Goal: Book appointment/travel/reservation

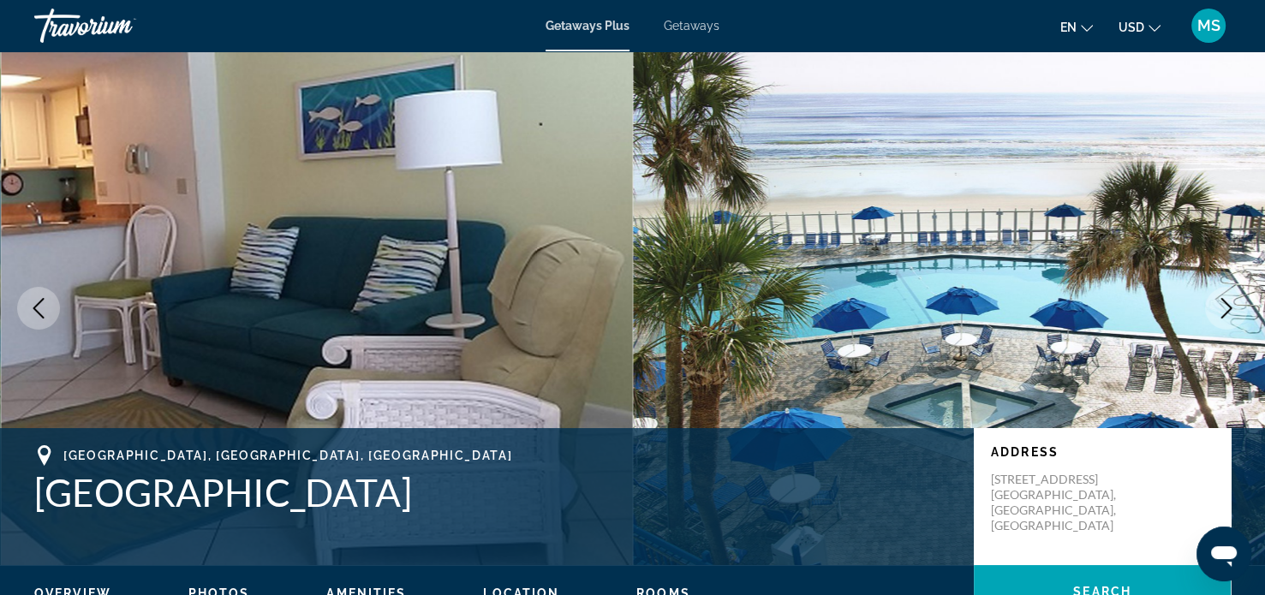
click at [1228, 314] on icon "Next image" at bounding box center [1226, 308] width 21 height 21
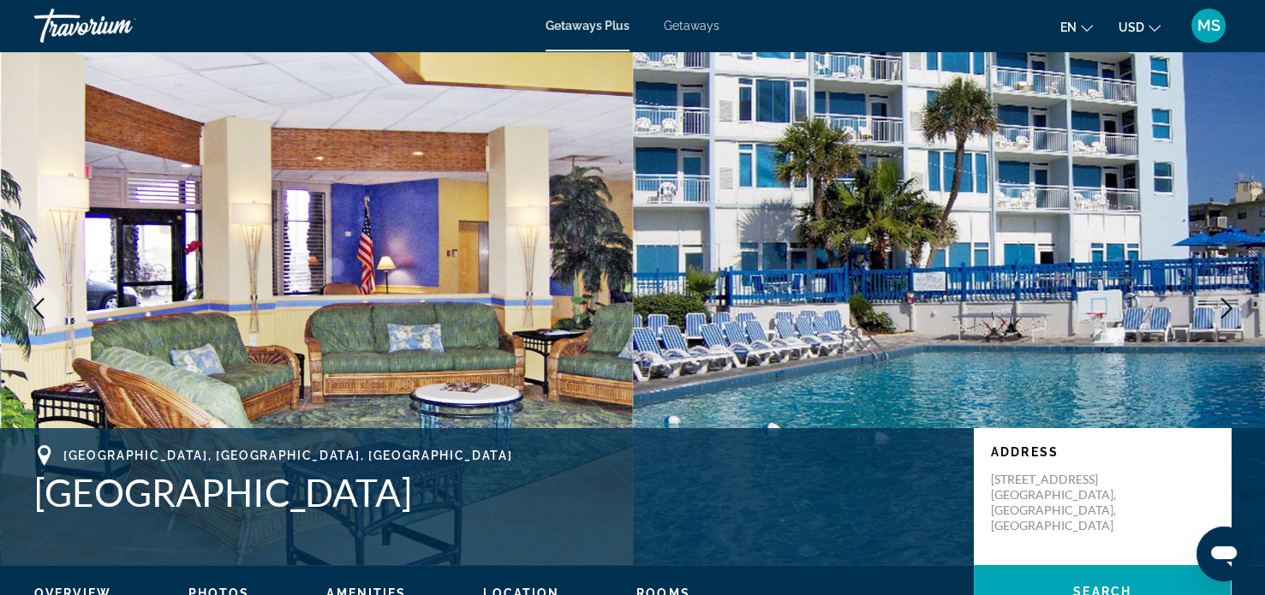
click at [1228, 314] on icon "Next image" at bounding box center [1226, 308] width 21 height 21
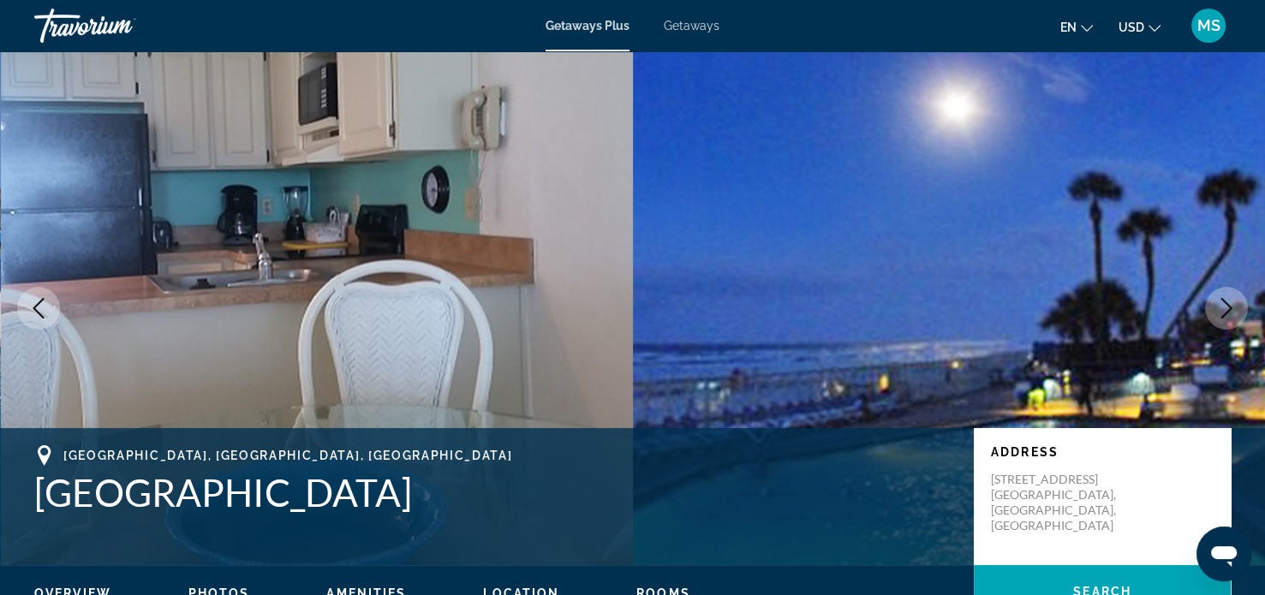
click at [1216, 305] on icon "Next image" at bounding box center [1226, 308] width 21 height 21
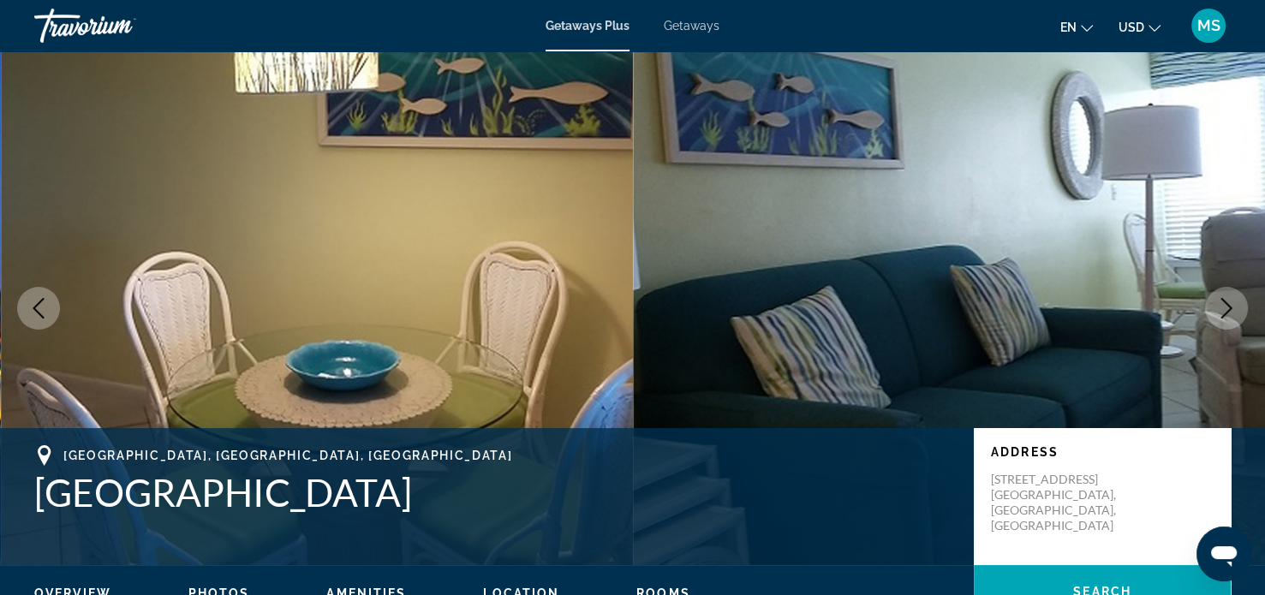
click at [1217, 314] on icon "Next image" at bounding box center [1226, 308] width 21 height 21
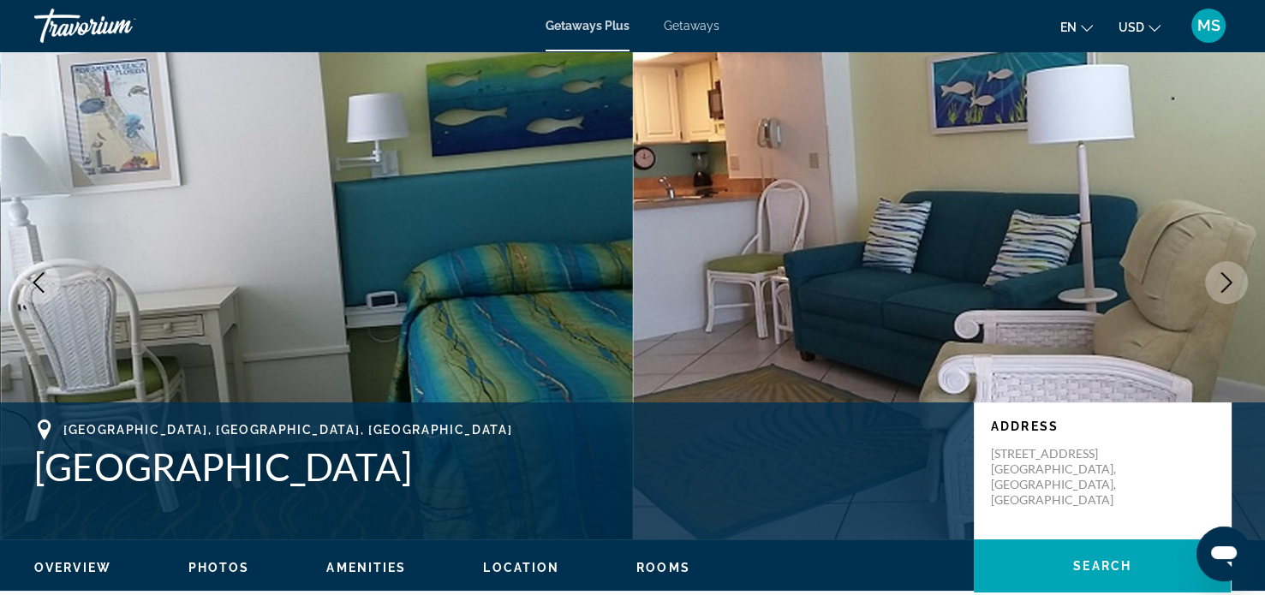
scroll to position [27, 0]
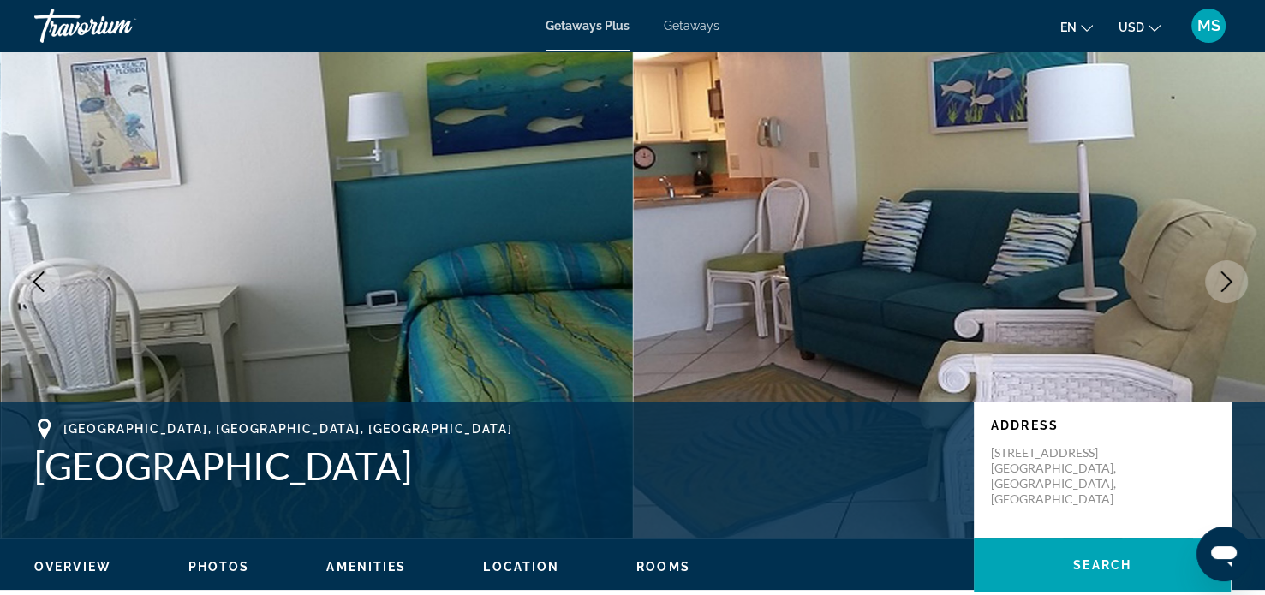
click at [1258, 281] on img "Main content" at bounding box center [949, 282] width 633 height 514
click at [1230, 291] on icon "Next image" at bounding box center [1226, 281] width 21 height 21
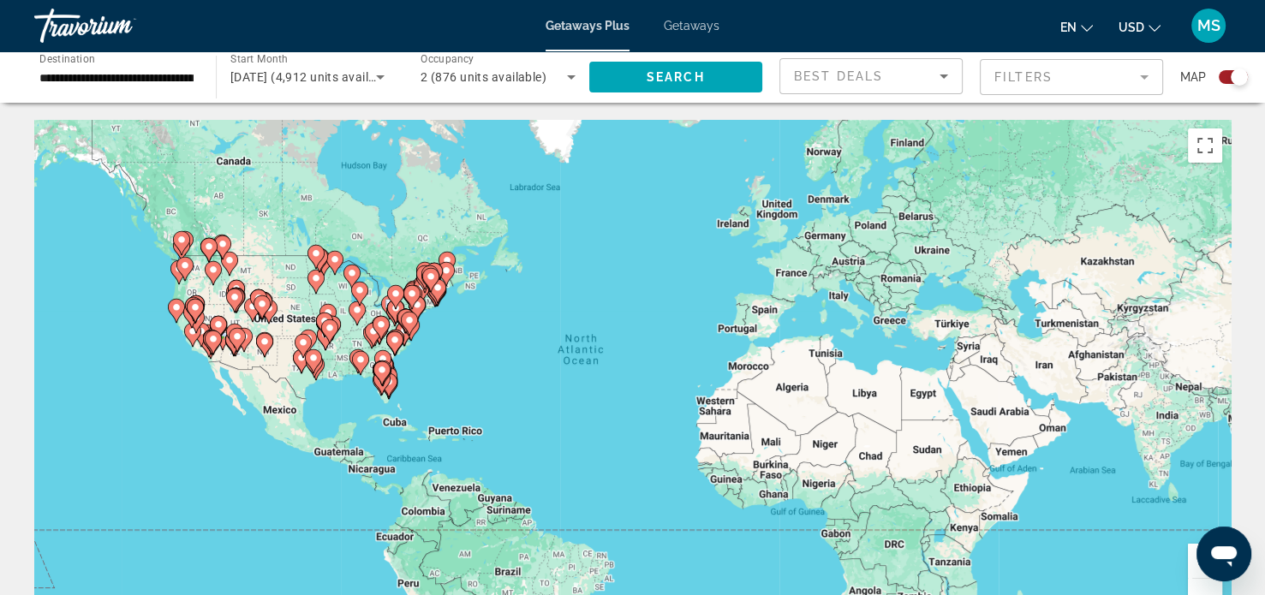
click at [380, 370] on image "Main content" at bounding box center [382, 370] width 10 height 10
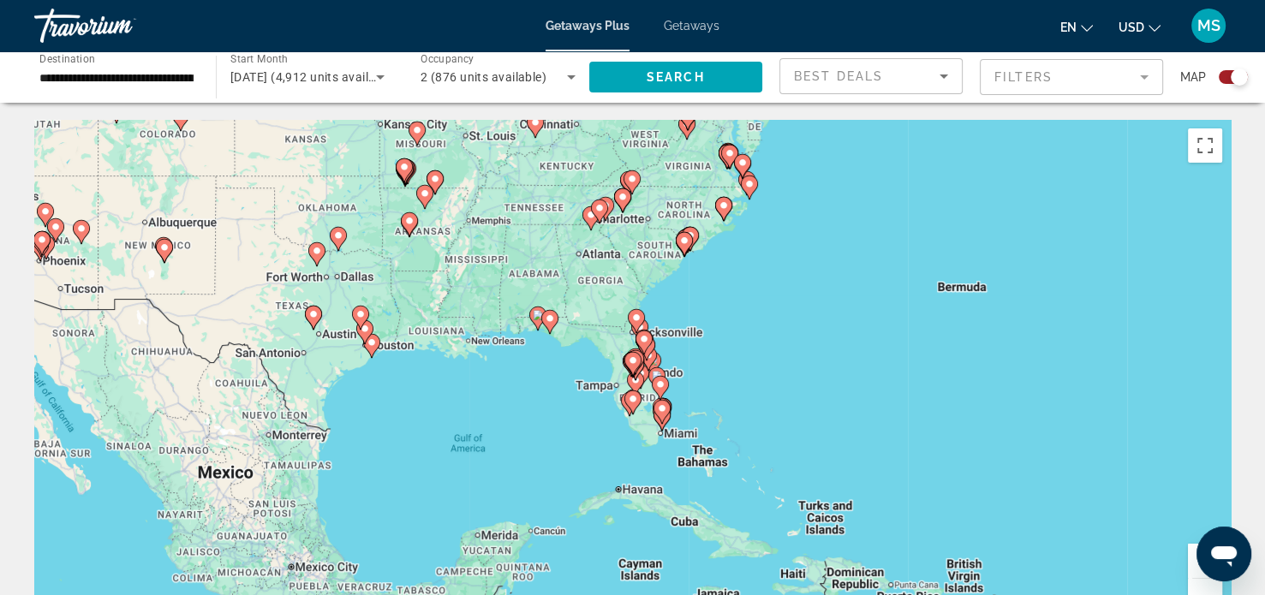
click at [649, 342] on icon "Main content" at bounding box center [642, 342] width 15 height 22
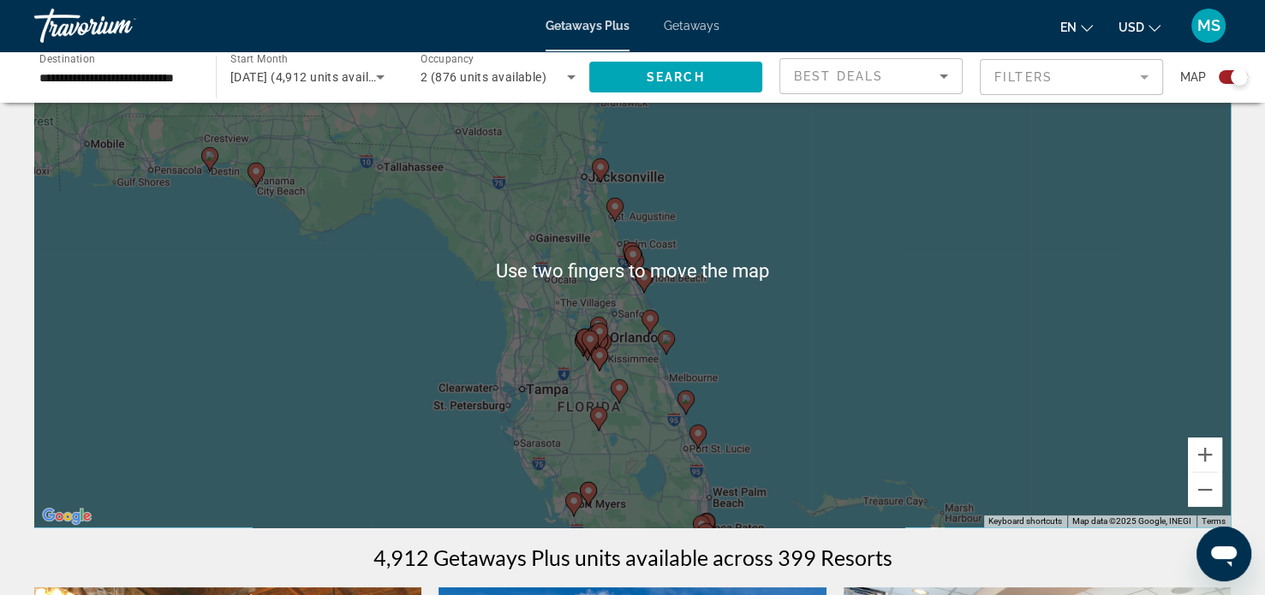
scroll to position [98, 0]
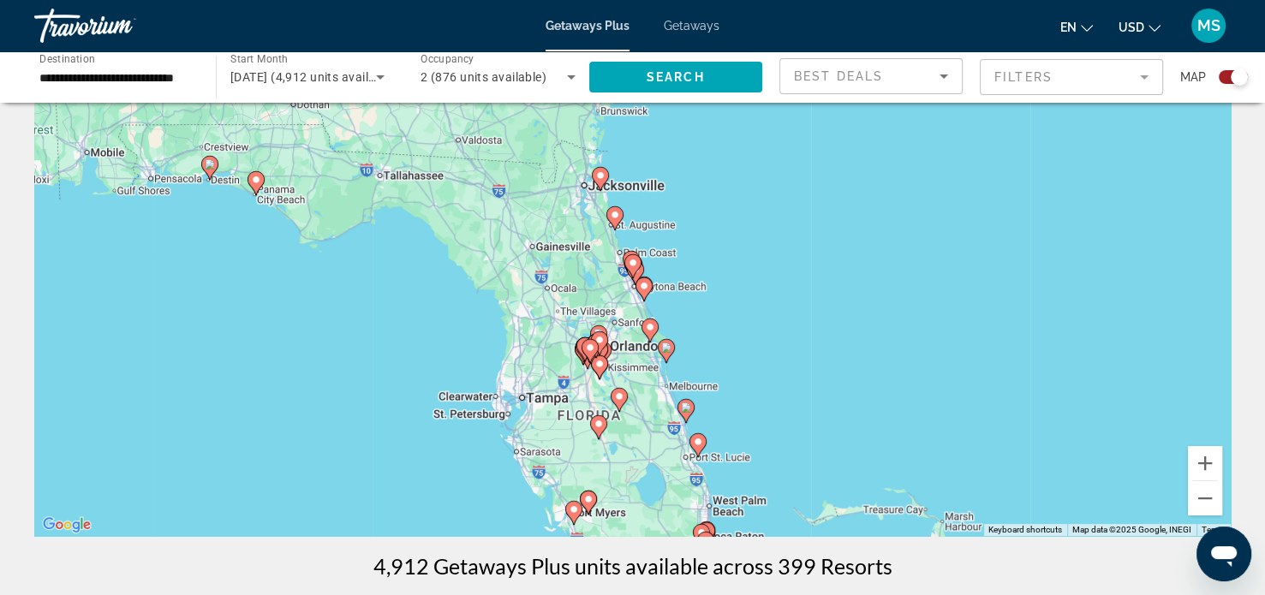
click at [599, 363] on div "To navigate, press the arrow keys. To activate drag with keyboard, press Alt + …" at bounding box center [632, 279] width 1196 height 514
type input "**********"
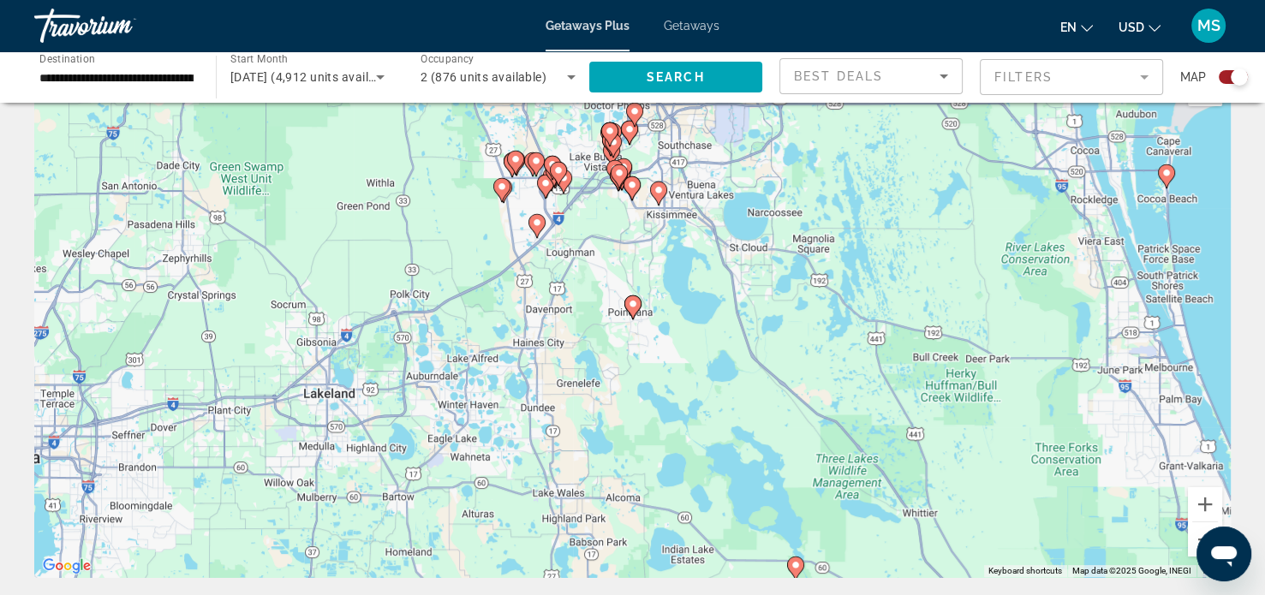
scroll to position [0, 0]
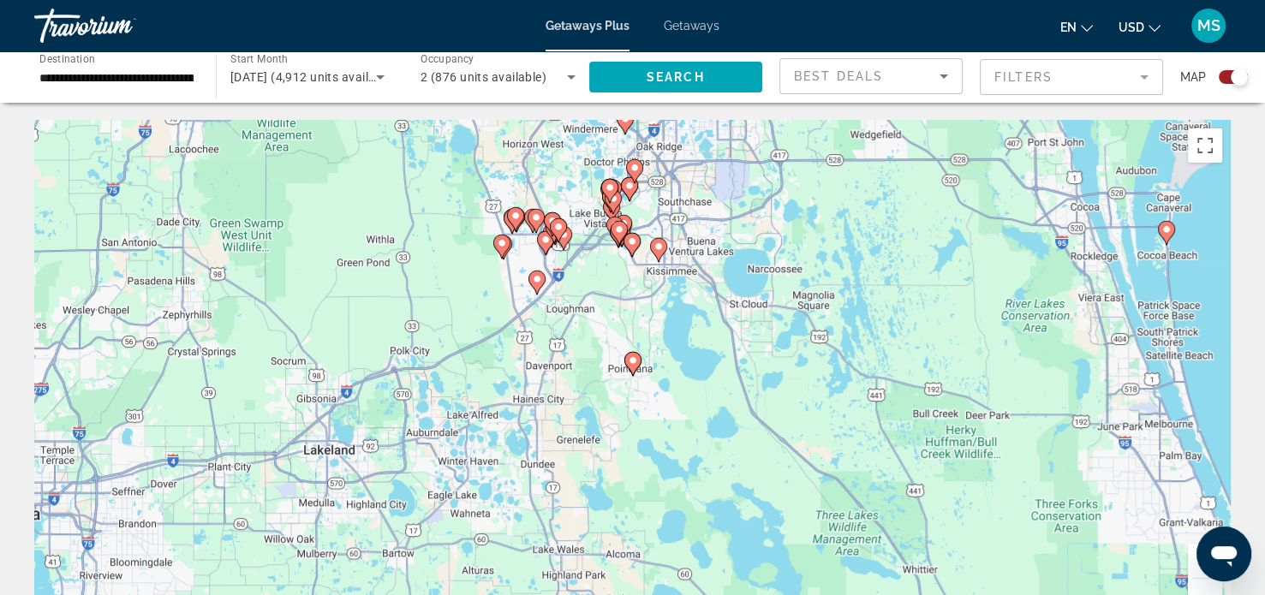
click at [658, 277] on div "To activate drag with keyboard, press Alt + Enter. Once in keyboard drag state,…" at bounding box center [632, 377] width 1196 height 514
click at [661, 251] on image "Main content" at bounding box center [658, 246] width 10 height 10
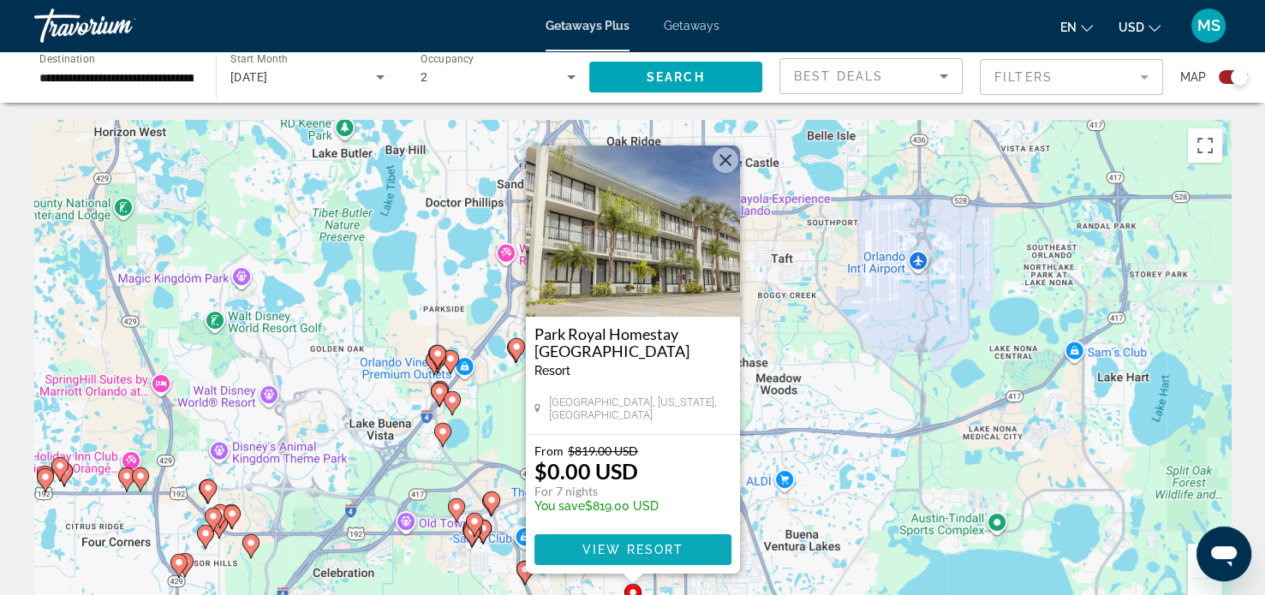
click at [652, 551] on span "View Resort" at bounding box center [631, 550] width 101 height 14
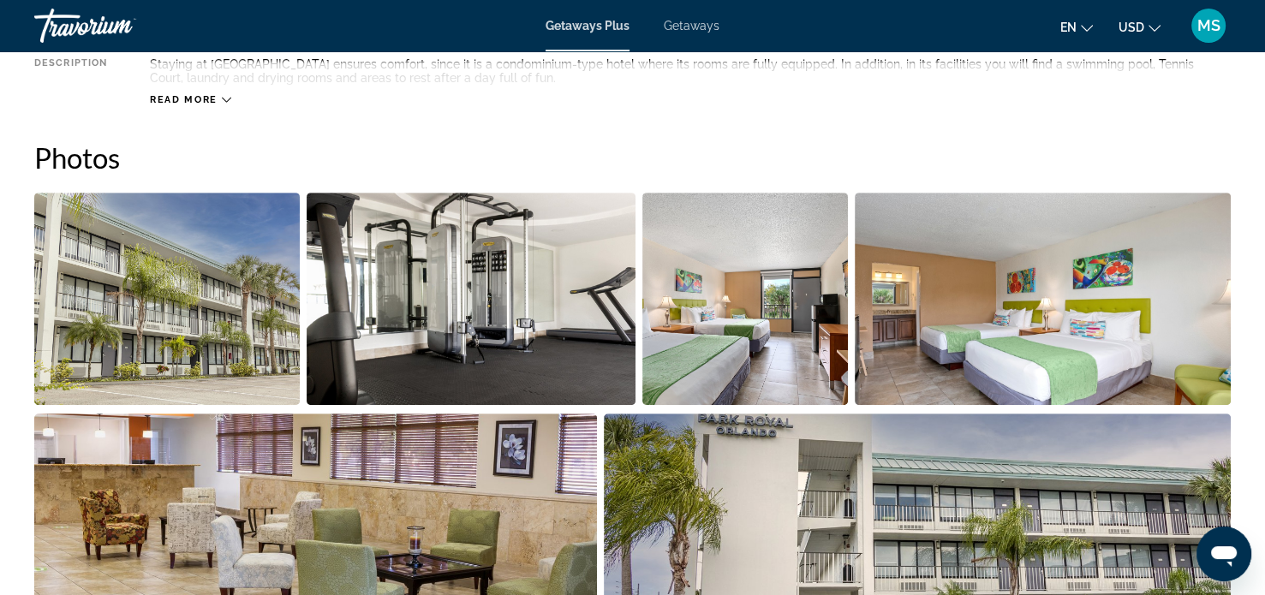
scroll to position [722, 0]
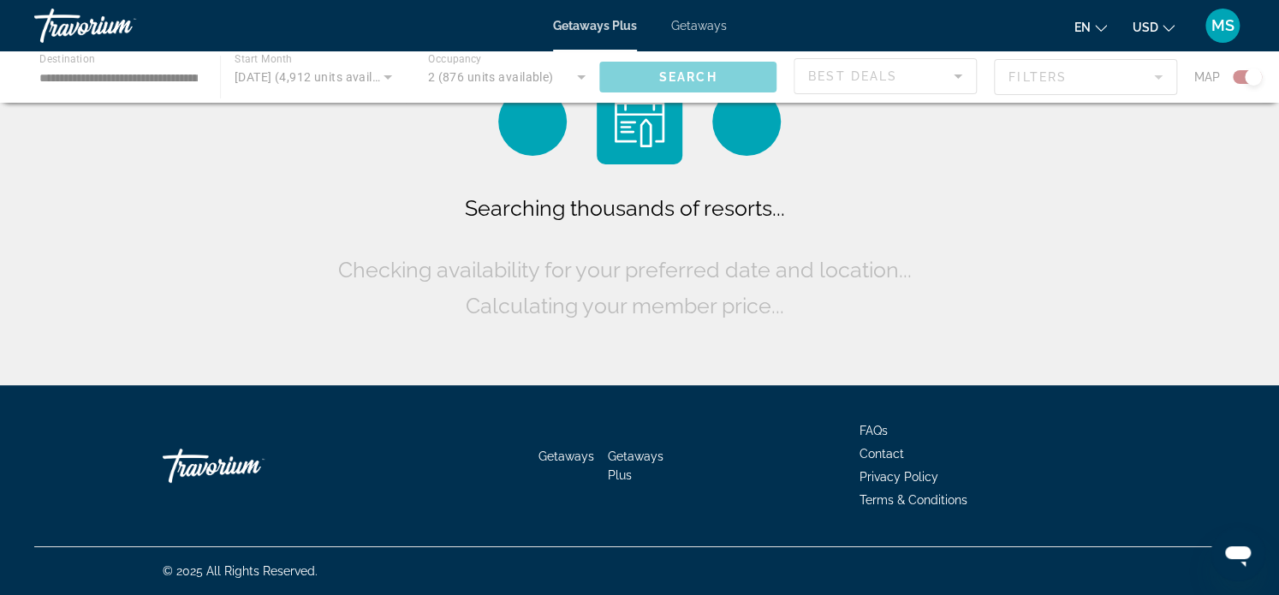
click at [577, 404] on div "Getaways Getaways Plus FAQs Contact Privacy Policy Terms & Conditions" at bounding box center [639, 465] width 1211 height 161
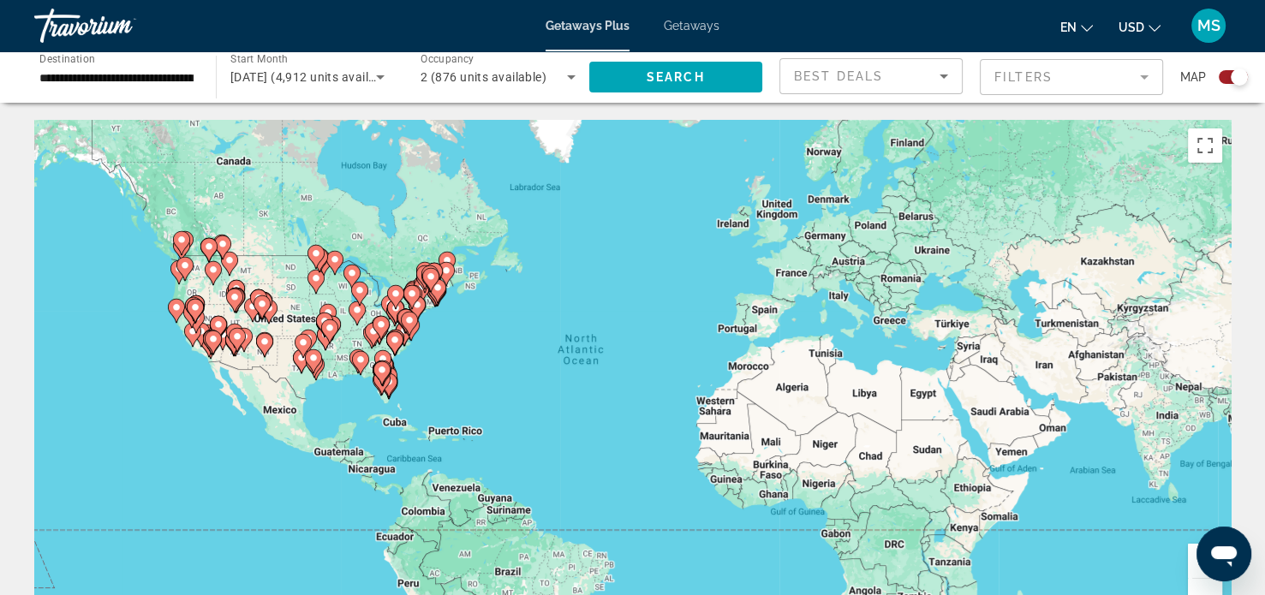
click at [384, 384] on gmp-advanced-marker "Main content" at bounding box center [381, 373] width 17 height 26
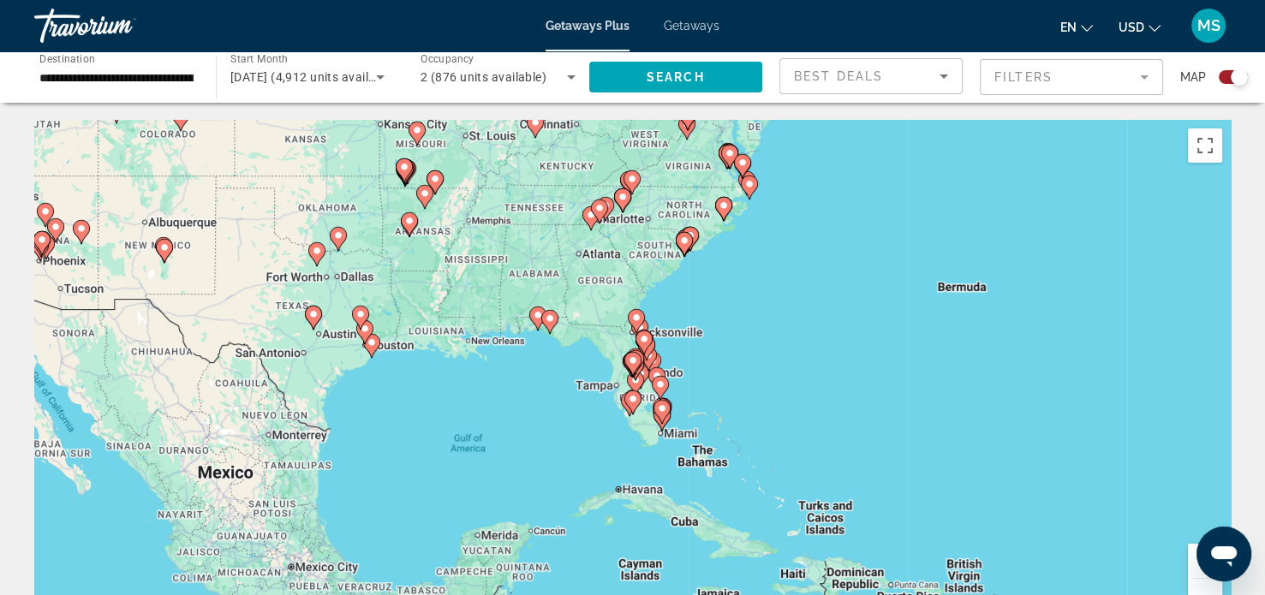
click at [634, 380] on gmp-advanced-marker "Main content" at bounding box center [635, 368] width 17 height 26
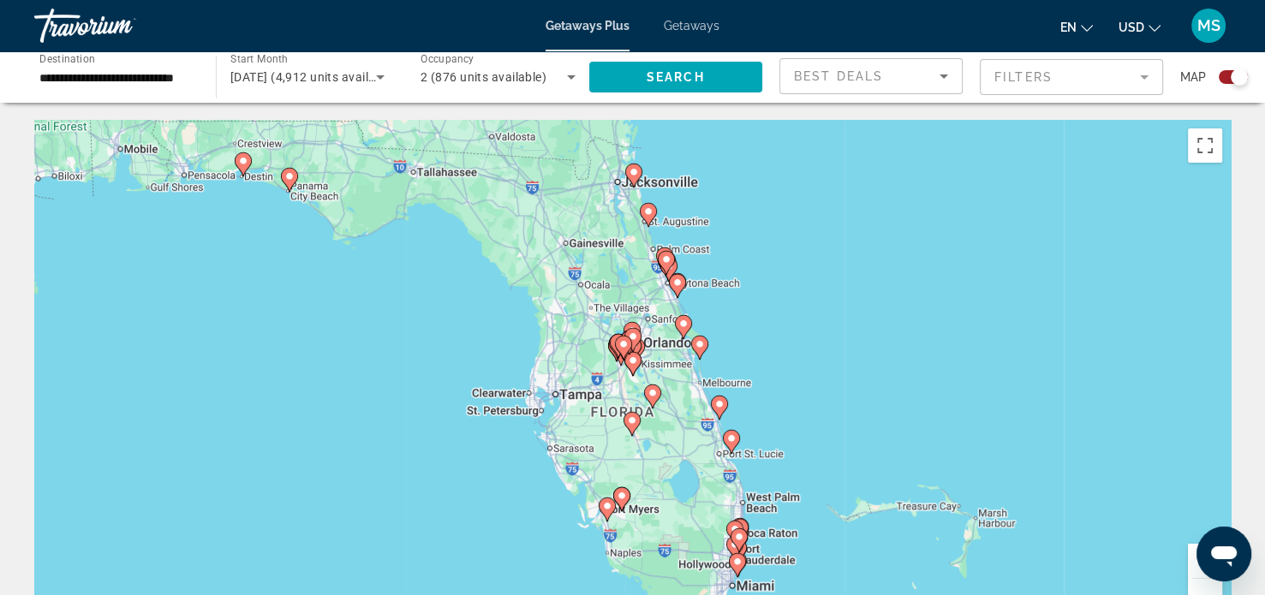
click at [242, 160] on div "To navigate, press the arrow keys. To activate drag with keyboard, press Alt + …" at bounding box center [632, 377] width 1196 height 514
type input "**********"
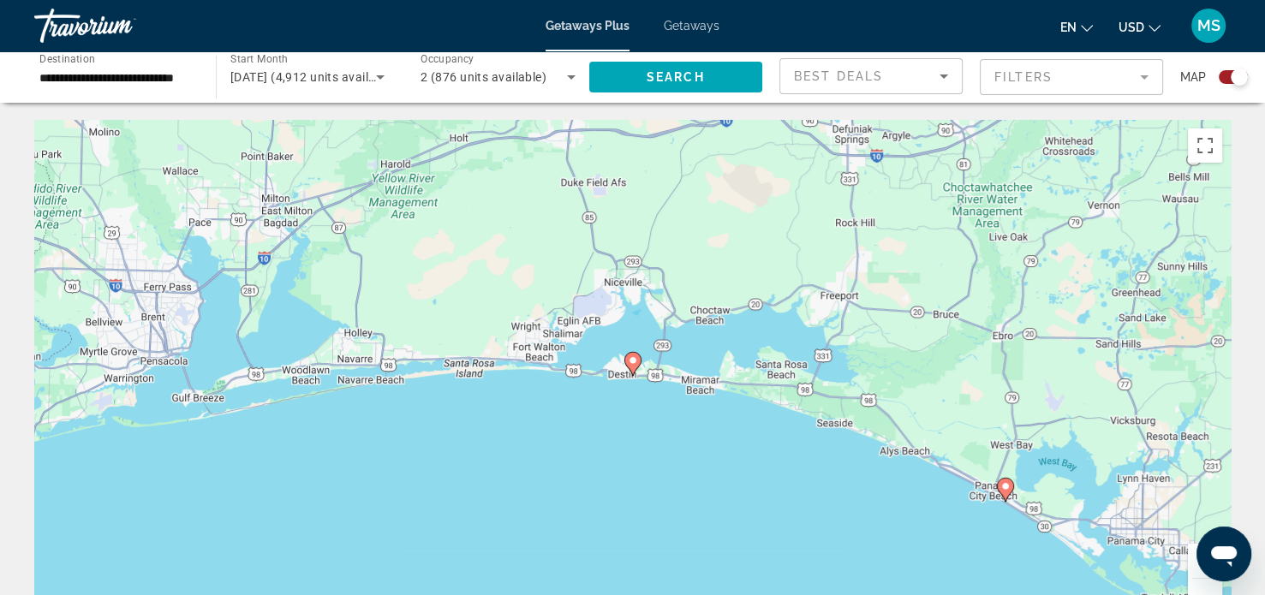
click at [1004, 486] on div "To activate drag with keyboard, press Alt + Enter. Once in keyboard drag state,…" at bounding box center [632, 377] width 1196 height 514
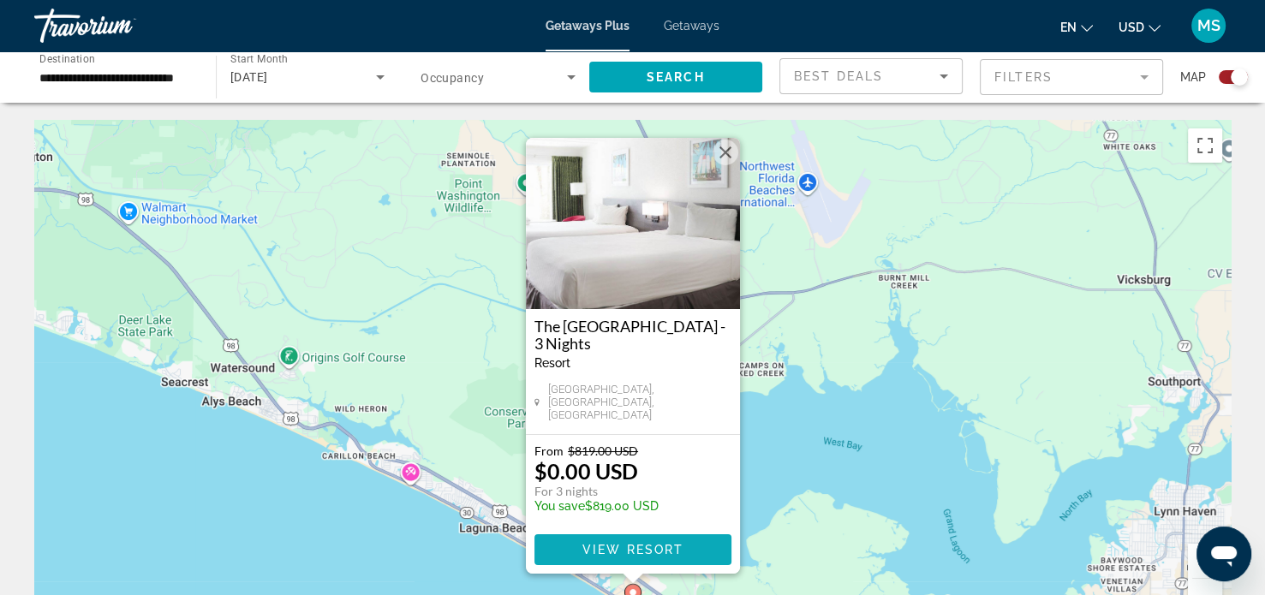
click at [623, 551] on span "View Resort" at bounding box center [631, 550] width 101 height 14
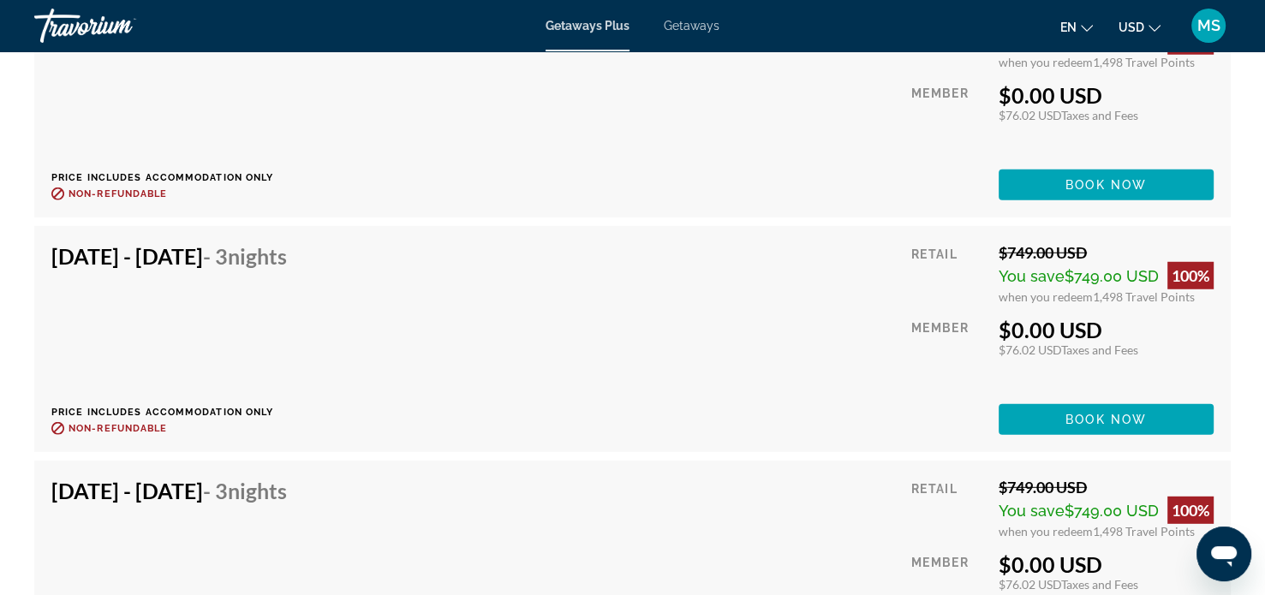
scroll to position [4614, 0]
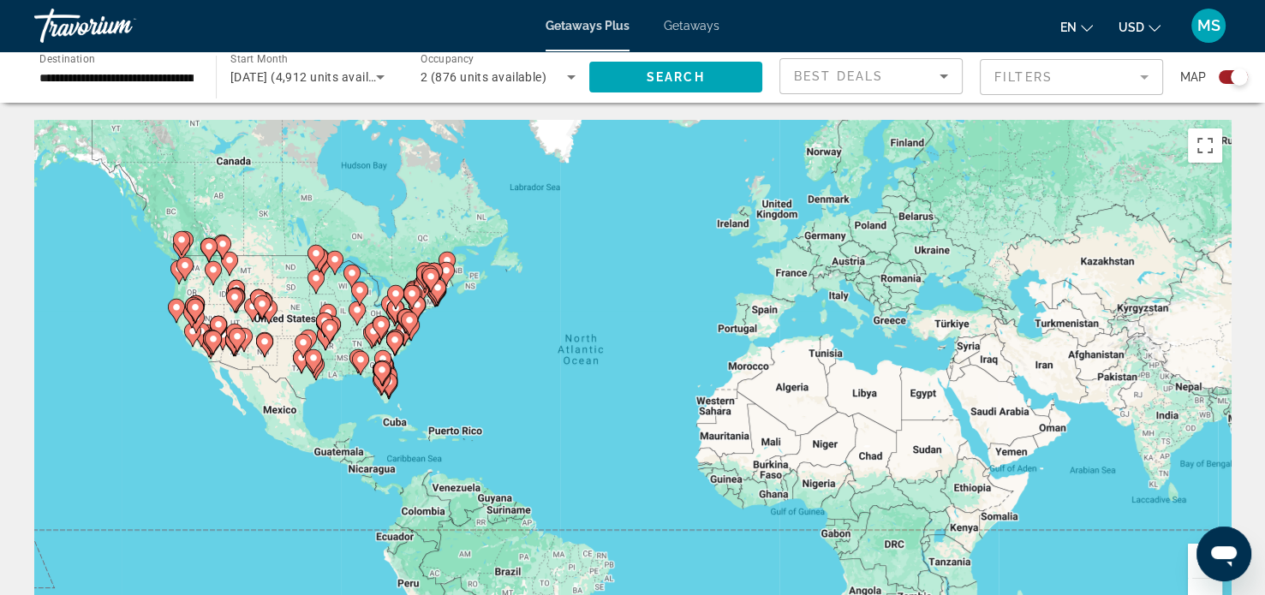
click at [390, 377] on gmp-advanced-marker "Main content" at bounding box center [382, 373] width 17 height 26
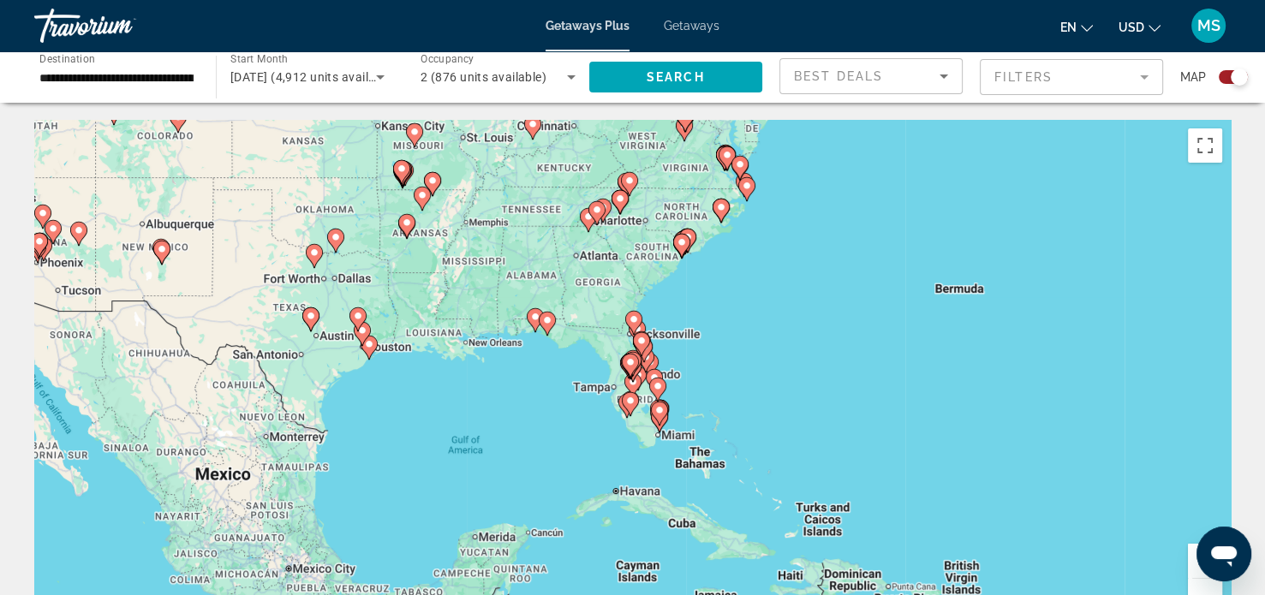
click at [640, 380] on icon "Main content" at bounding box center [636, 378] width 15 height 22
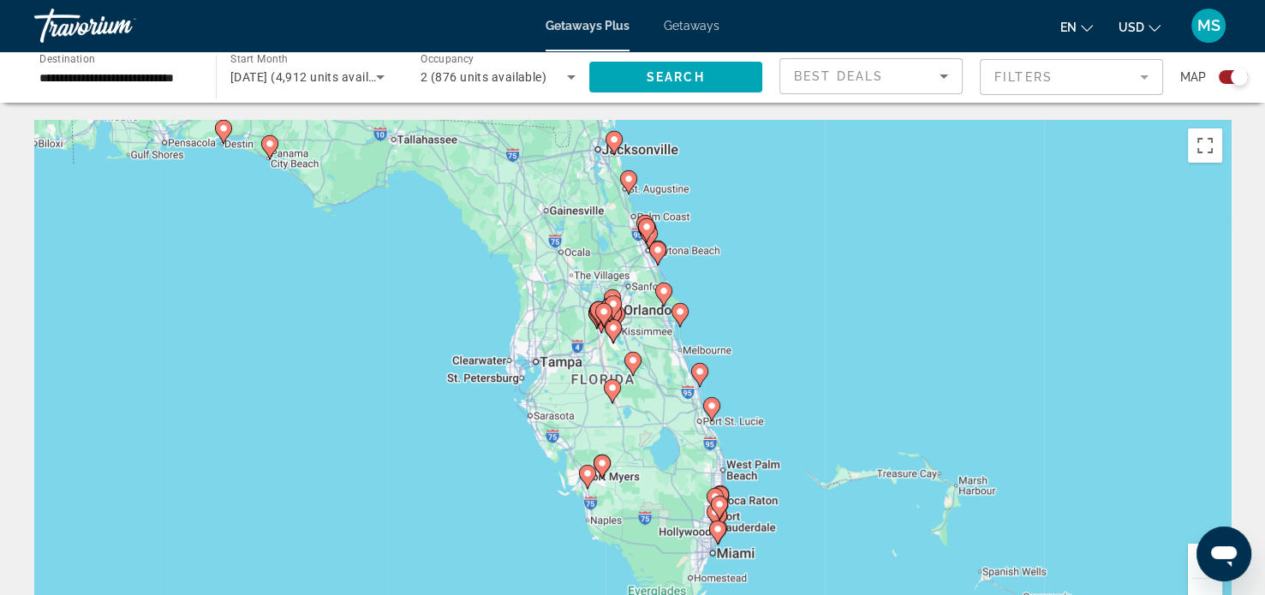
click at [609, 319] on gmp-advanced-marker "Main content" at bounding box center [603, 315] width 17 height 26
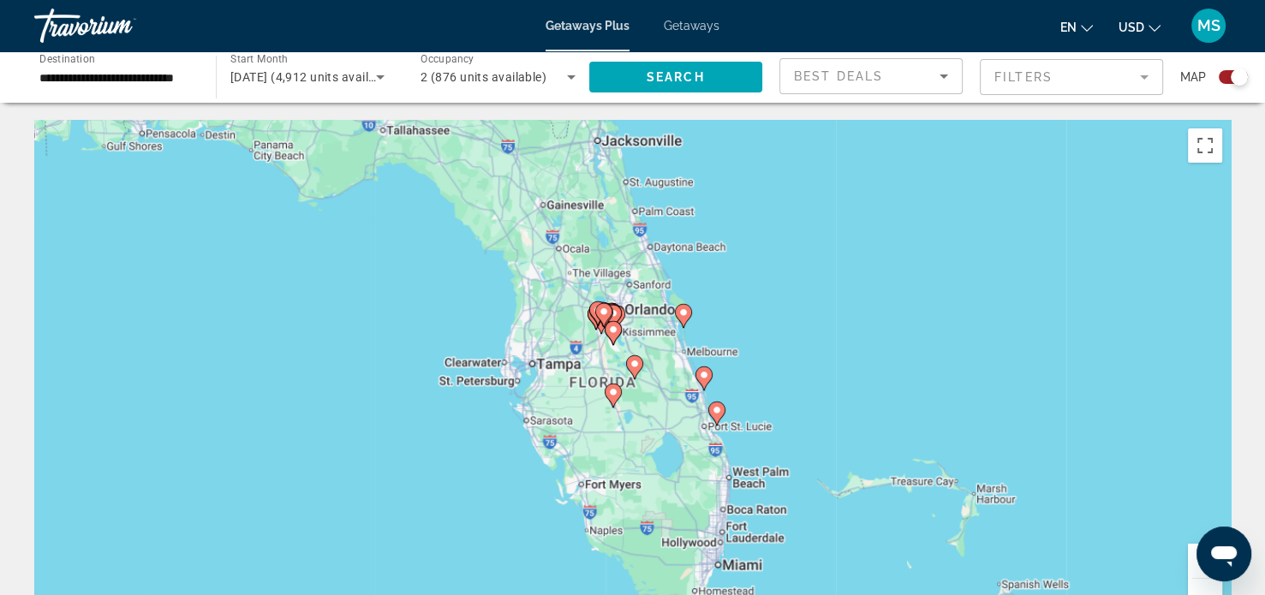
type input "**********"
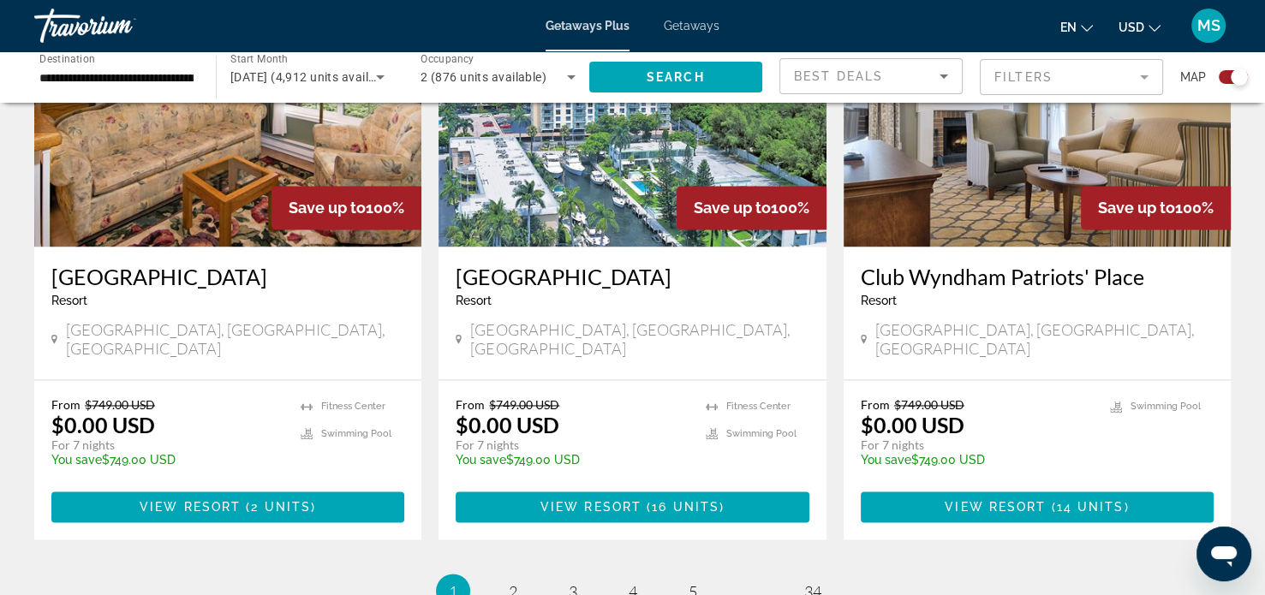
scroll to position [2579, 0]
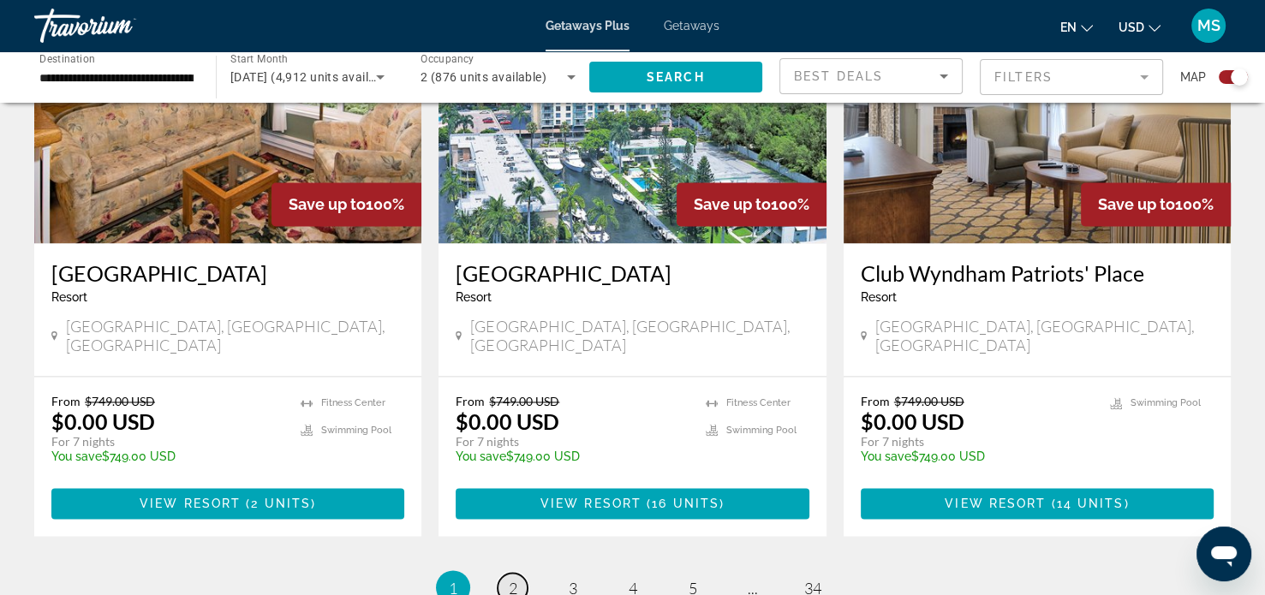
click at [514, 578] on span "2" at bounding box center [513, 587] width 9 height 19
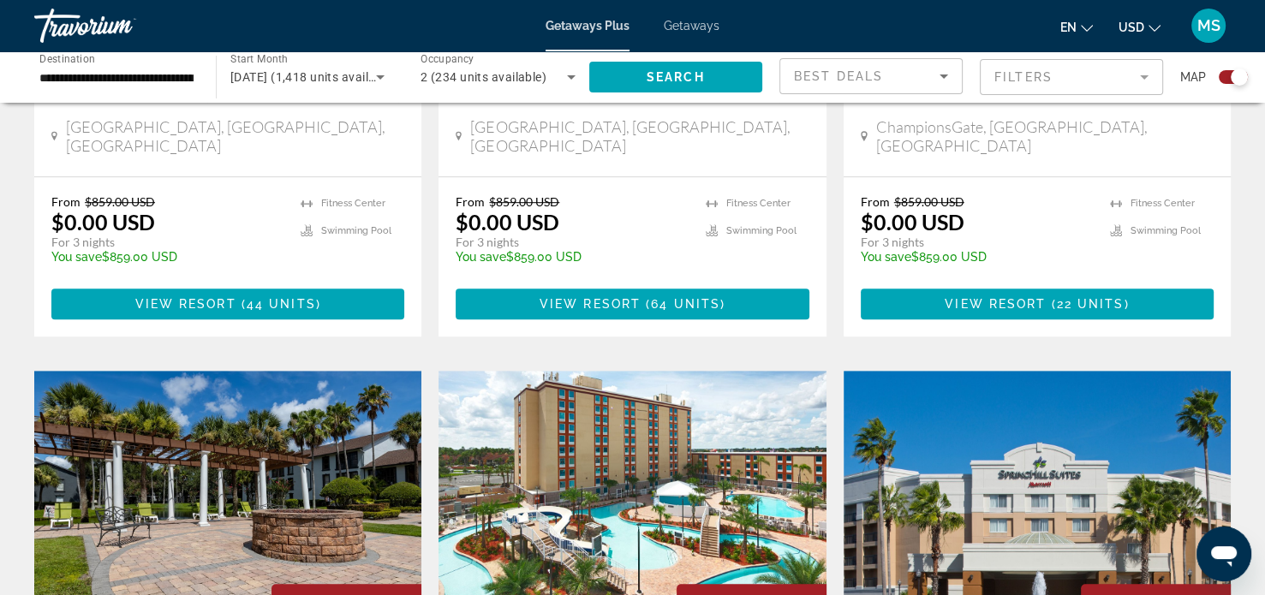
scroll to position [956, 0]
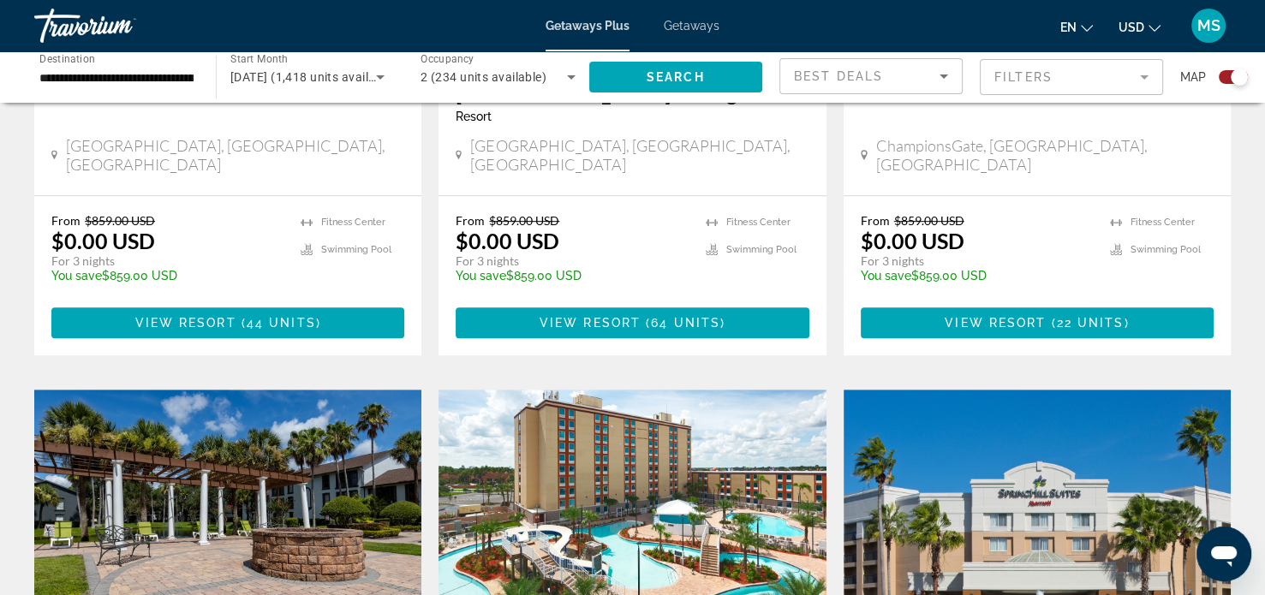
click at [1034, 213] on p "From $859.00 USD" at bounding box center [977, 220] width 232 height 15
click at [1055, 302] on span "Main content" at bounding box center [1037, 322] width 353 height 41
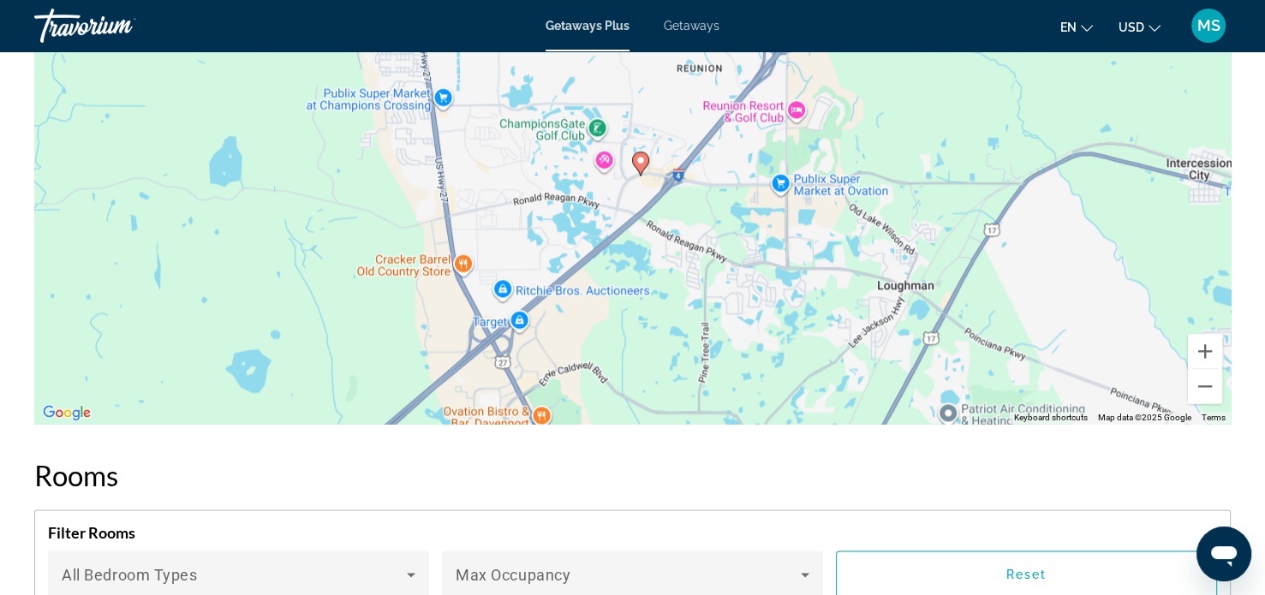
scroll to position [2202, 0]
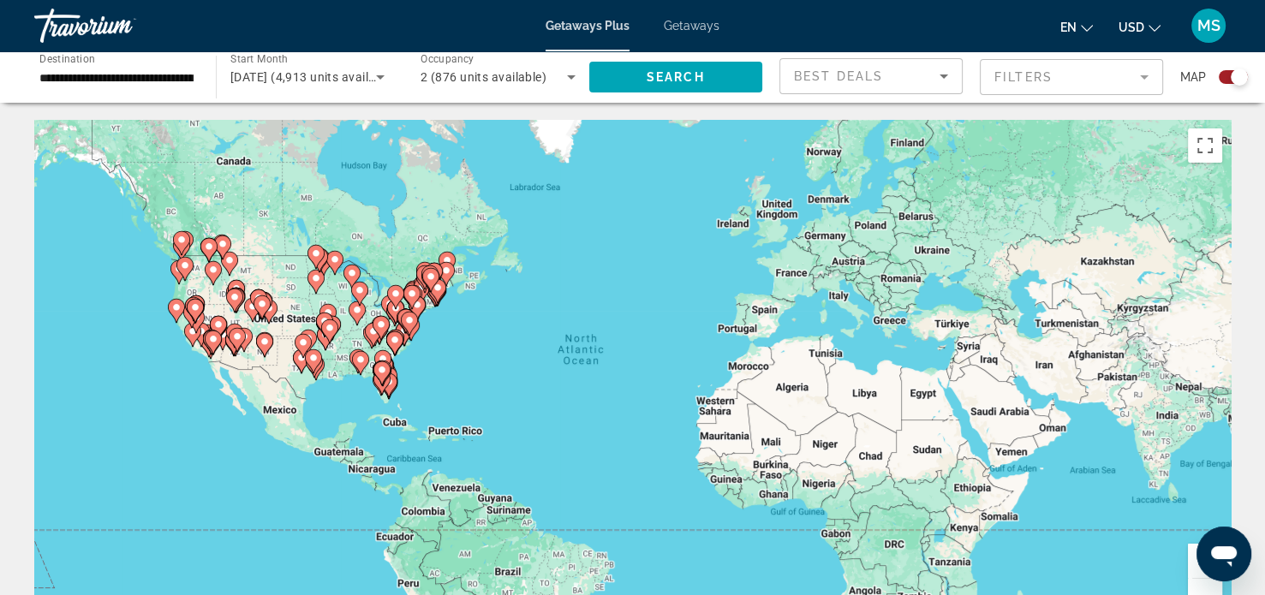
click at [384, 372] on image "Main content" at bounding box center [382, 370] width 10 height 10
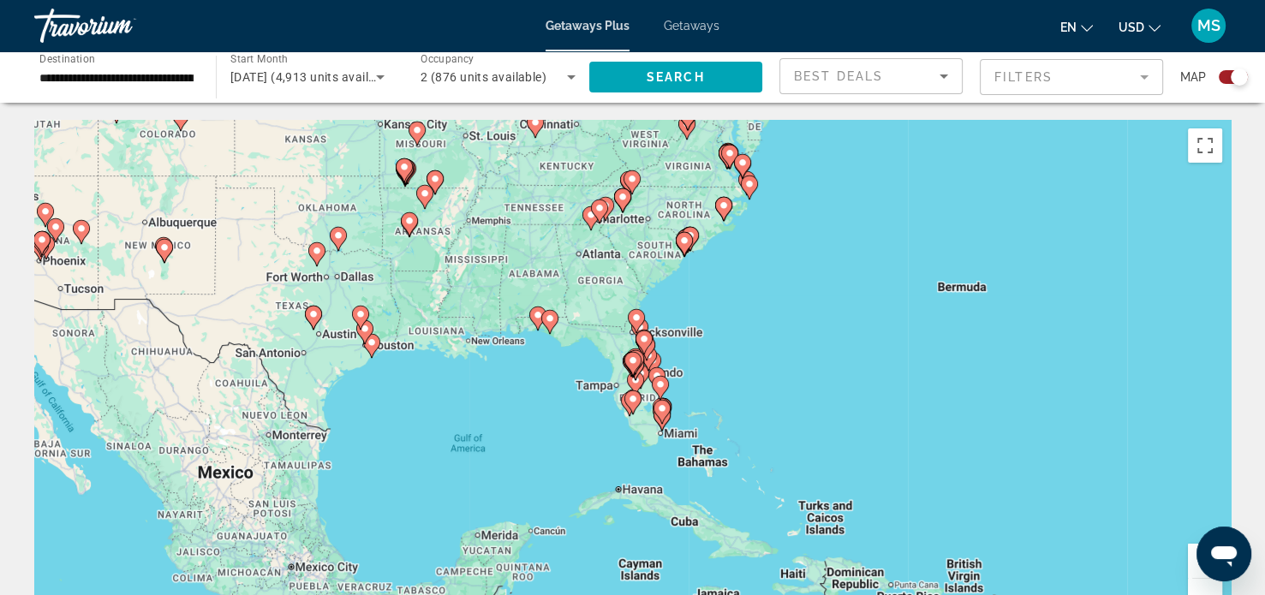
click at [635, 360] on image "Main content" at bounding box center [633, 360] width 10 height 10
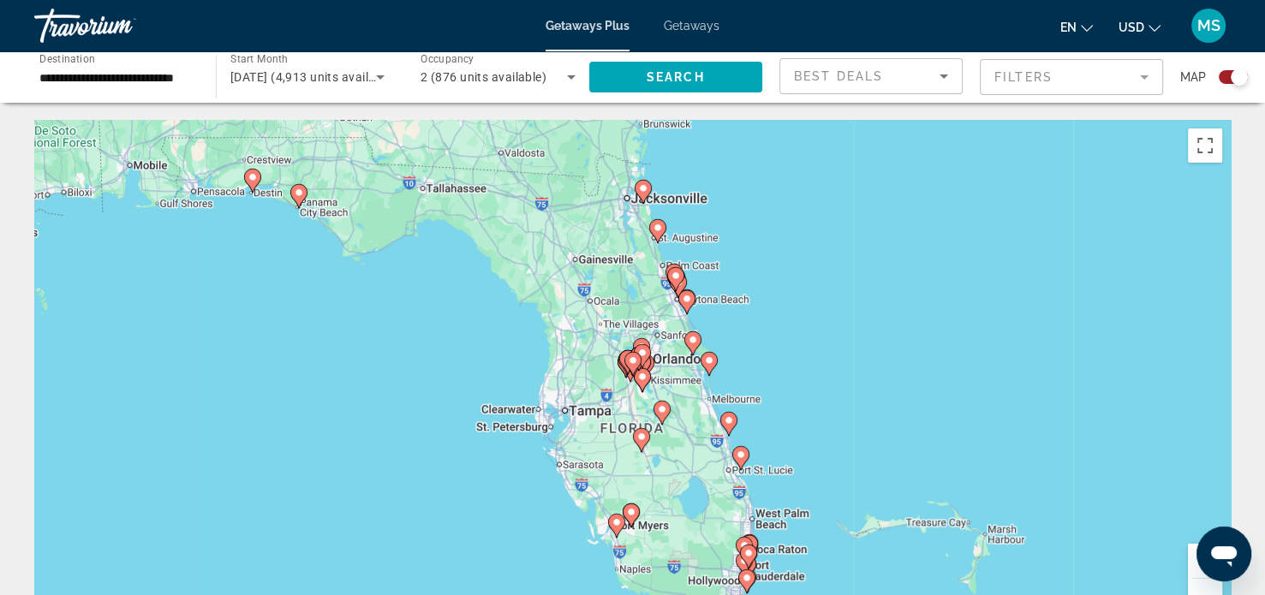
click at [640, 365] on icon "Main content" at bounding box center [641, 356] width 15 height 22
type input "**********"
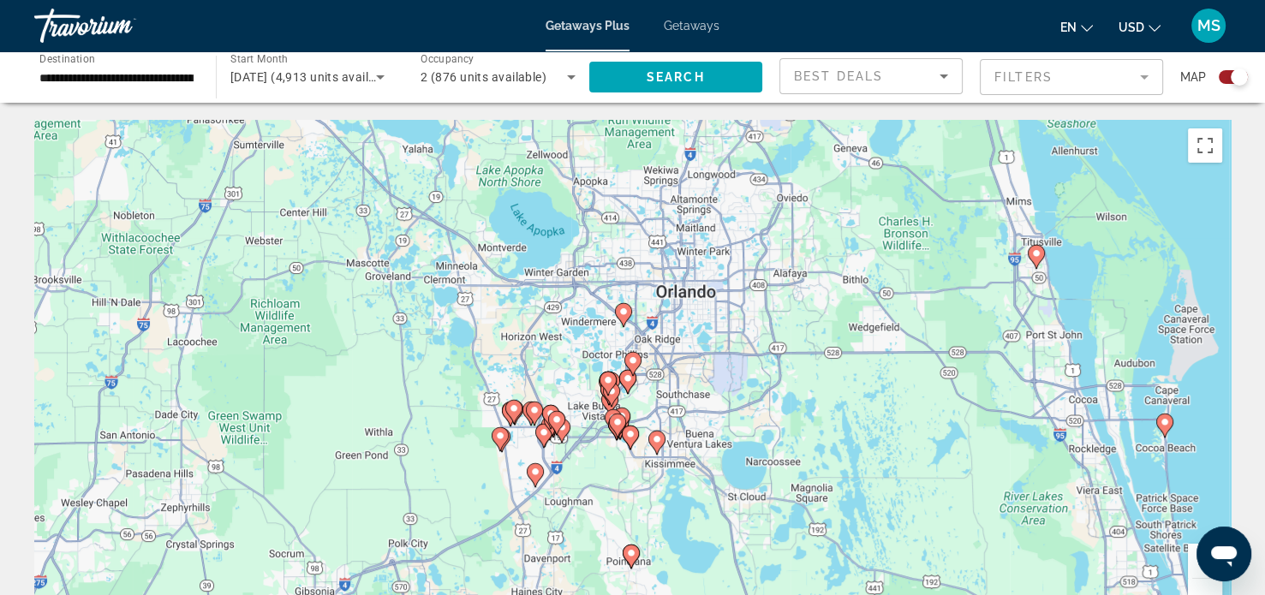
click at [606, 390] on icon "Main content" at bounding box center [606, 383] width 15 height 22
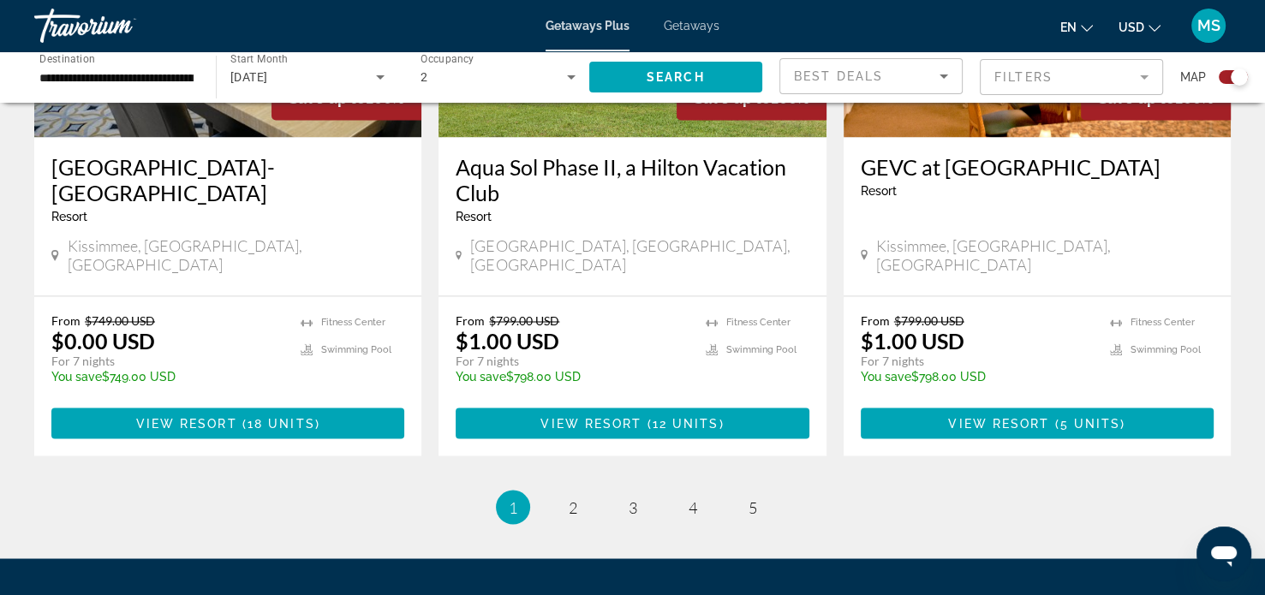
scroll to position [2808, 0]
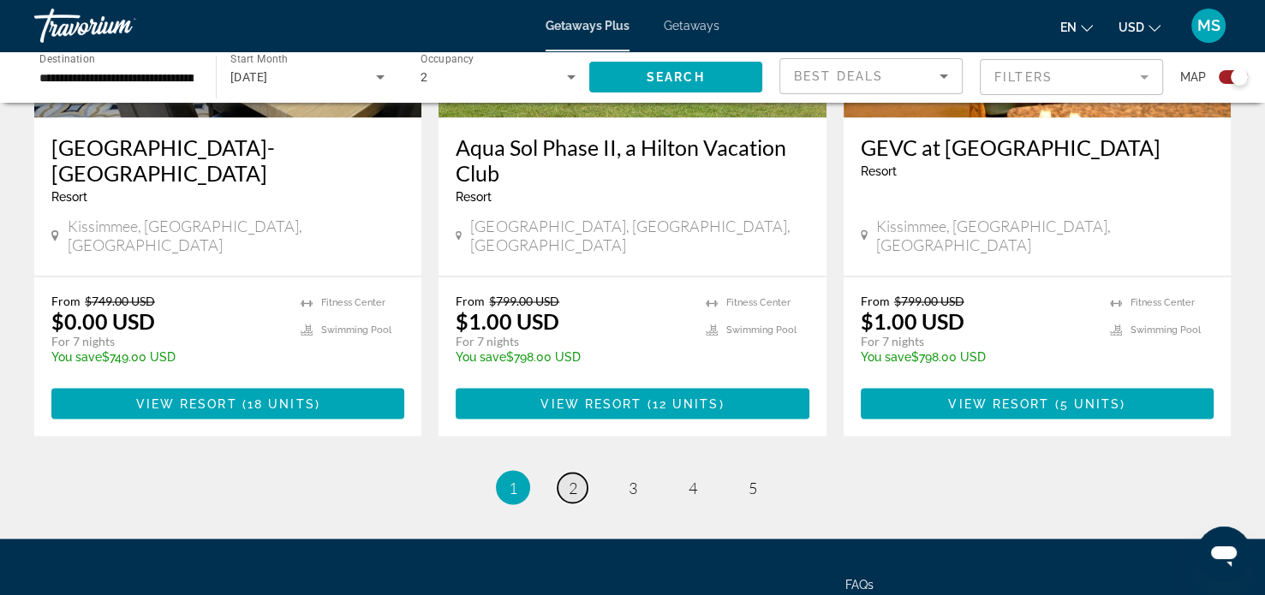
click at [575, 478] on span "2" at bounding box center [573, 487] width 9 height 19
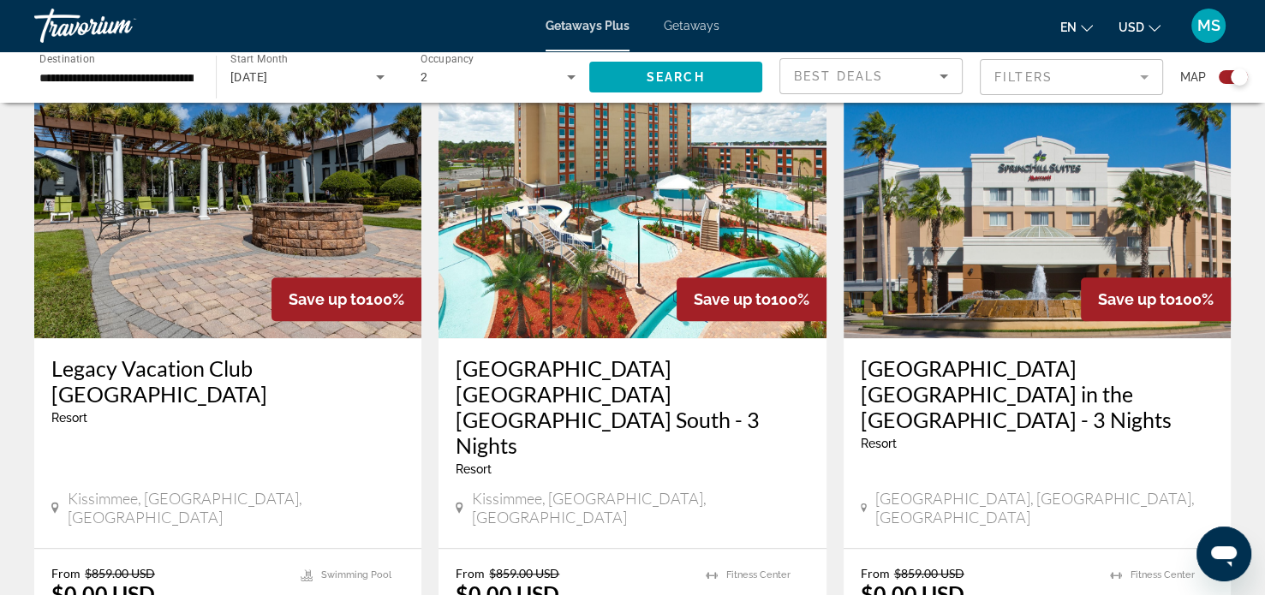
scroll to position [1297, 0]
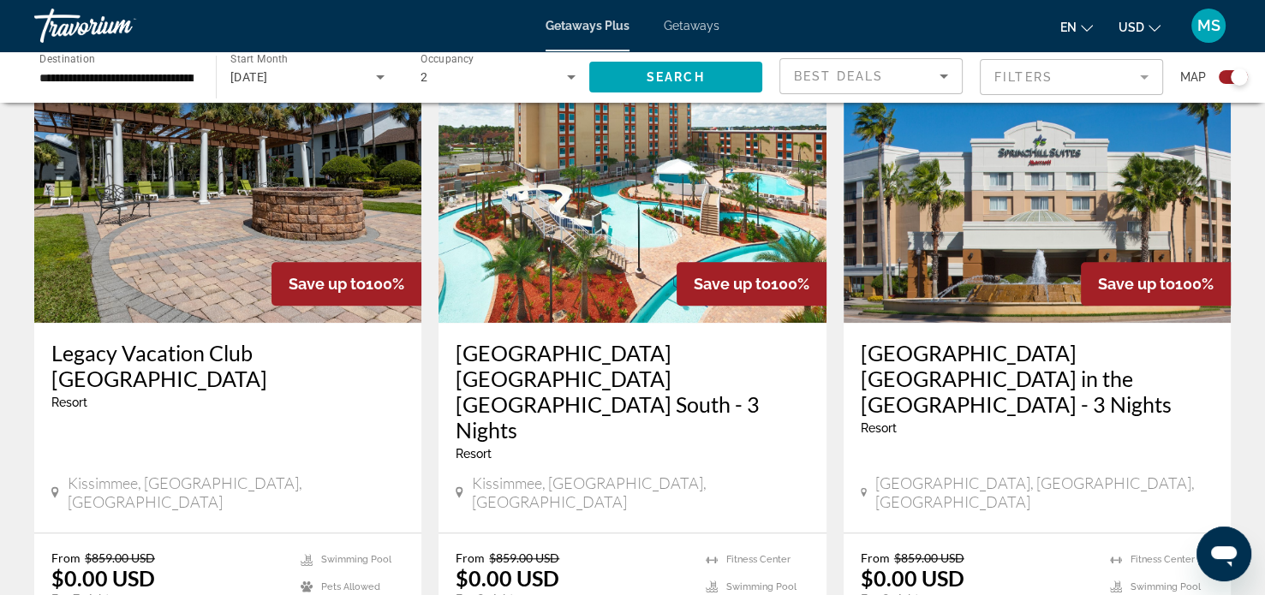
click at [605, 228] on img "Main content" at bounding box center [631, 186] width 387 height 274
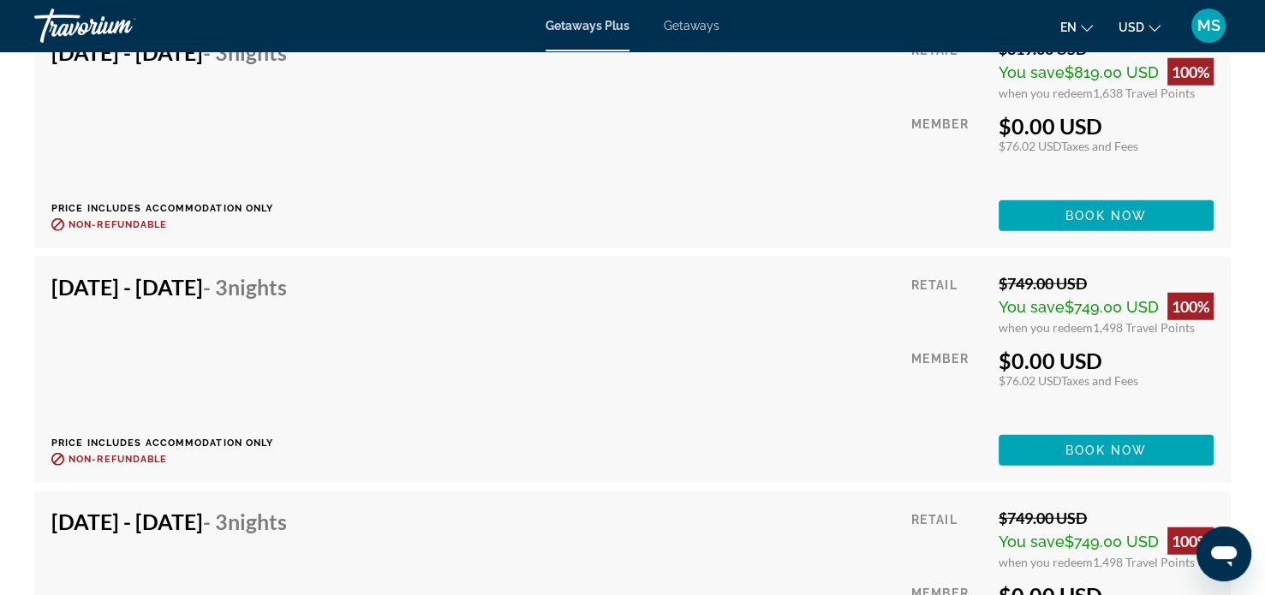
scroll to position [4257, 0]
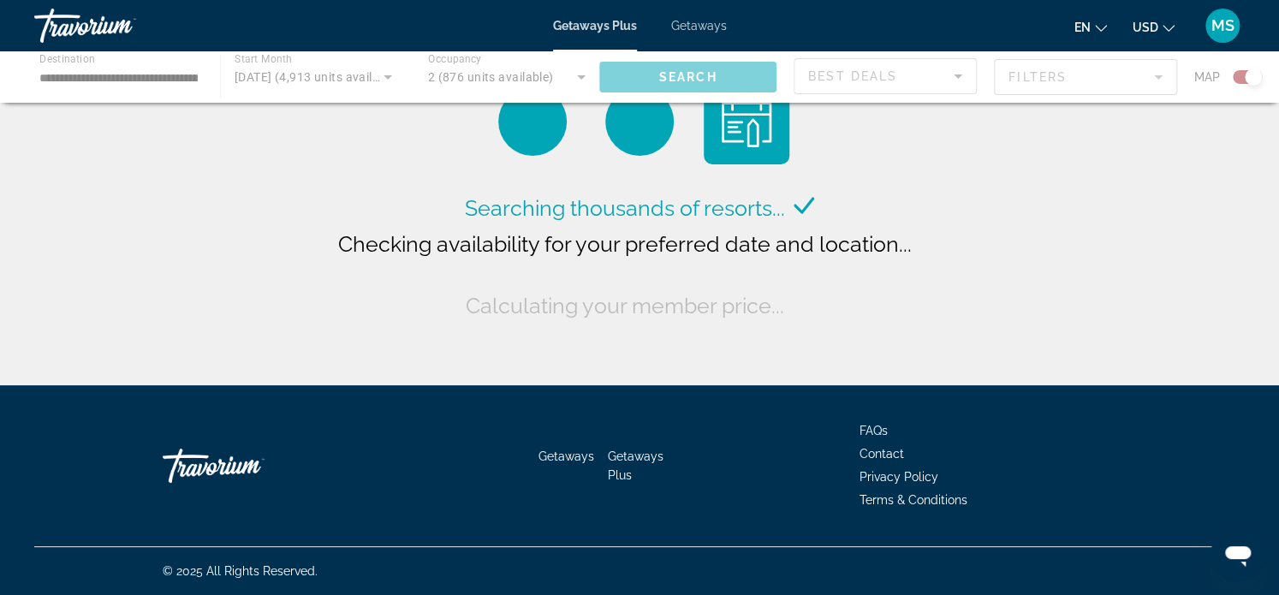
click at [611, 369] on div "Searching thousands of resorts... Checking availability for your preferred date…" at bounding box center [639, 197] width 1279 height 394
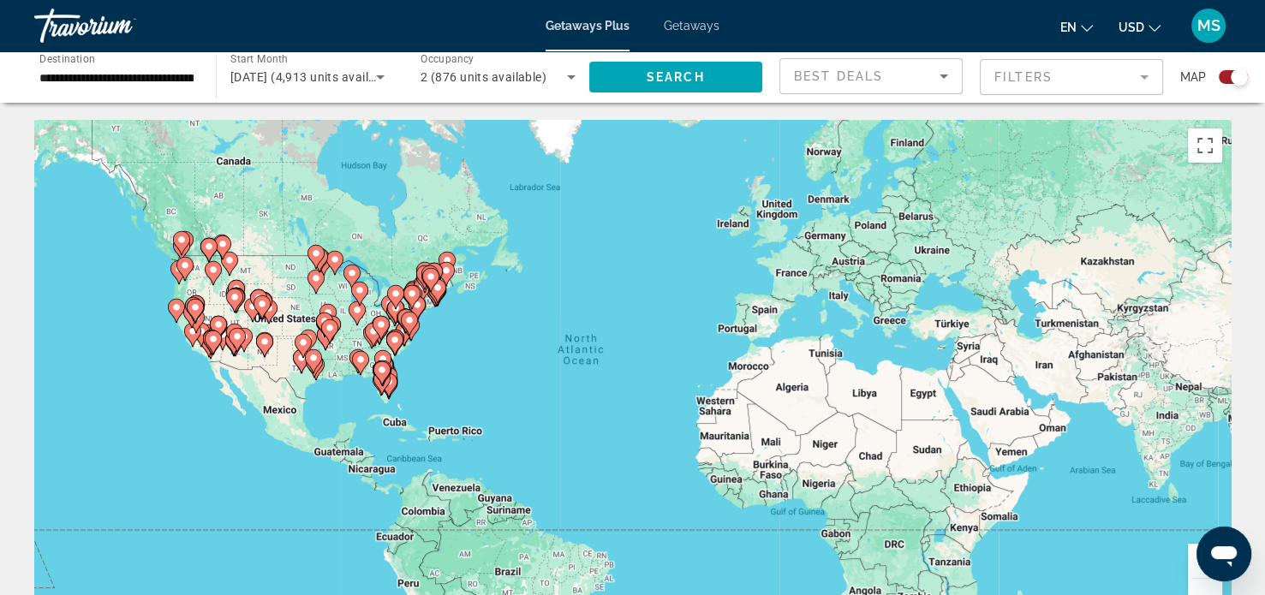
click at [384, 370] on image "Main content" at bounding box center [382, 370] width 10 height 10
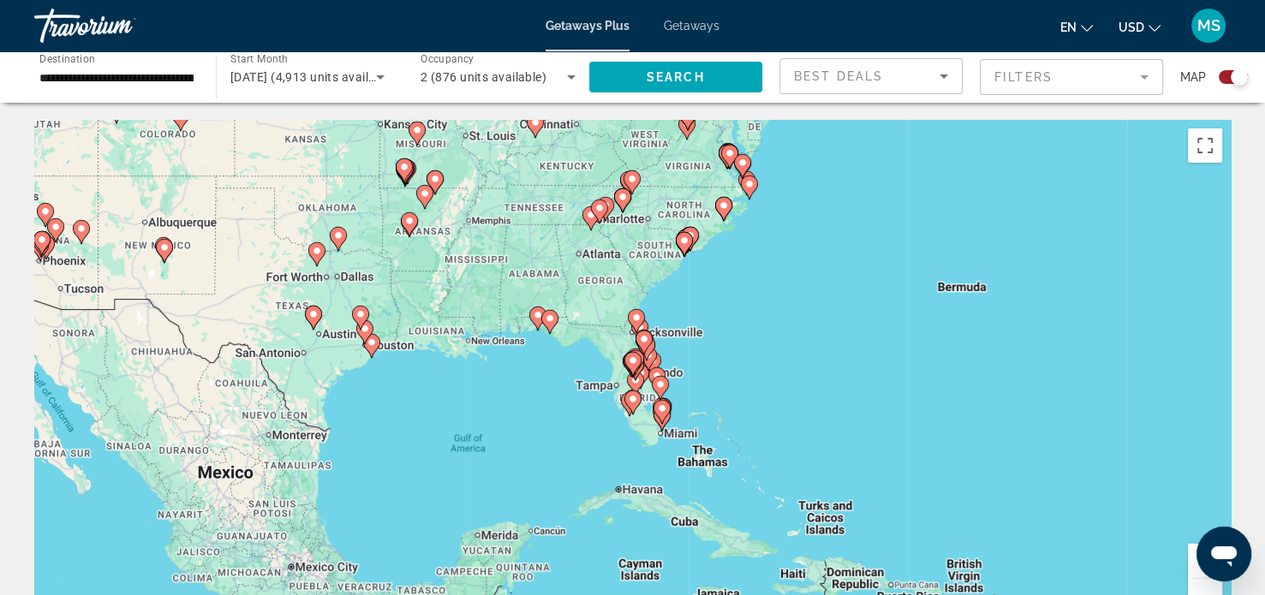
click at [661, 414] on icon "Main content" at bounding box center [660, 412] width 15 height 22
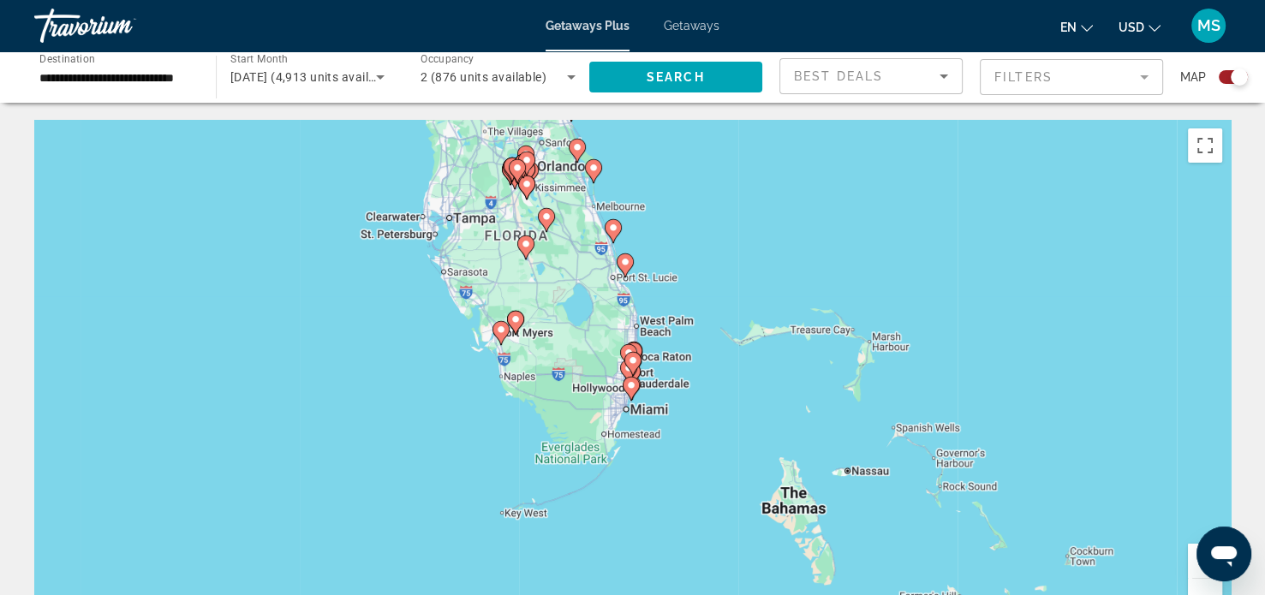
click at [634, 386] on image "Main content" at bounding box center [631, 385] width 10 height 10
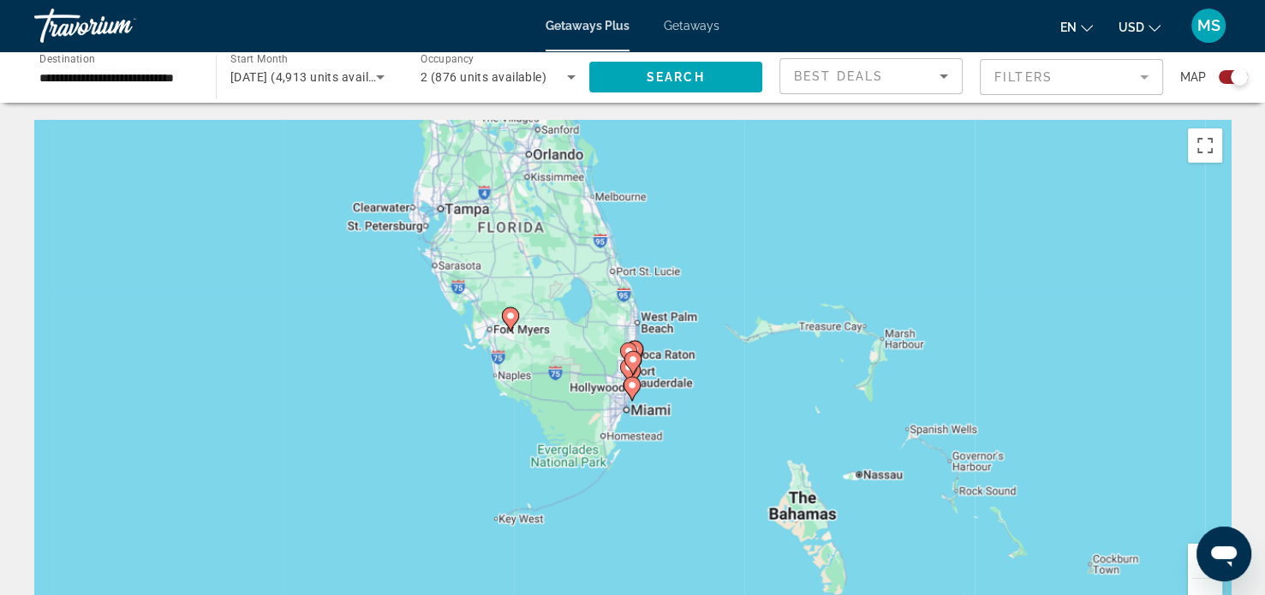
type input "**********"
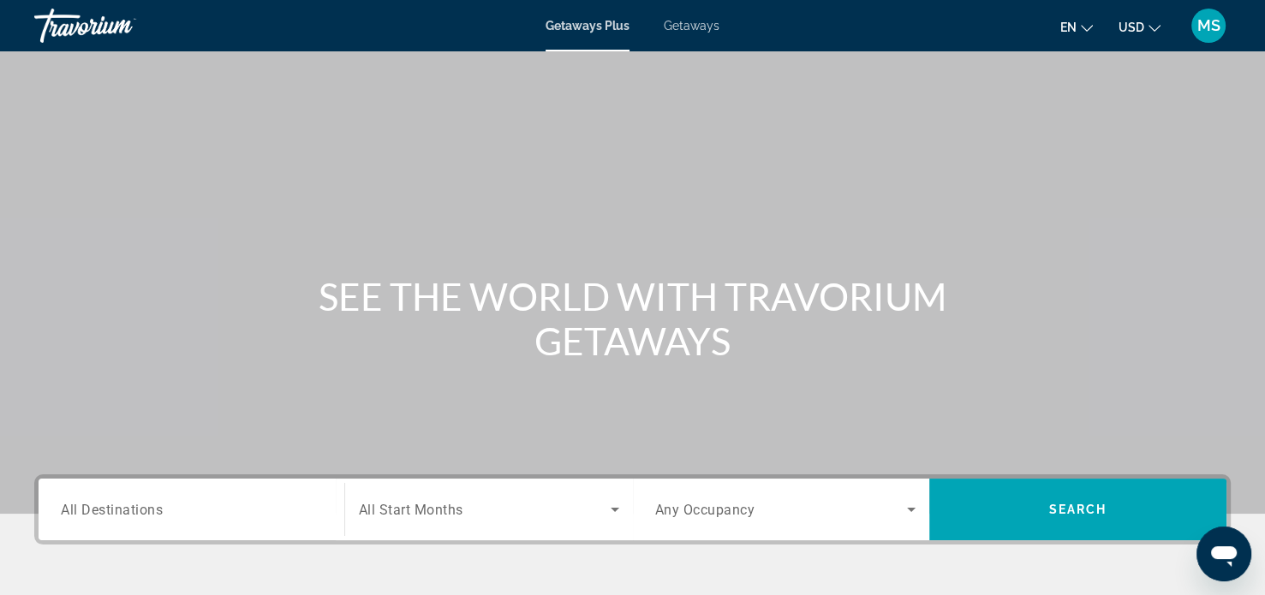
click at [181, 515] on input "Destination All Destinations" at bounding box center [191, 510] width 261 height 21
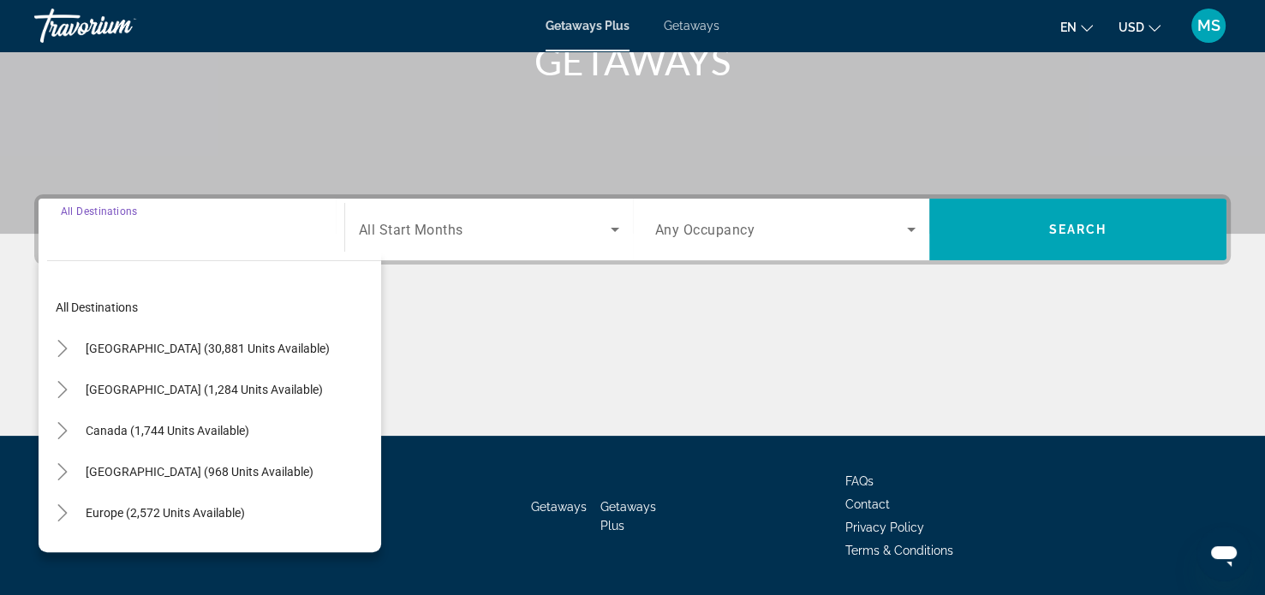
scroll to position [330, 0]
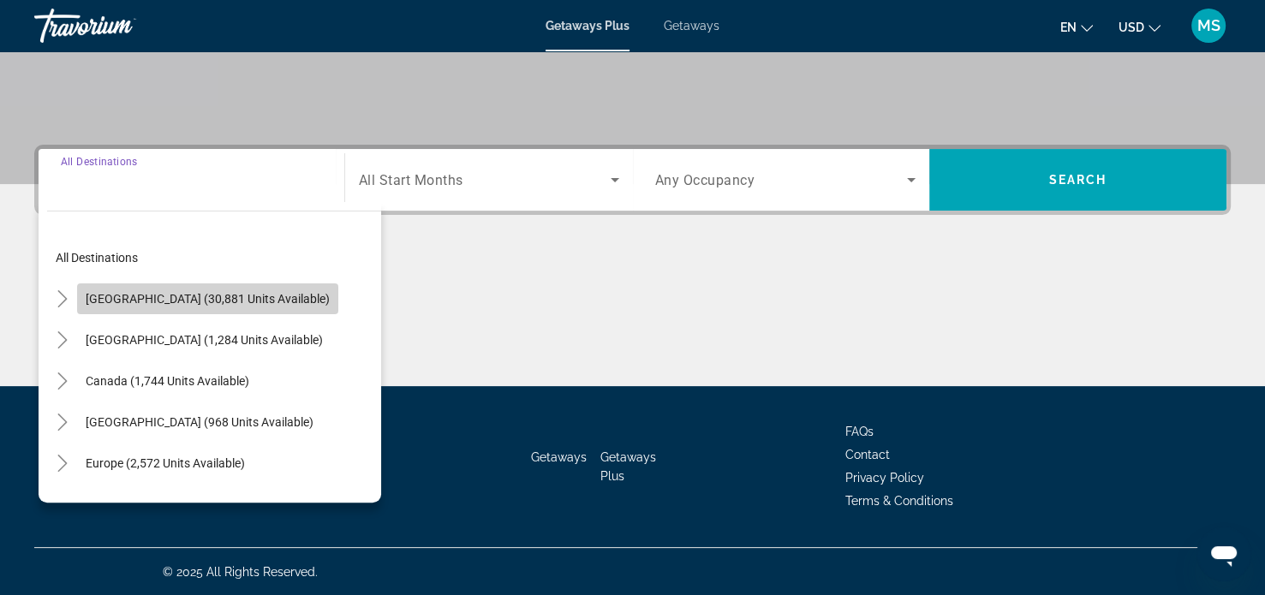
click at [273, 298] on span "[GEOGRAPHIC_DATA] (30,881 units available)" at bounding box center [208, 299] width 244 height 14
type input "**********"
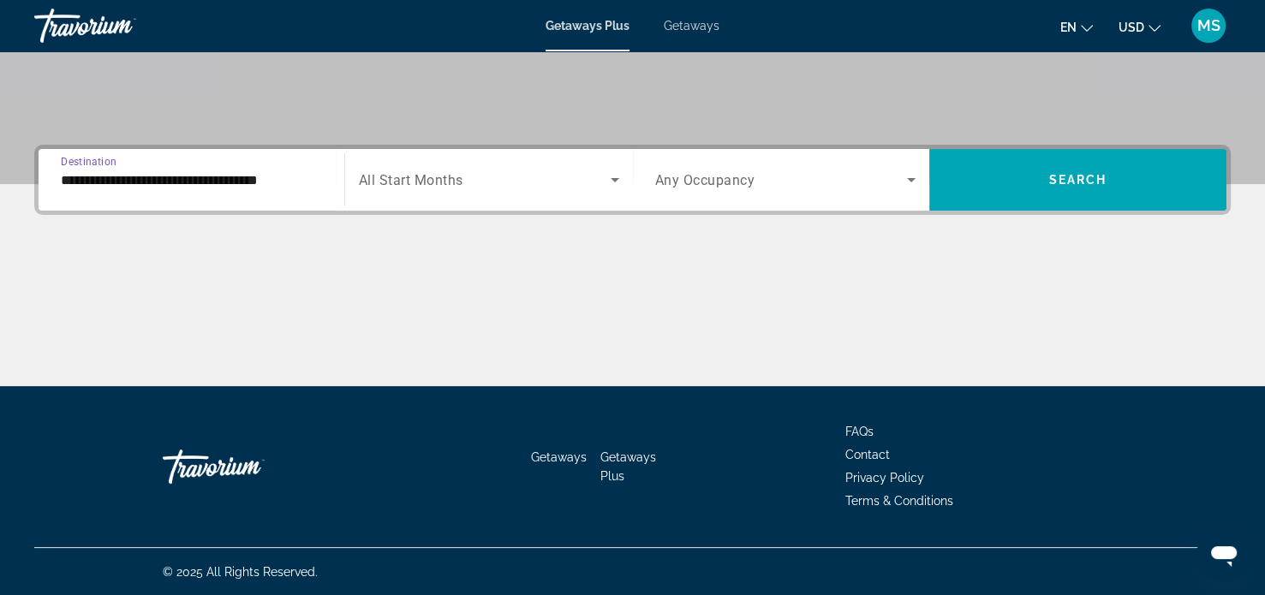
click at [613, 179] on icon "Search widget" at bounding box center [615, 180] width 9 height 4
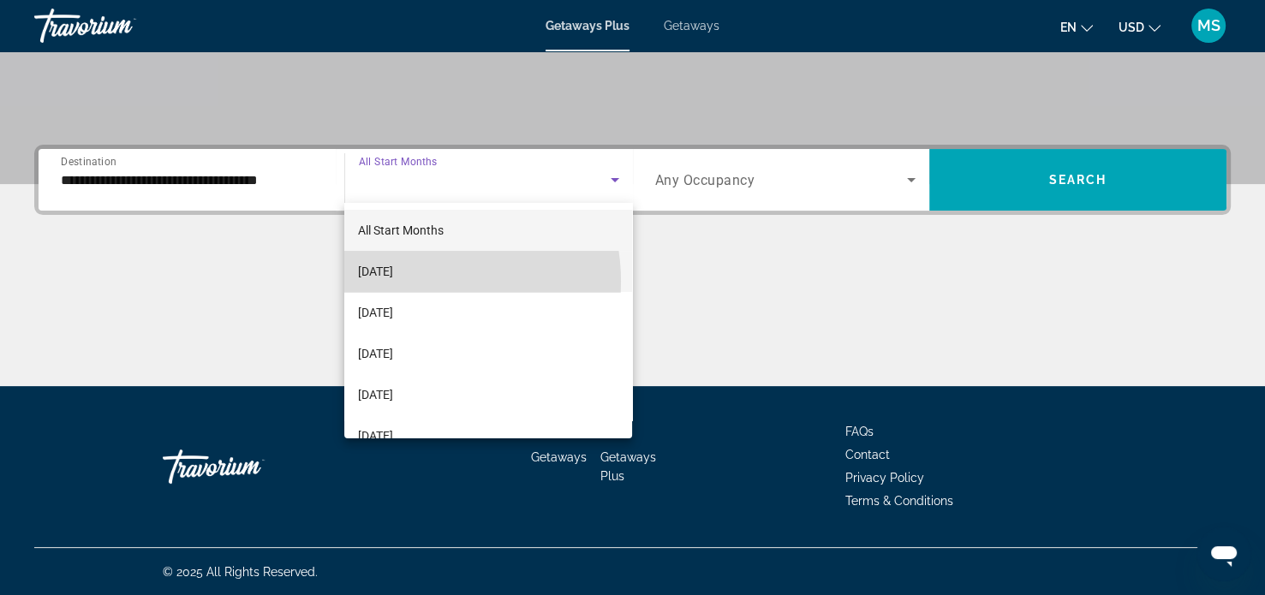
click at [393, 281] on span "[DATE]" at bounding box center [375, 271] width 35 height 21
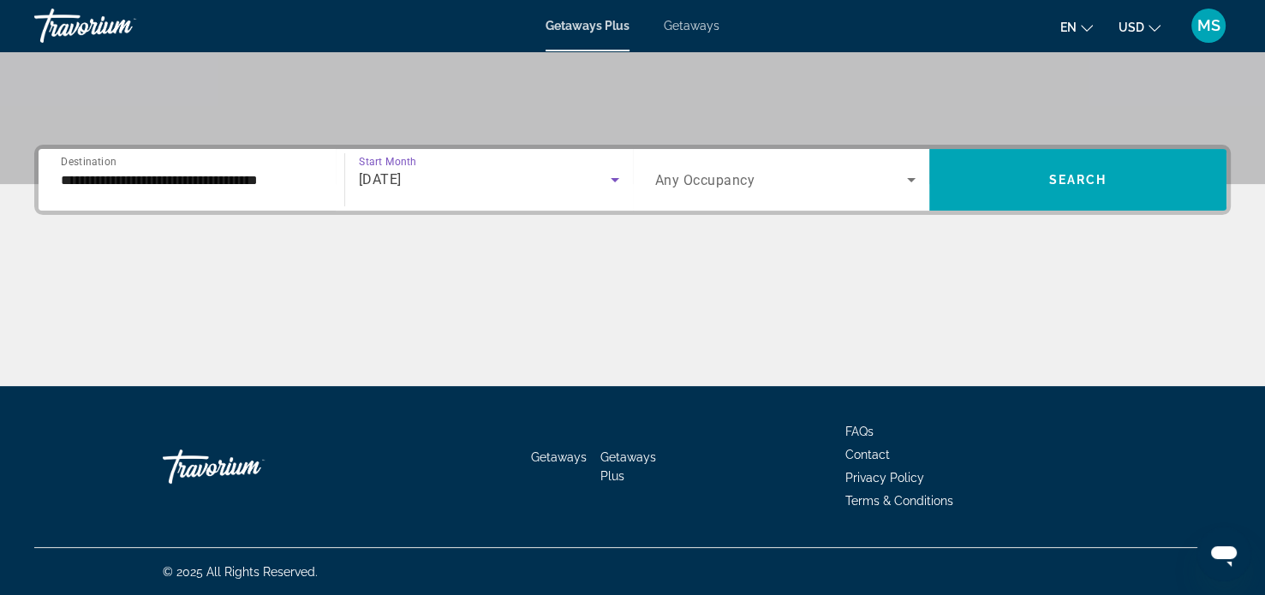
click at [911, 179] on icon "Search widget" at bounding box center [911, 180] width 9 height 4
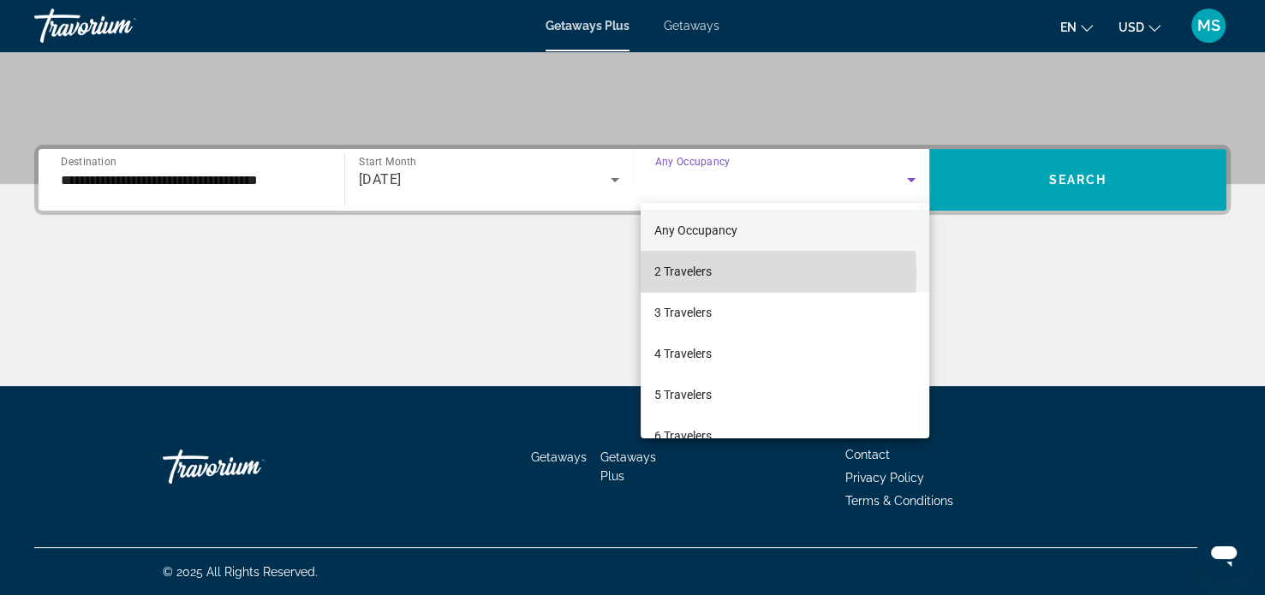
click at [729, 273] on mat-option "2 Travelers" at bounding box center [784, 271] width 289 height 41
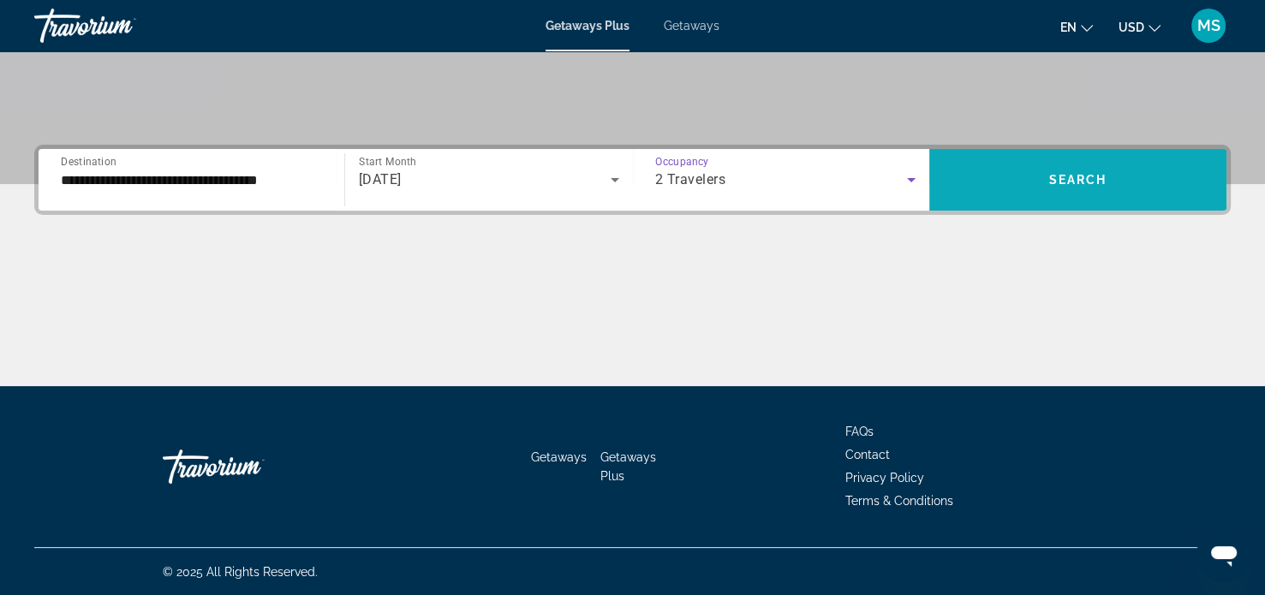
click at [1072, 173] on span "Search" at bounding box center [1078, 180] width 58 height 14
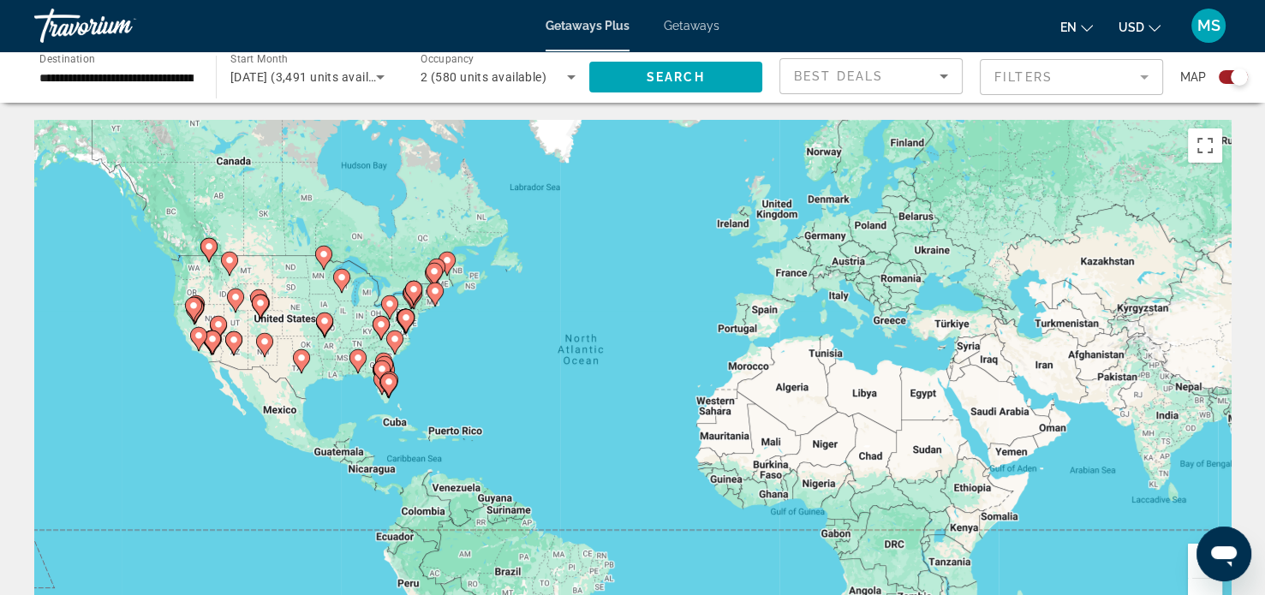
click at [385, 377] on image "Main content" at bounding box center [389, 382] width 10 height 10
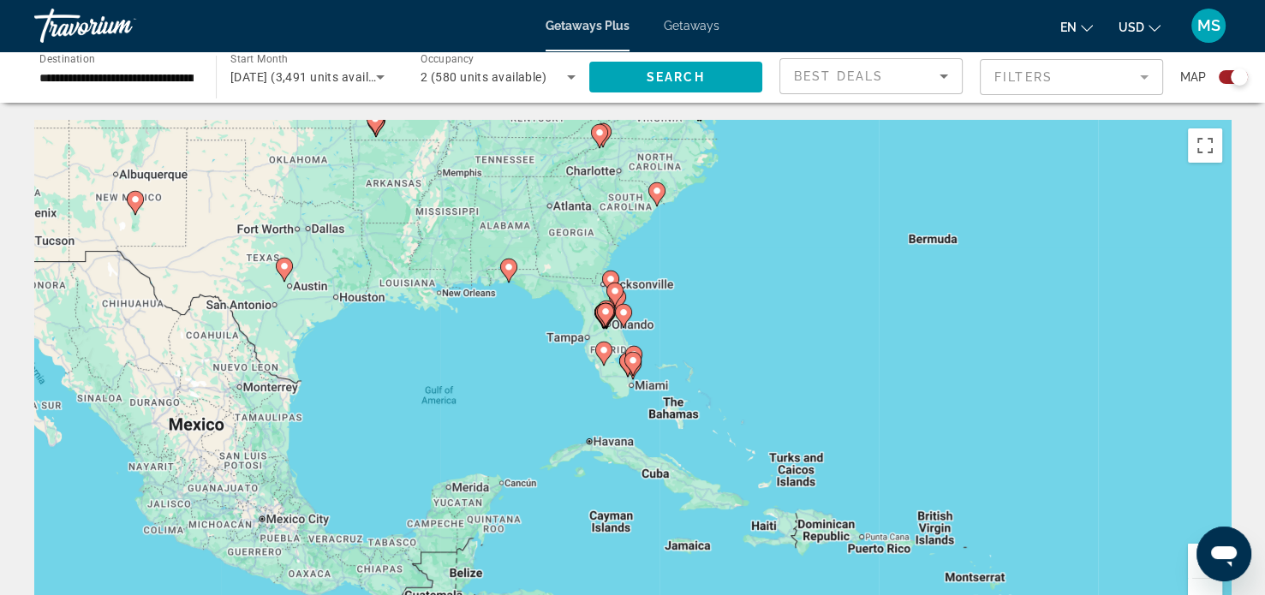
click at [603, 362] on icon "Main content" at bounding box center [602, 354] width 15 height 22
type input "**********"
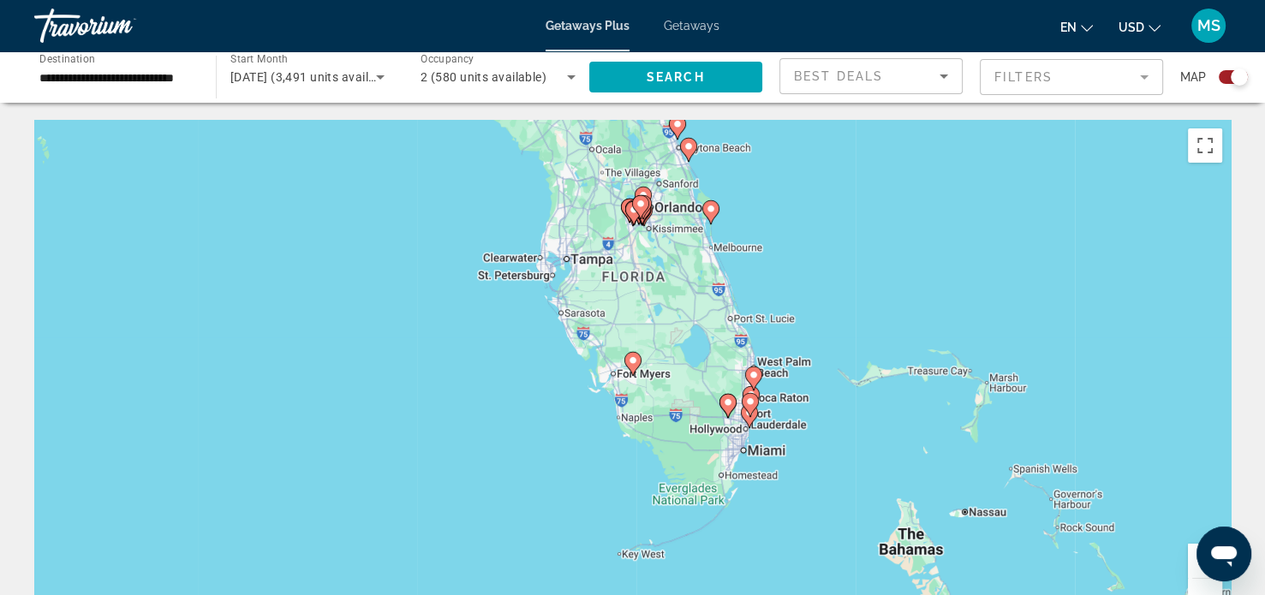
click at [587, 25] on span "Getaways Plus" at bounding box center [587, 26] width 84 height 14
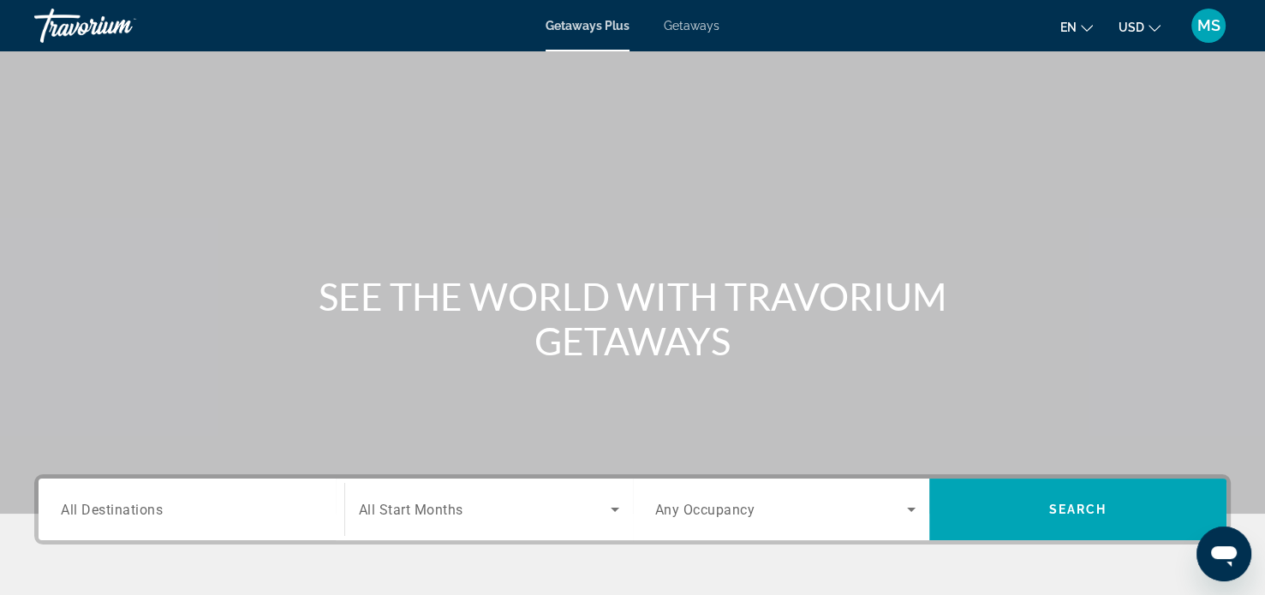
click at [699, 26] on span "Getaways" at bounding box center [692, 26] width 56 height 14
click at [234, 260] on div "Main content" at bounding box center [632, 257] width 1265 height 514
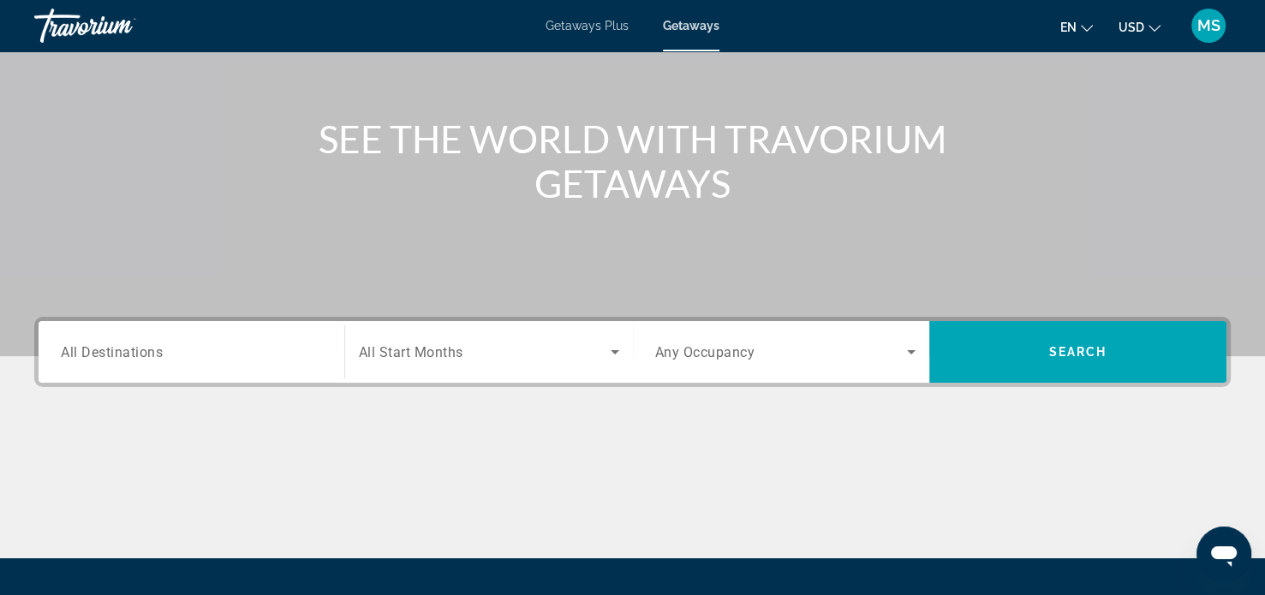
scroll to position [161, 0]
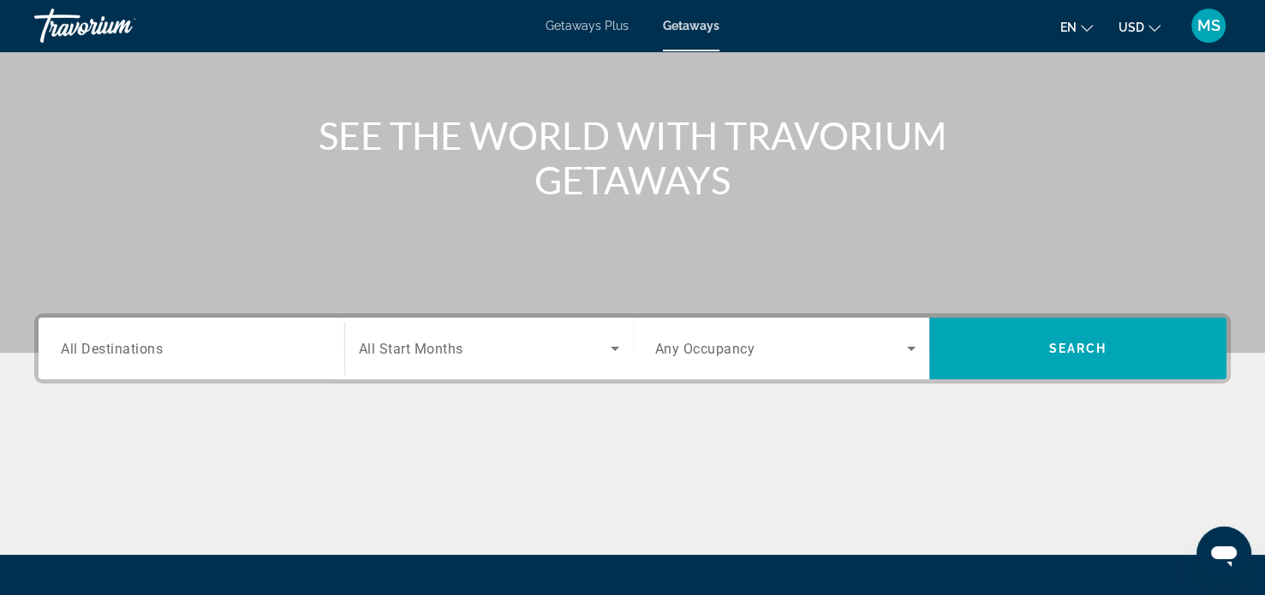
click at [223, 352] on input "Destination All Destinations" at bounding box center [191, 349] width 261 height 21
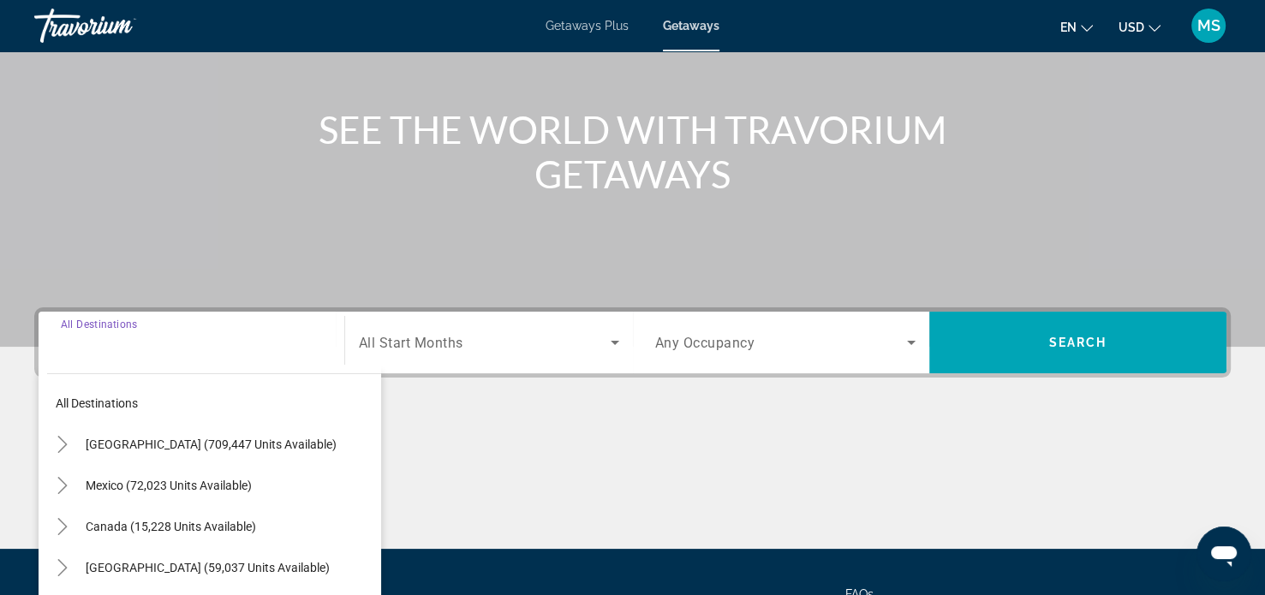
scroll to position [330, 0]
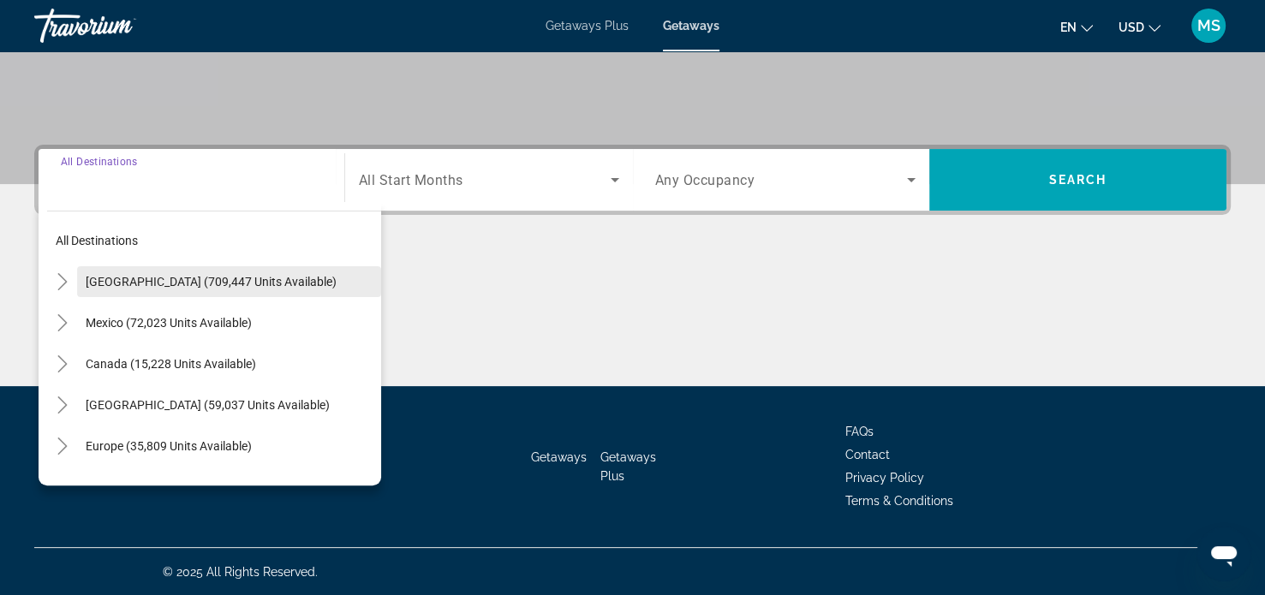
click at [160, 280] on span "[GEOGRAPHIC_DATA] (709,447 units available)" at bounding box center [211, 282] width 251 height 14
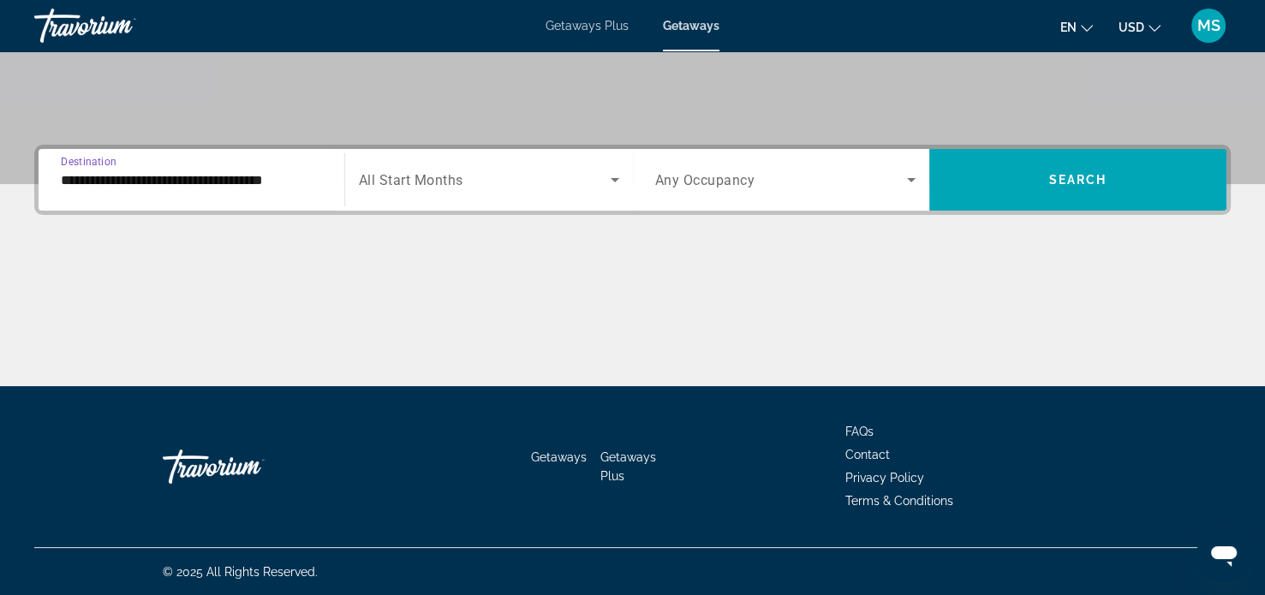
click at [613, 180] on icon "Search widget" at bounding box center [615, 180] width 9 height 4
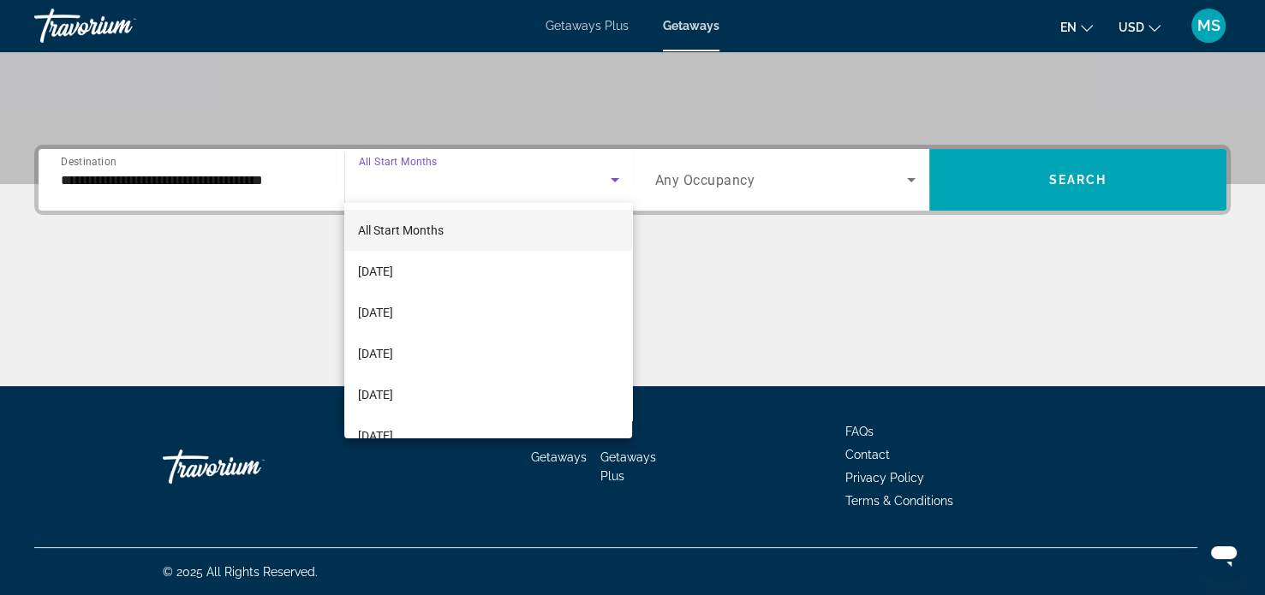
click at [288, 182] on div at bounding box center [632, 297] width 1265 height 595
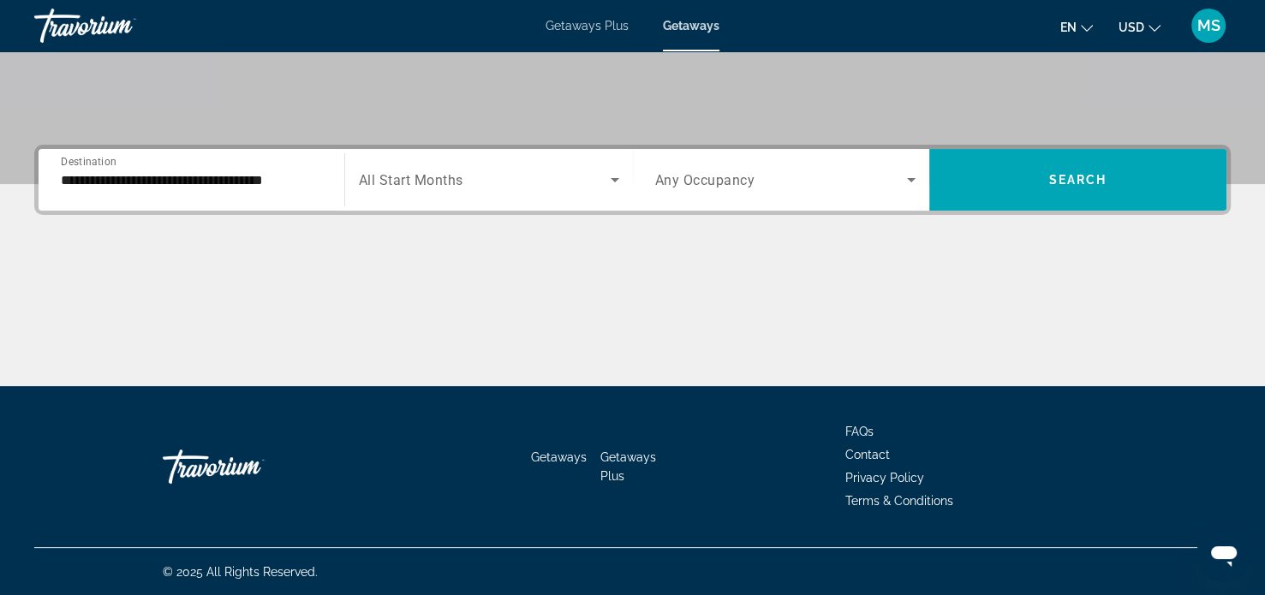
click at [257, 187] on input "**********" at bounding box center [191, 180] width 261 height 21
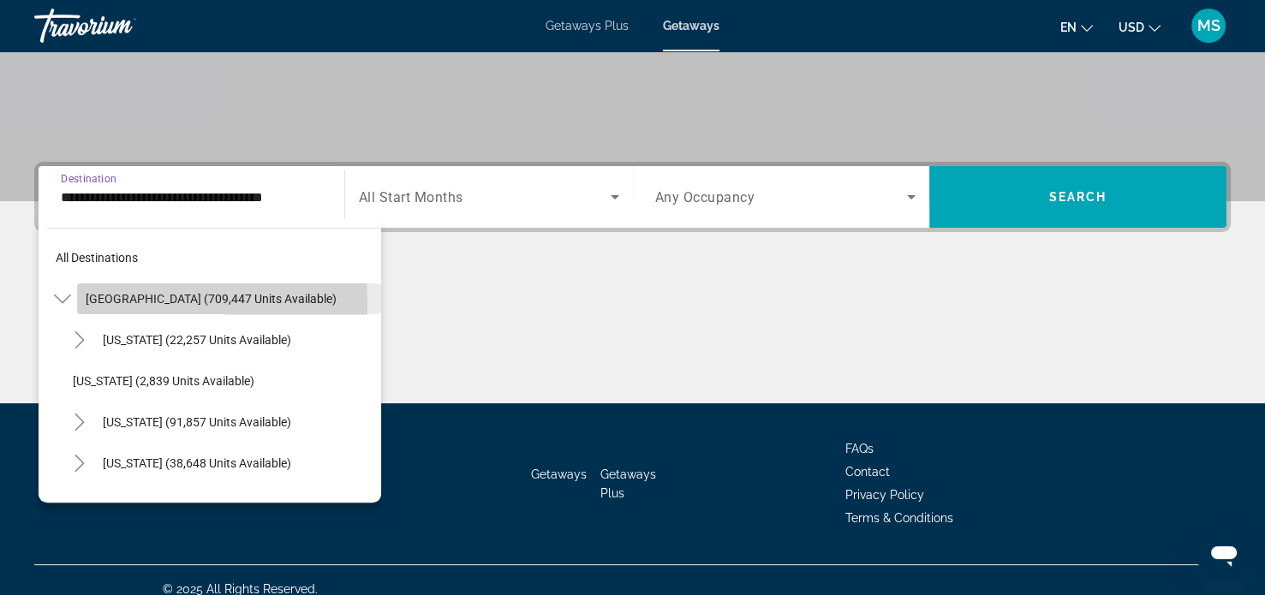
click at [78, 303] on span "Search widget" at bounding box center [229, 298] width 304 height 41
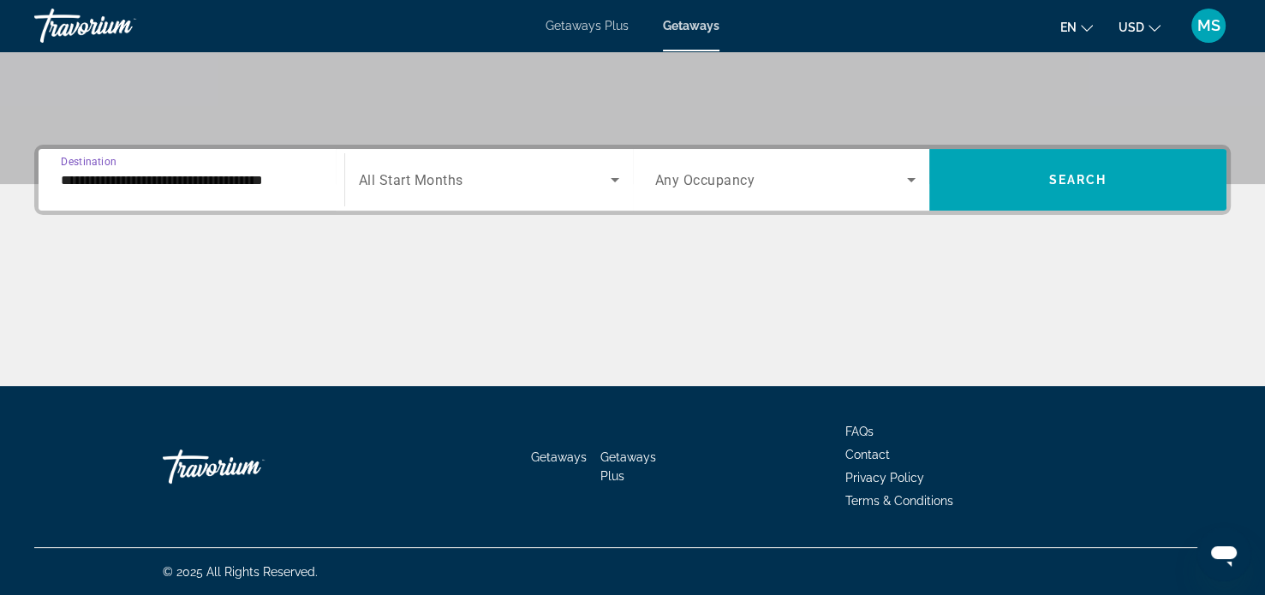
click at [274, 182] on input "**********" at bounding box center [191, 180] width 261 height 21
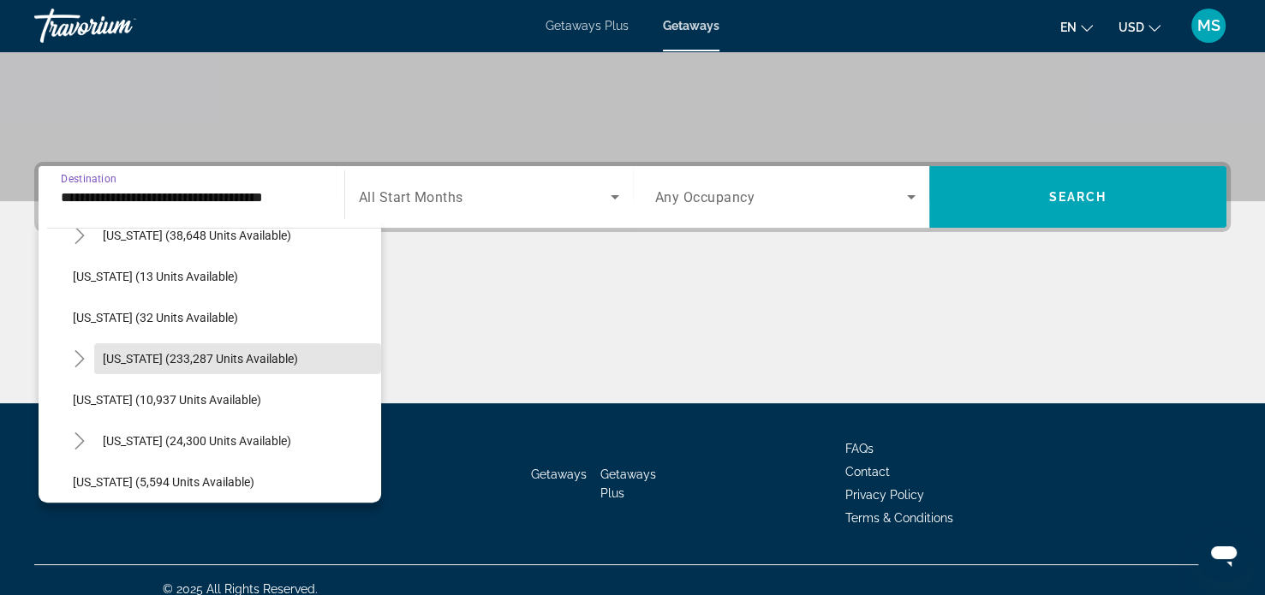
scroll to position [257, 0]
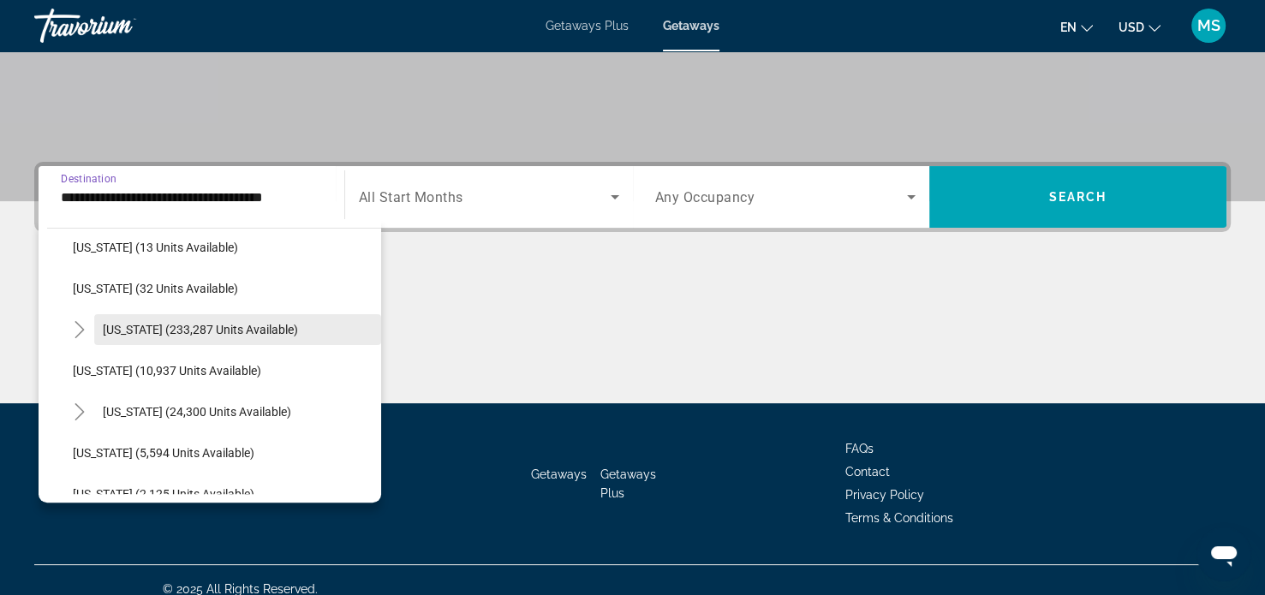
click at [268, 342] on span "Search widget" at bounding box center [237, 329] width 287 height 41
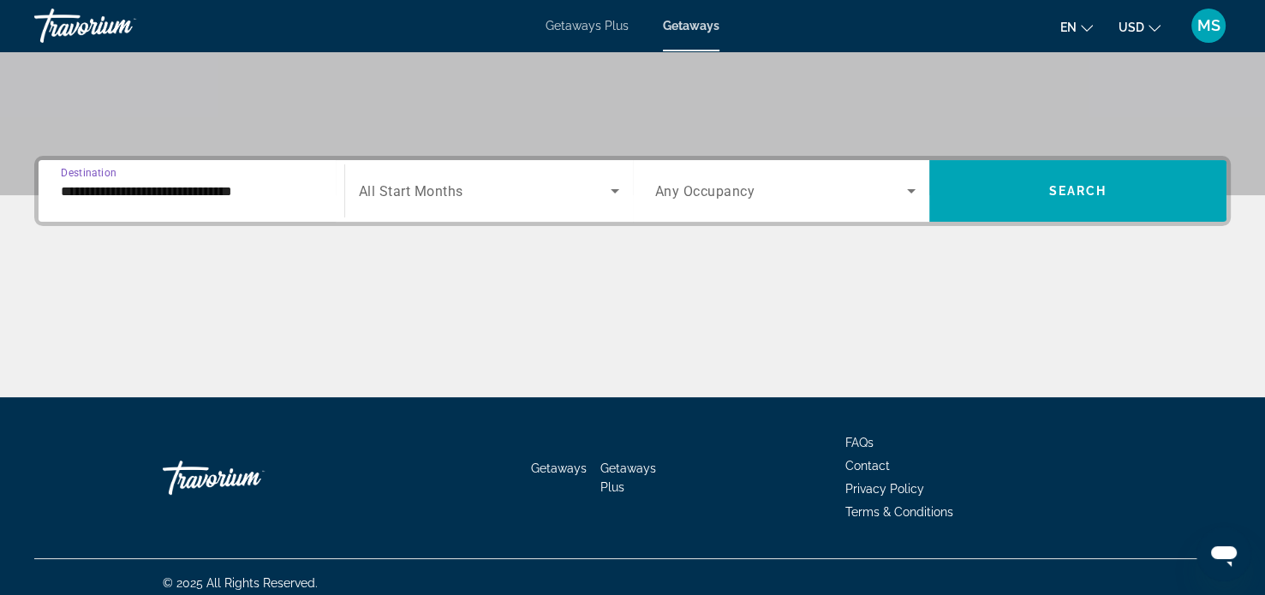
scroll to position [330, 0]
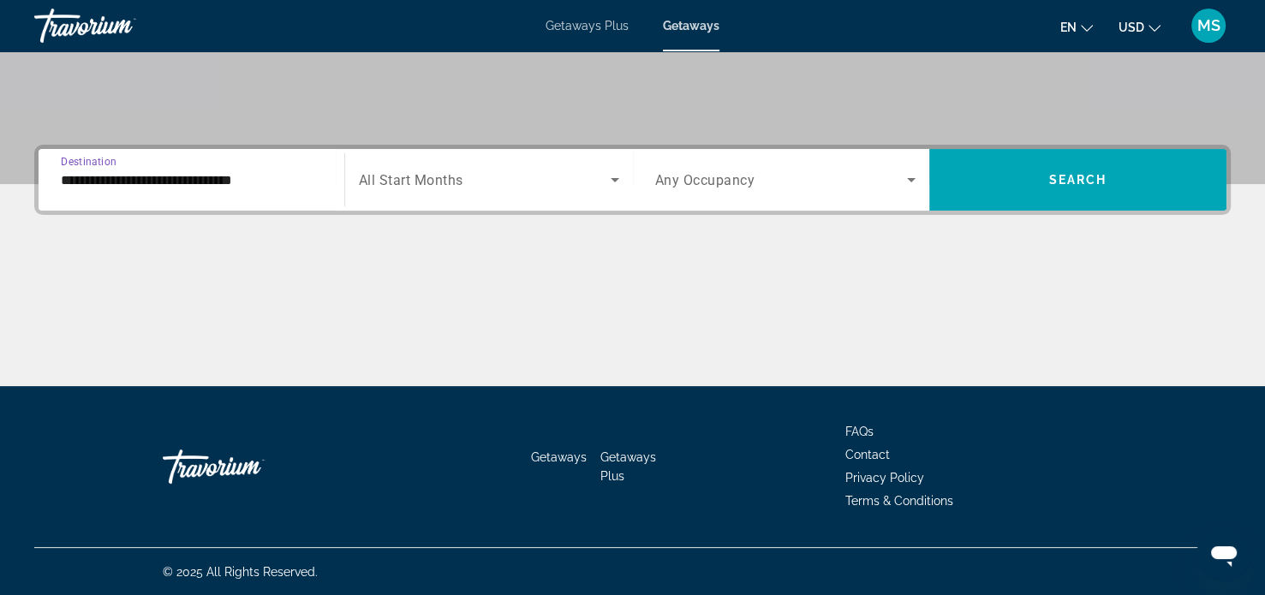
click at [217, 185] on input "**********" at bounding box center [191, 180] width 261 height 21
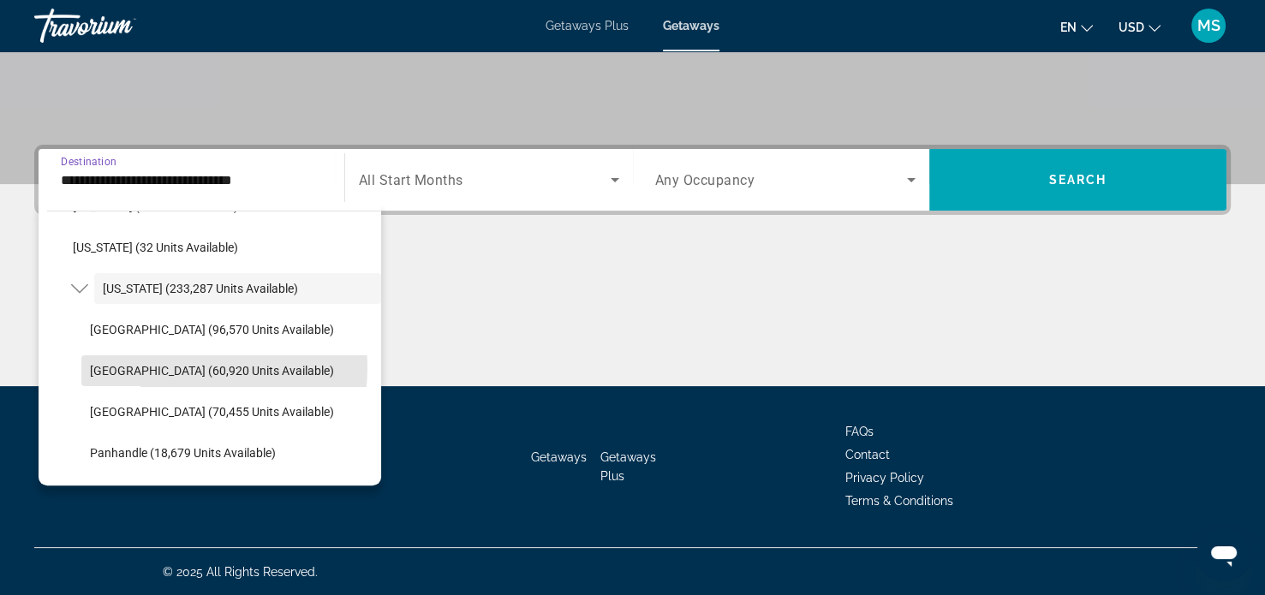
scroll to position [277, 0]
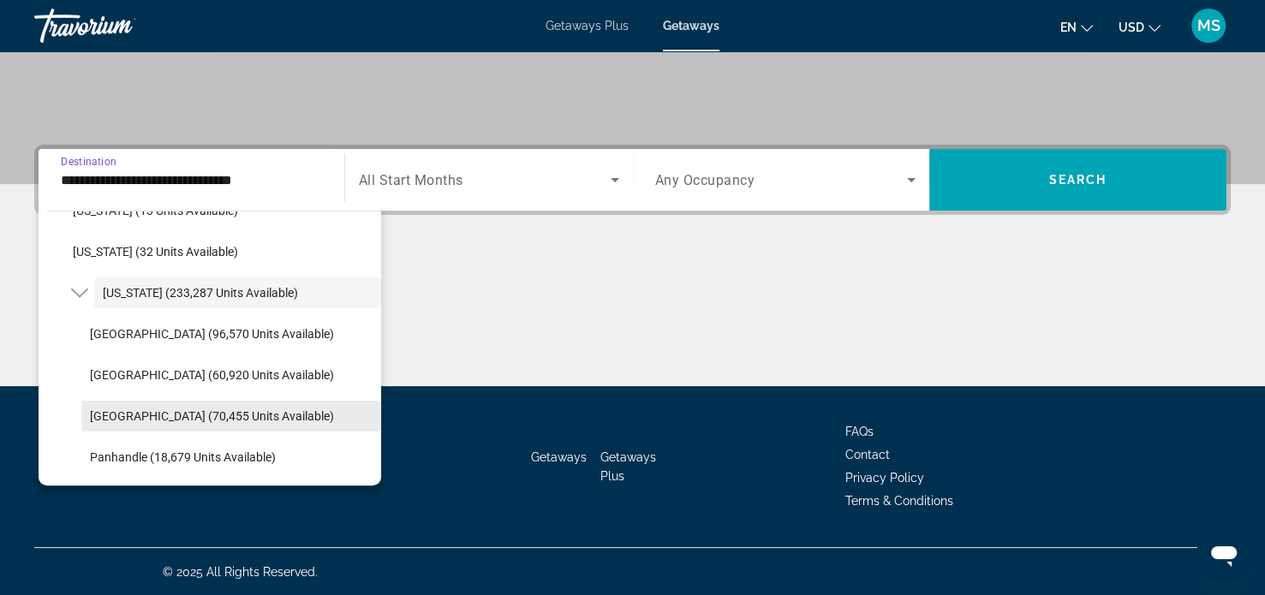
click at [200, 420] on span "[GEOGRAPHIC_DATA] (70,455 units available)" at bounding box center [212, 416] width 244 height 14
type input "**********"
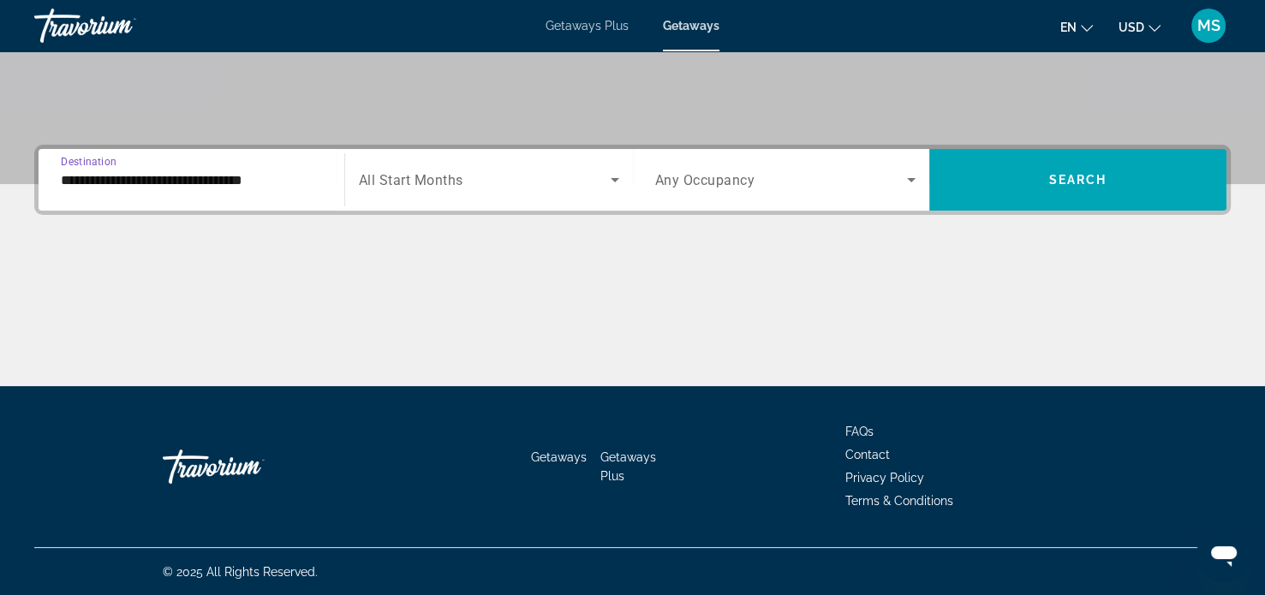
click at [473, 182] on span "Search widget" at bounding box center [485, 180] width 252 height 21
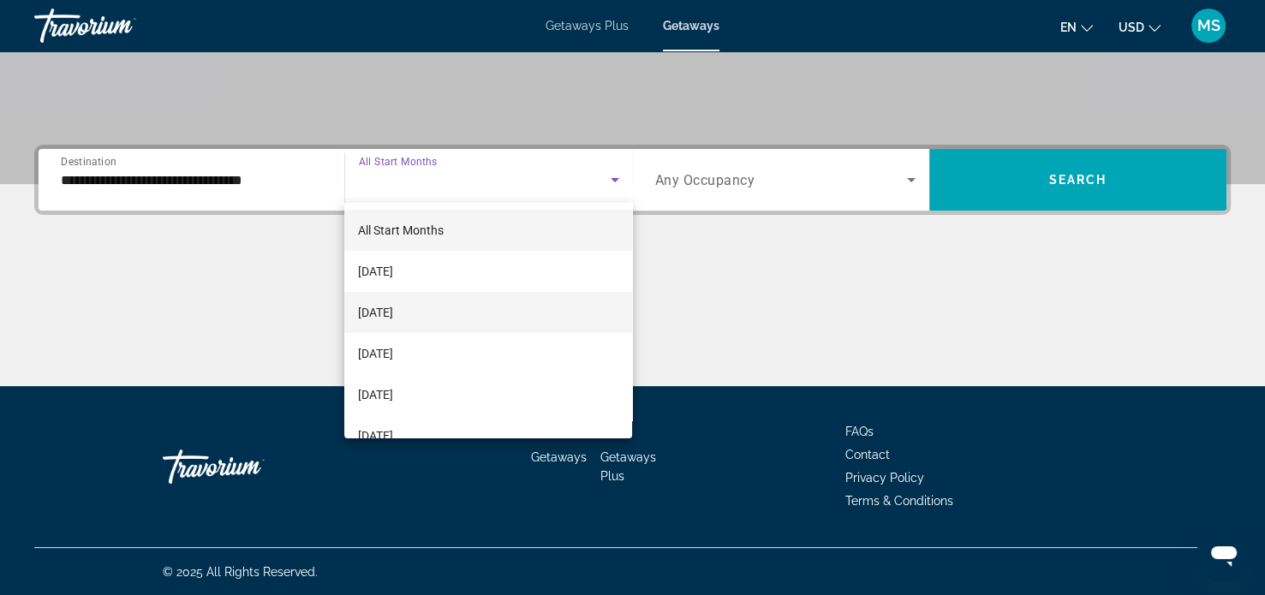
click at [442, 312] on mat-option "[DATE]" at bounding box center [488, 312] width 288 height 41
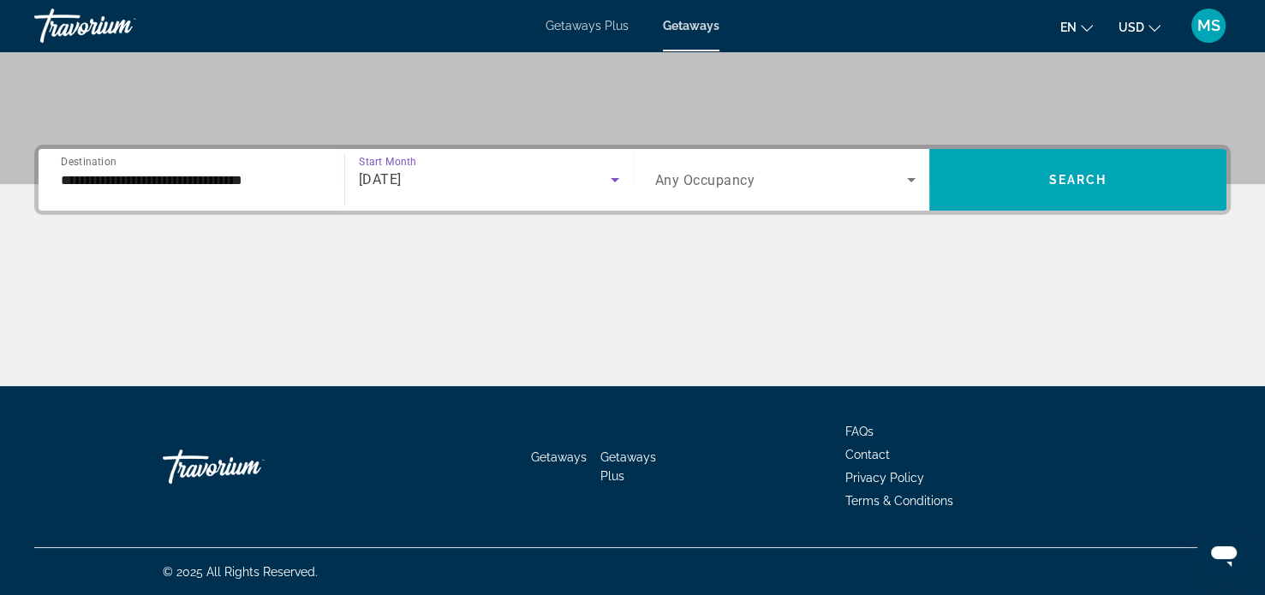
click at [911, 179] on icon "Search widget" at bounding box center [911, 180] width 9 height 4
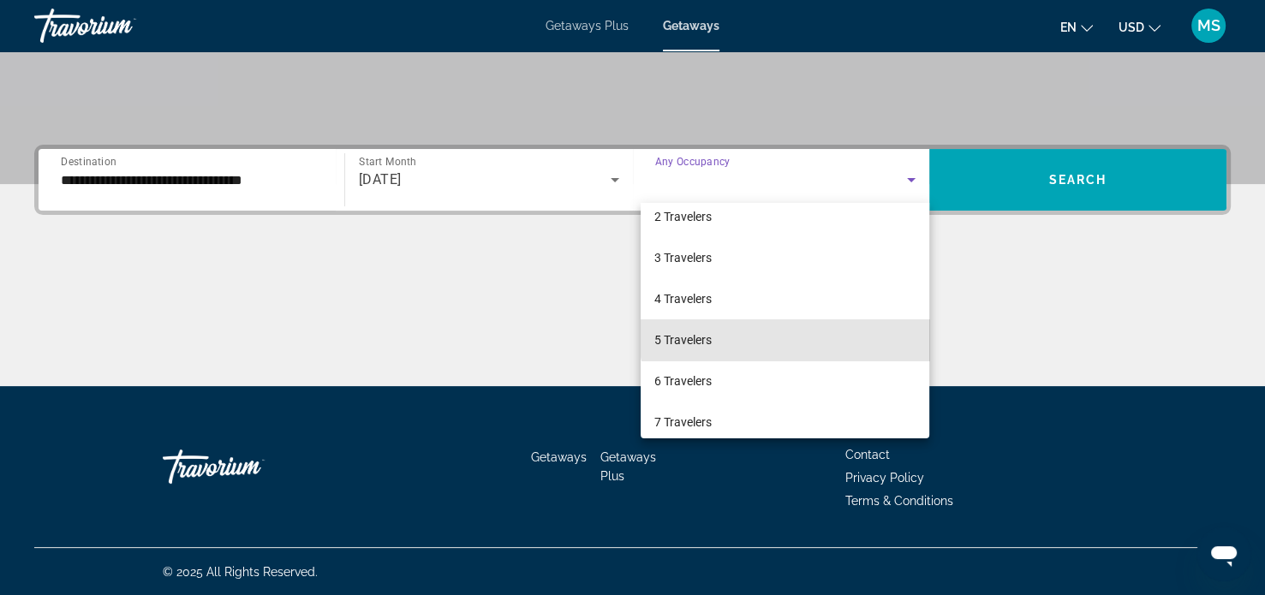
scroll to position [59, 0]
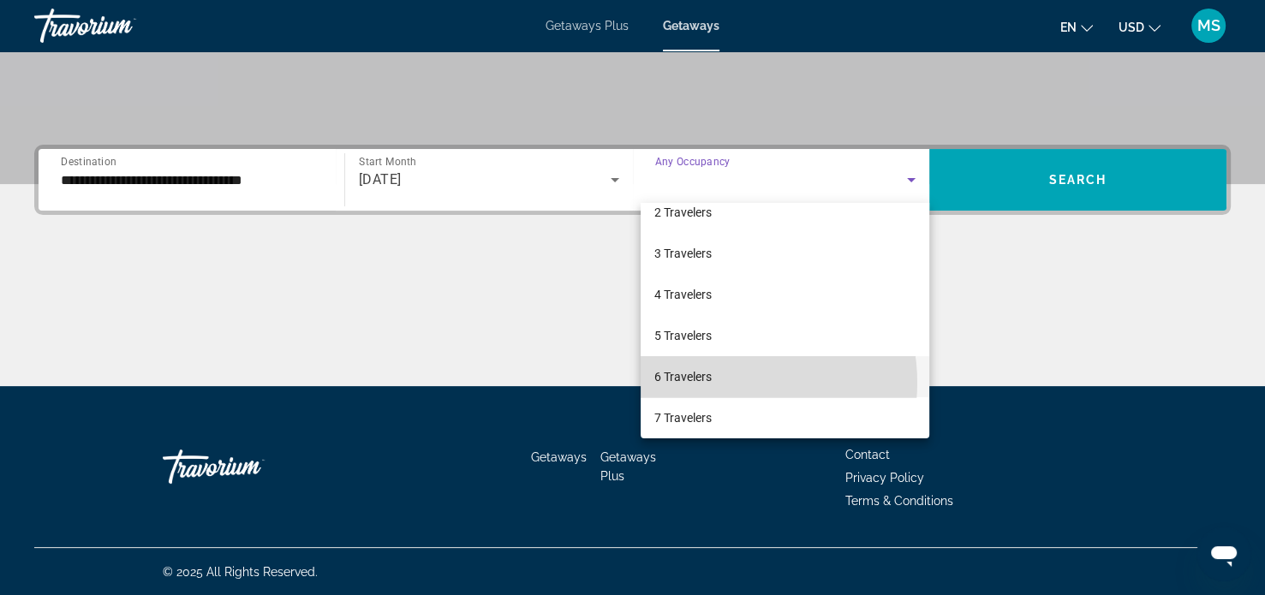
click at [725, 382] on mat-option "6 Travelers" at bounding box center [784, 376] width 289 height 41
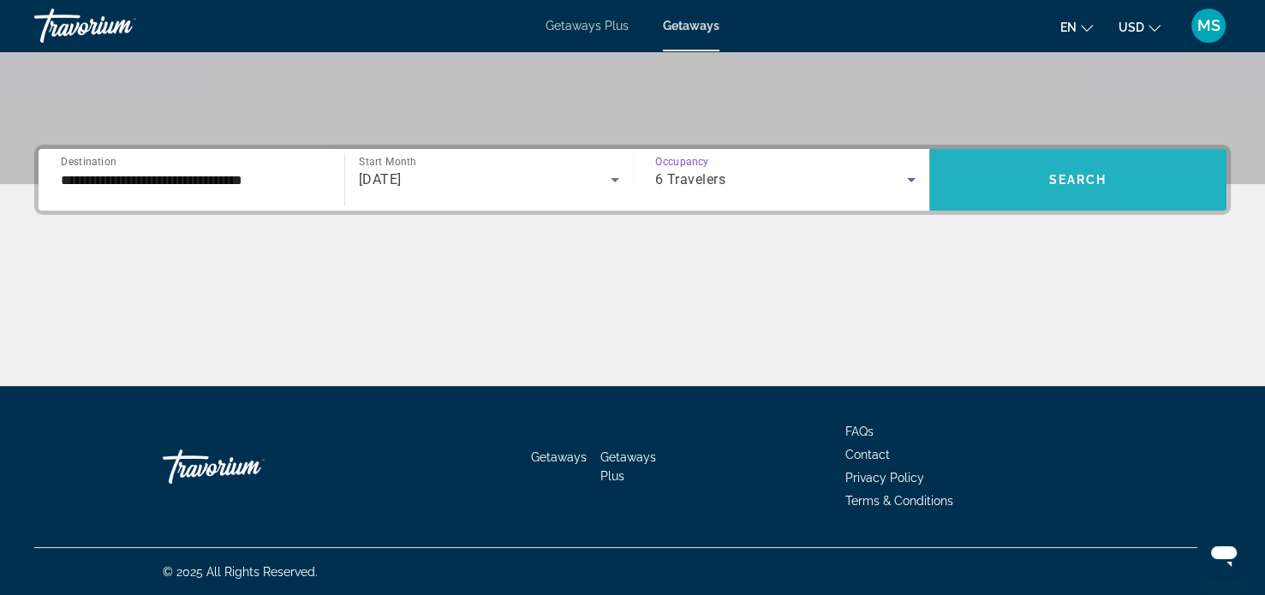
click at [1081, 185] on span "Search" at bounding box center [1078, 180] width 58 height 14
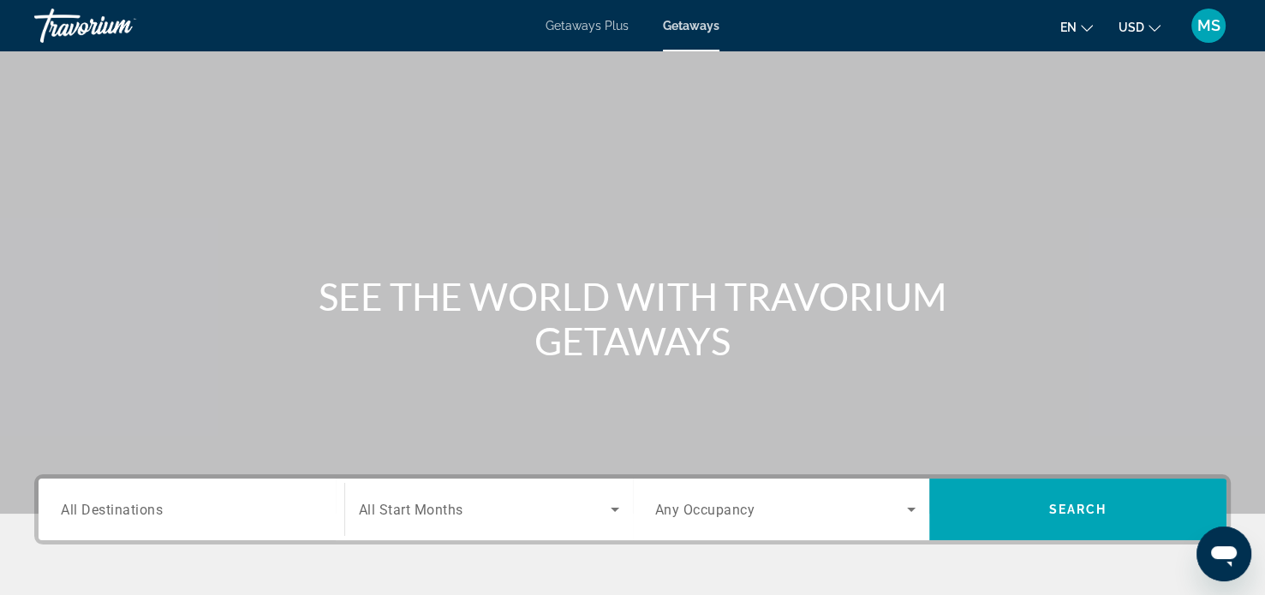
click at [247, 517] on input "Destination All Destinations" at bounding box center [191, 510] width 261 height 21
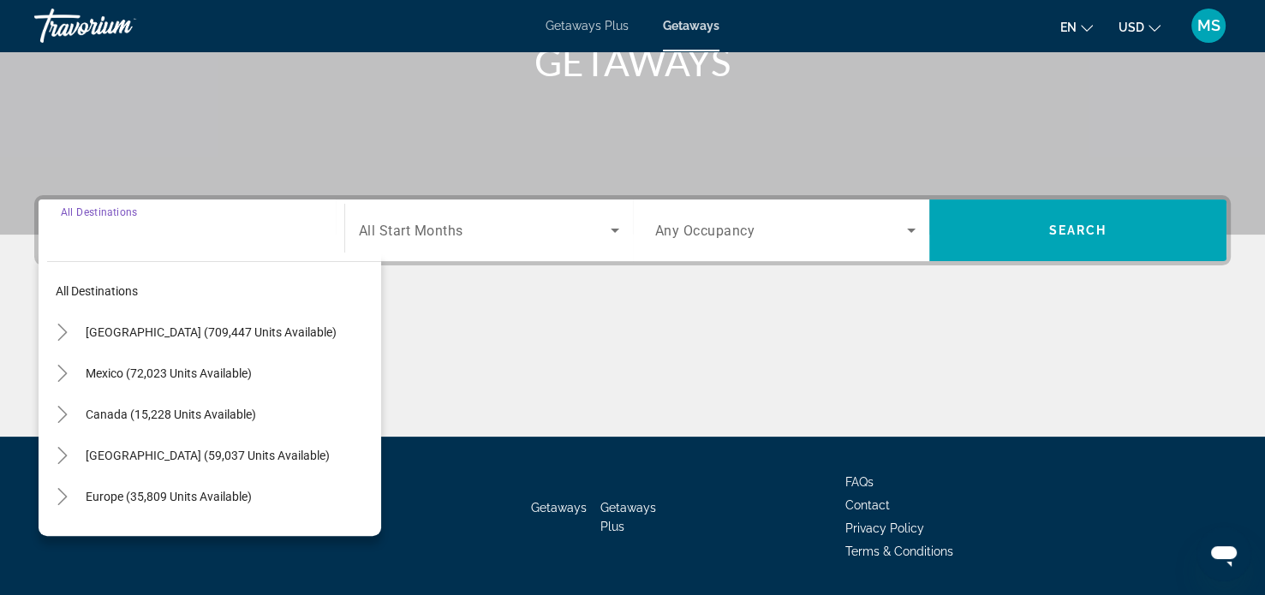
scroll to position [330, 0]
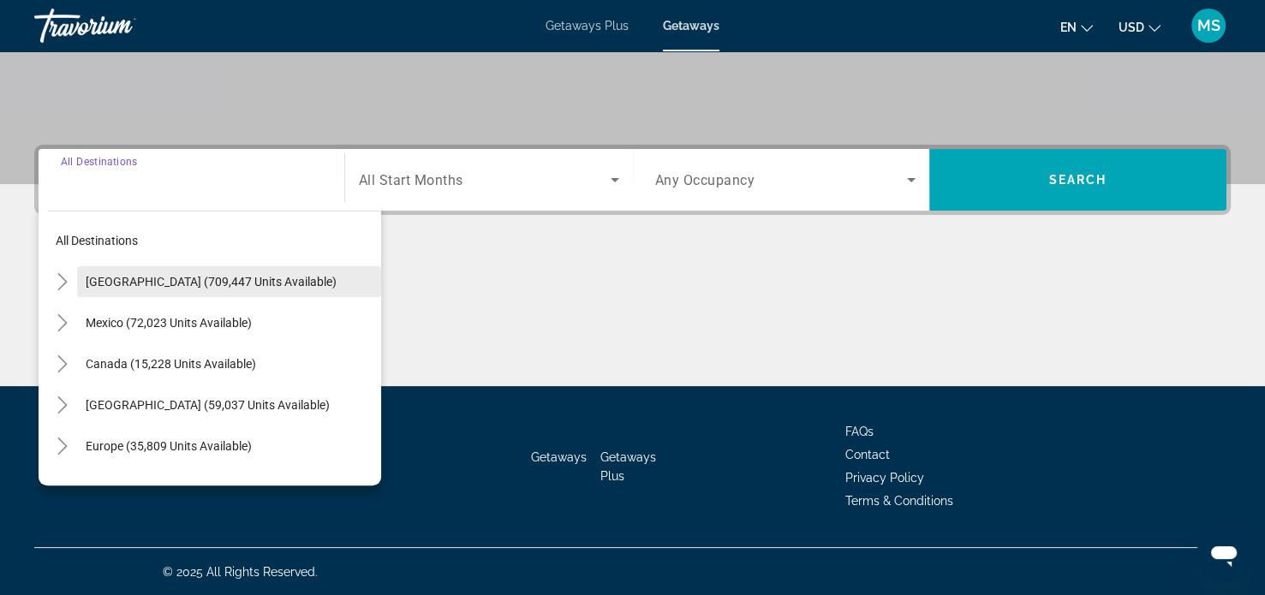
click at [113, 281] on span "[GEOGRAPHIC_DATA] (709,447 units available)" at bounding box center [211, 282] width 251 height 14
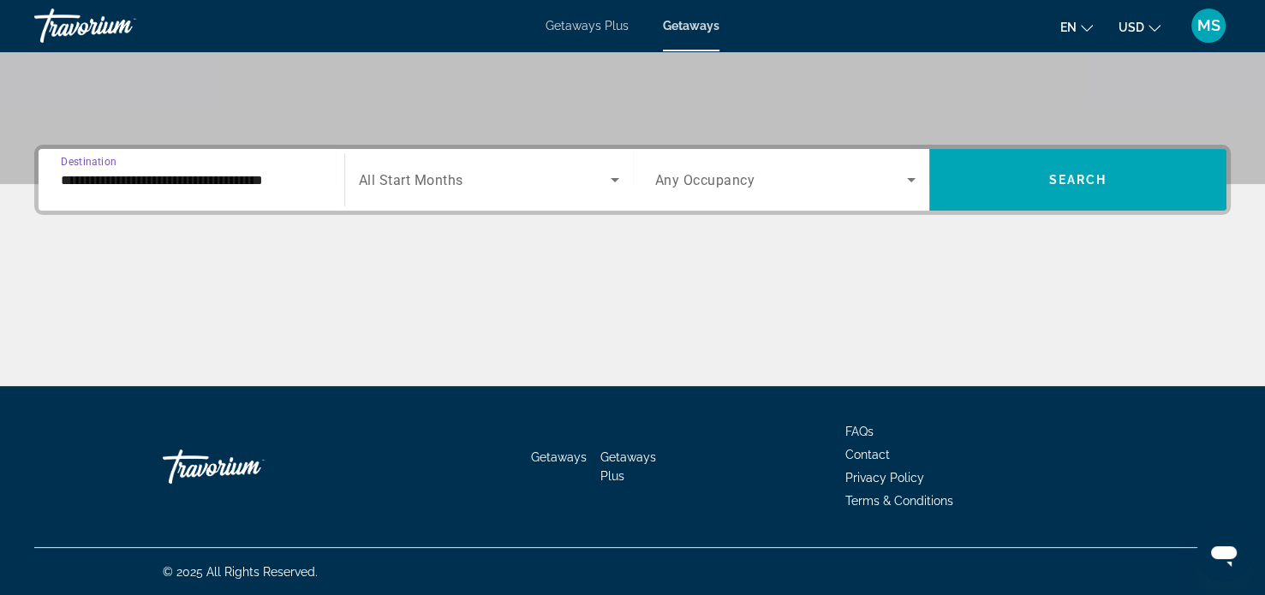
click at [298, 187] on input "**********" at bounding box center [191, 180] width 261 height 21
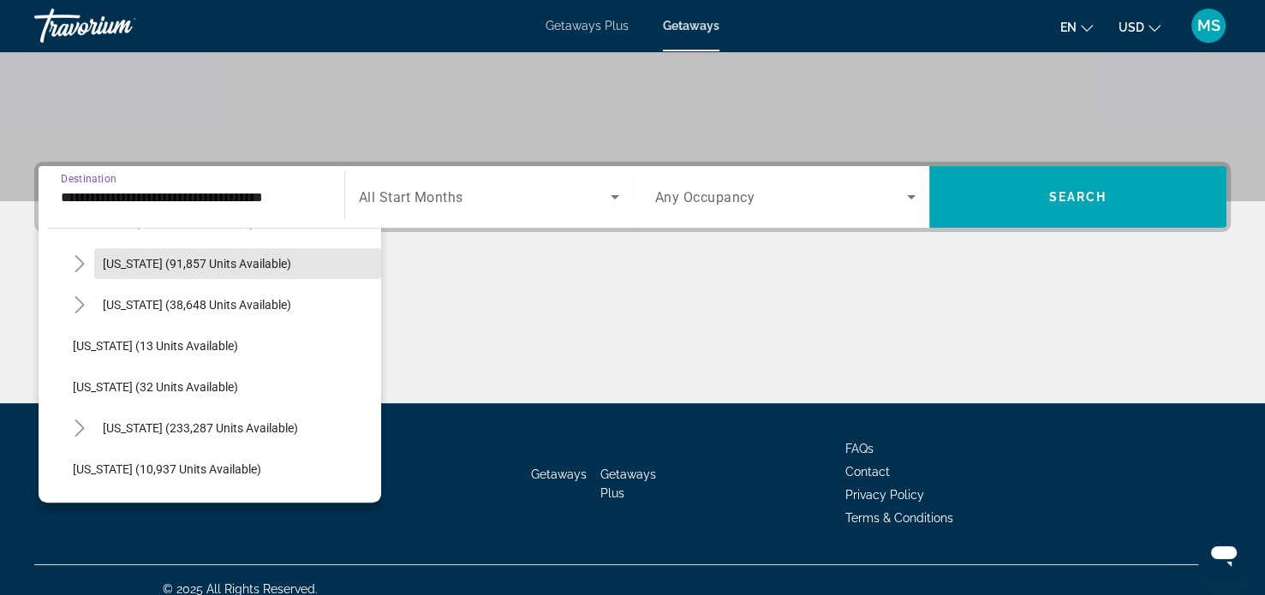
scroll to position [166, 0]
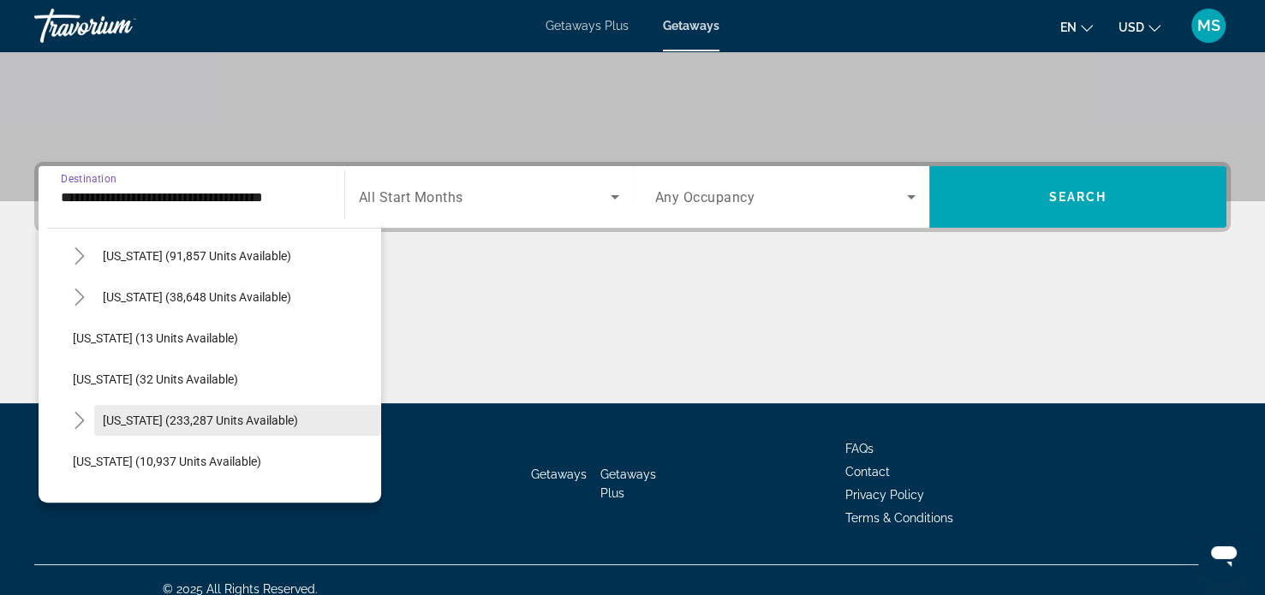
click at [259, 429] on span "Search widget" at bounding box center [237, 420] width 287 height 41
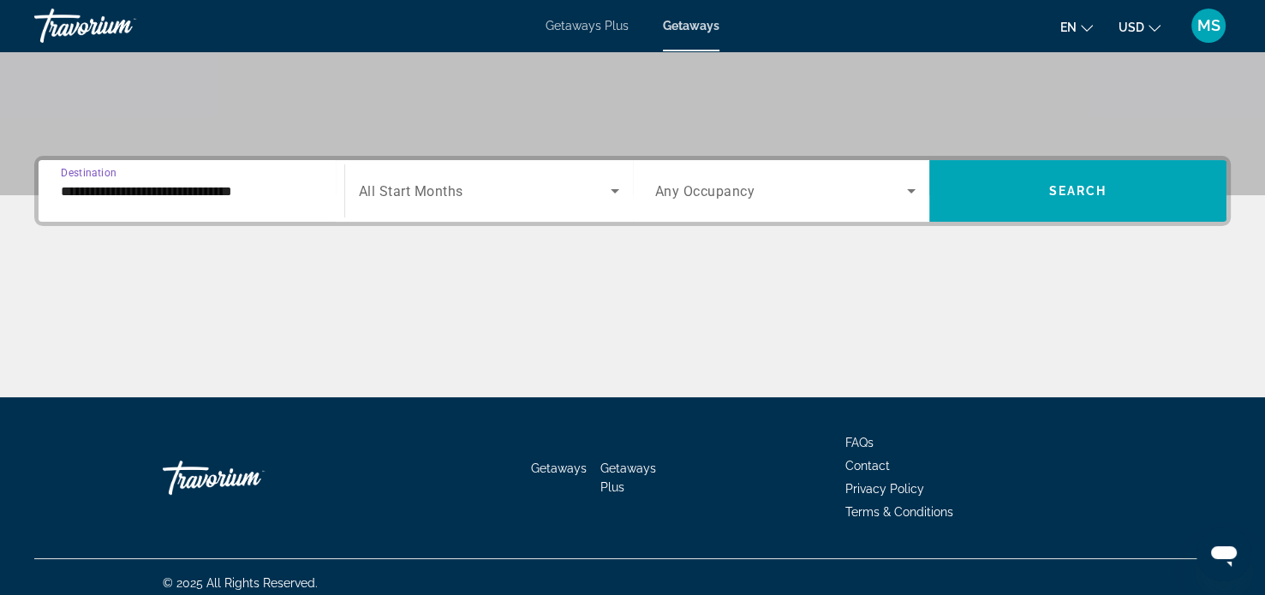
scroll to position [330, 0]
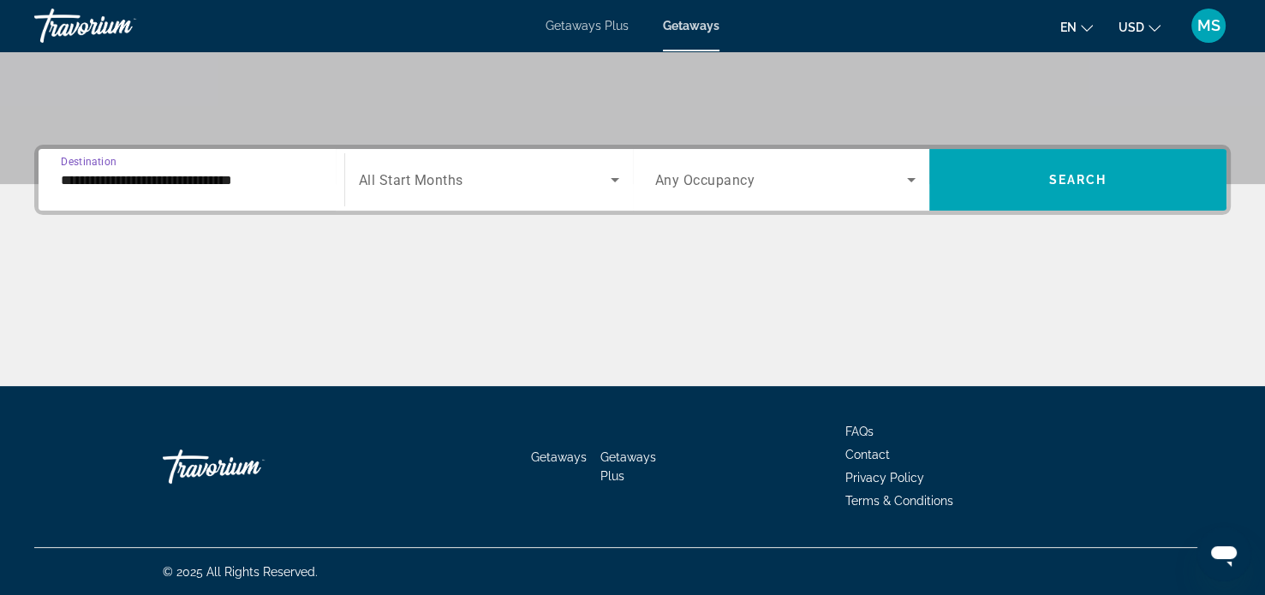
click at [254, 182] on input "**********" at bounding box center [191, 180] width 261 height 21
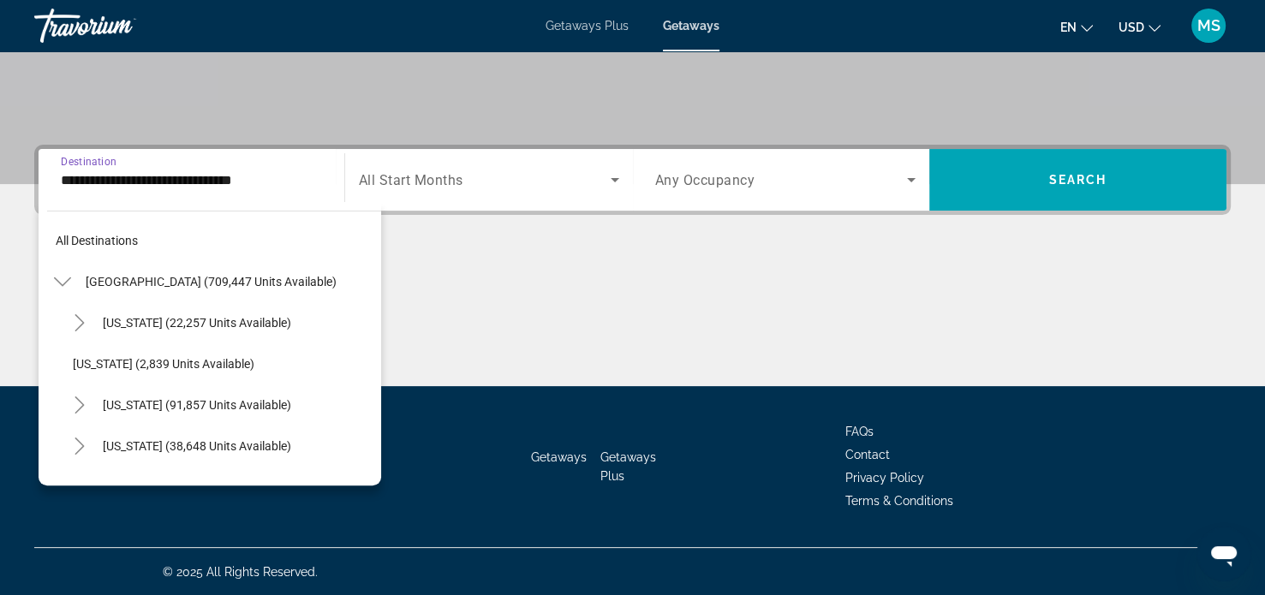
scroll to position [225, 0]
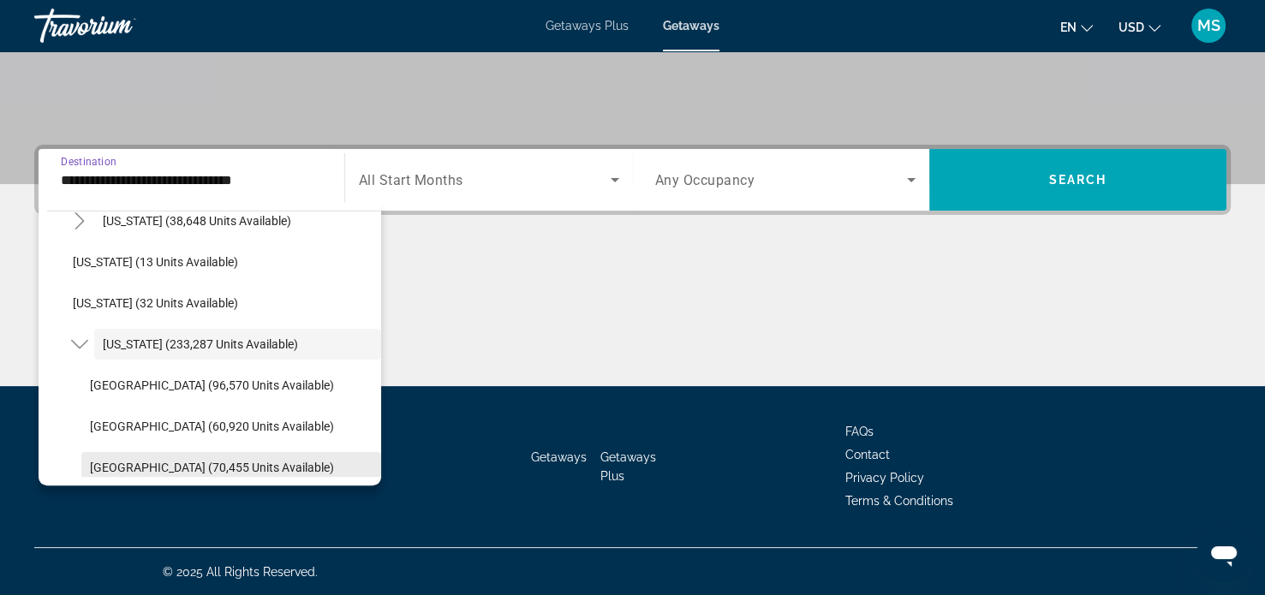
click at [145, 473] on span "[GEOGRAPHIC_DATA] (70,455 units available)" at bounding box center [212, 468] width 244 height 14
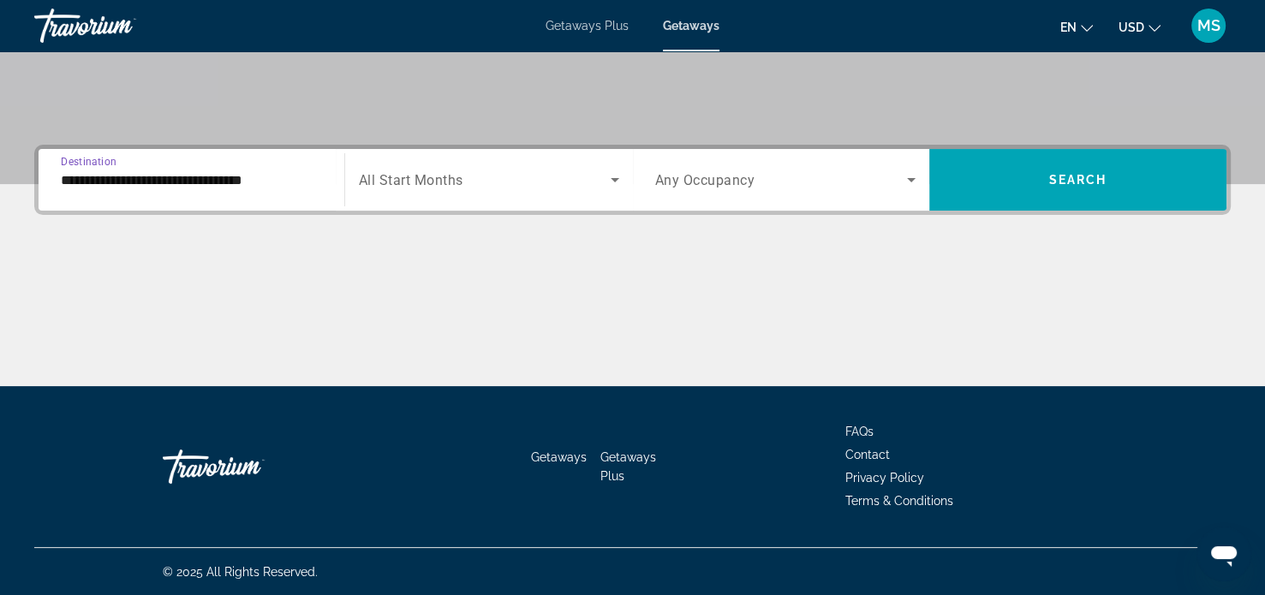
click at [613, 179] on icon "Search widget" at bounding box center [615, 180] width 9 height 4
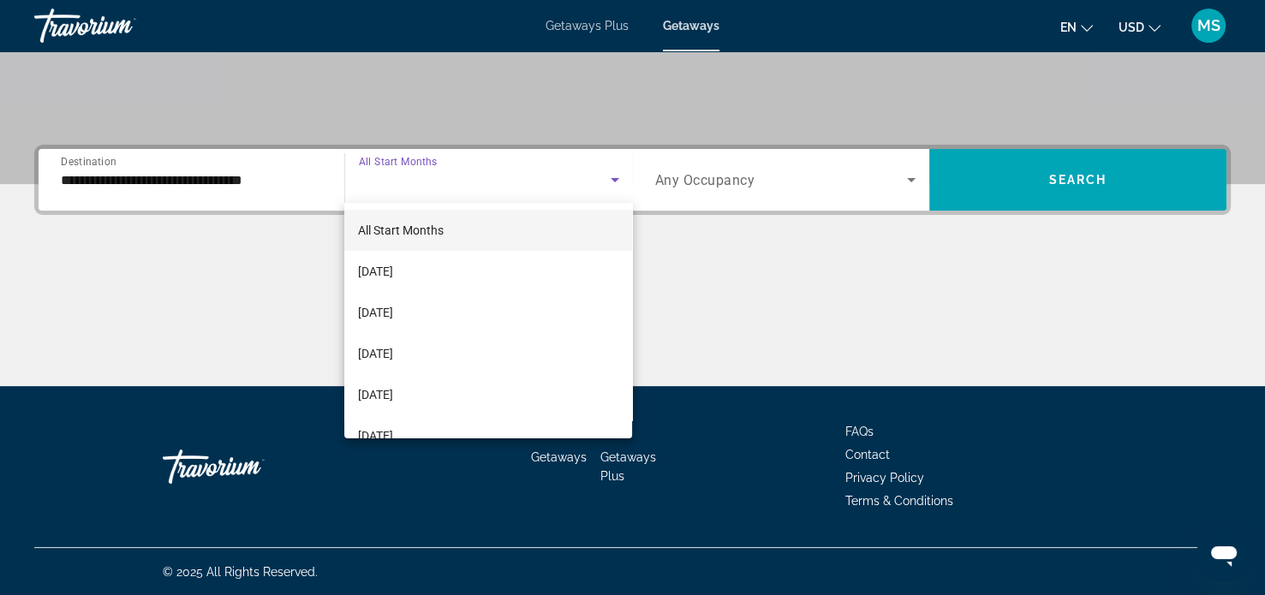
click at [199, 178] on div at bounding box center [632, 297] width 1265 height 595
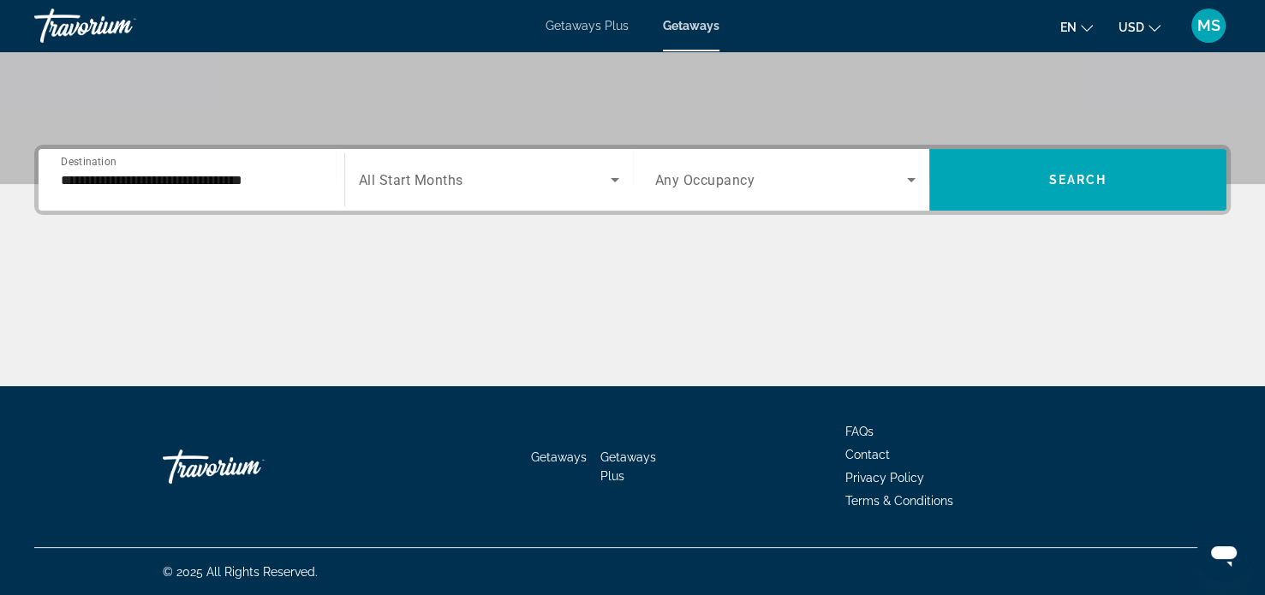
click at [294, 186] on input "**********" at bounding box center [191, 180] width 261 height 21
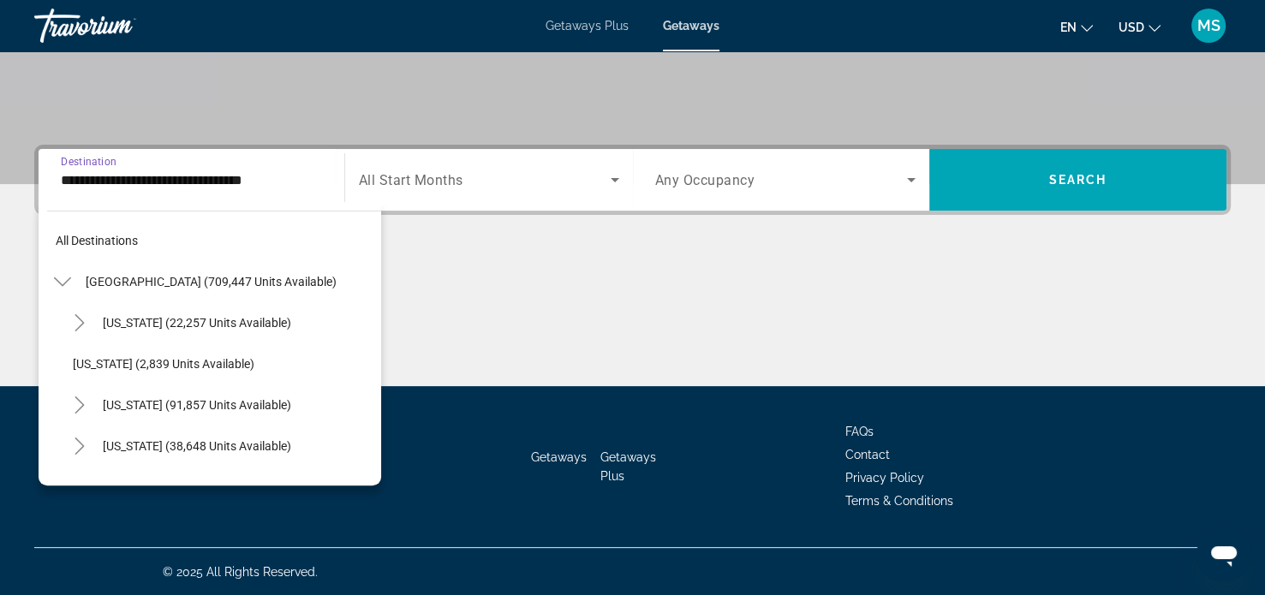
scroll to position [349, 0]
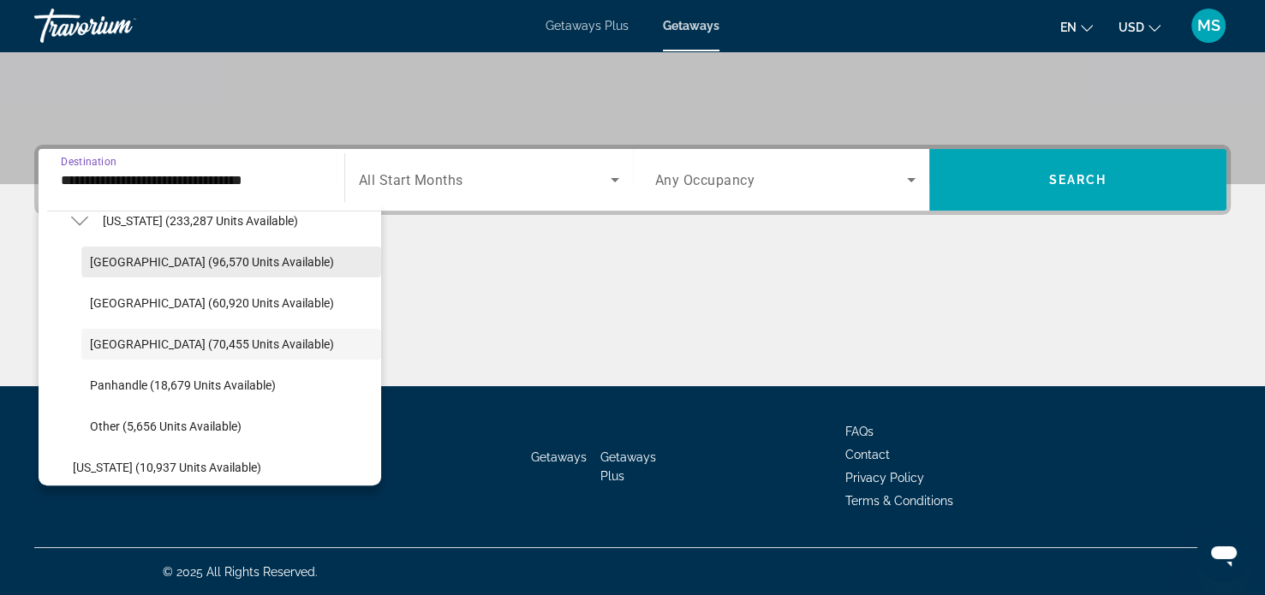
click at [270, 264] on span "[GEOGRAPHIC_DATA] (96,570 units available)" at bounding box center [212, 262] width 244 height 14
type input "**********"
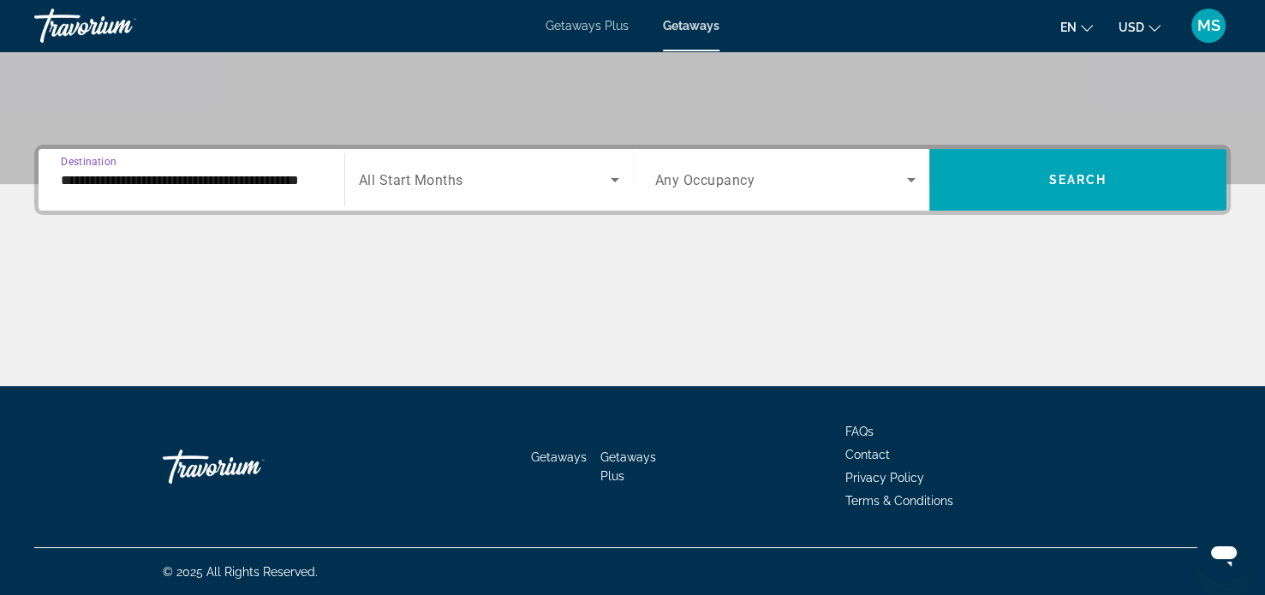
click at [603, 188] on span "Search widget" at bounding box center [485, 180] width 252 height 21
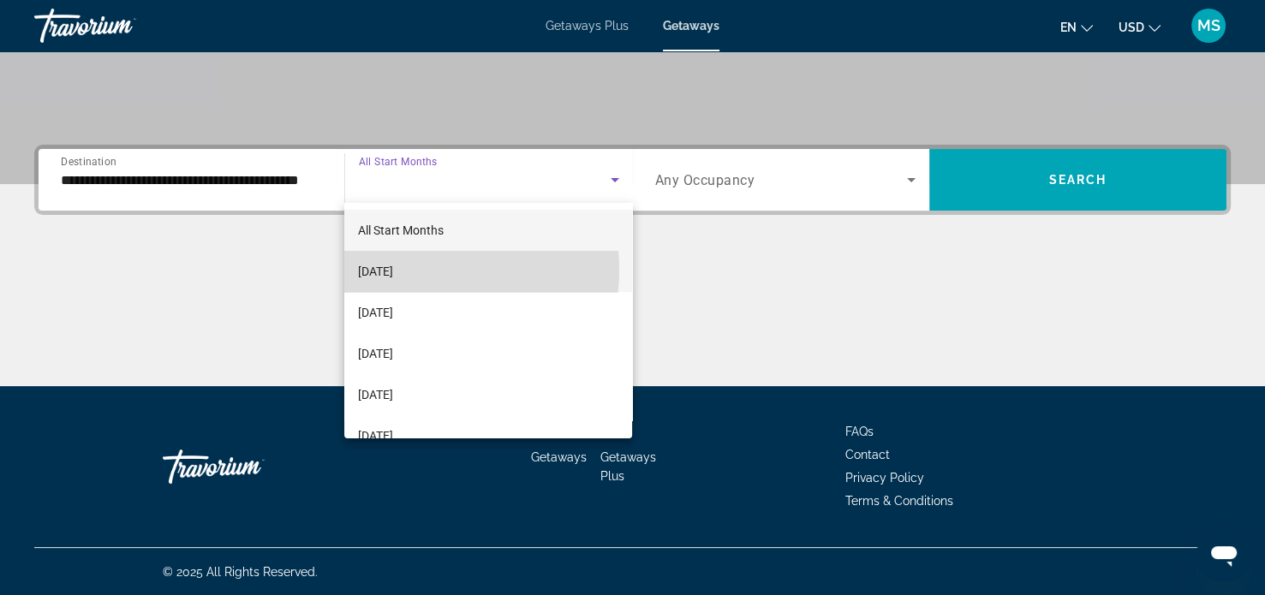
click at [393, 270] on span "[DATE]" at bounding box center [375, 271] width 35 height 21
